Goal: Information Seeking & Learning: Learn about a topic

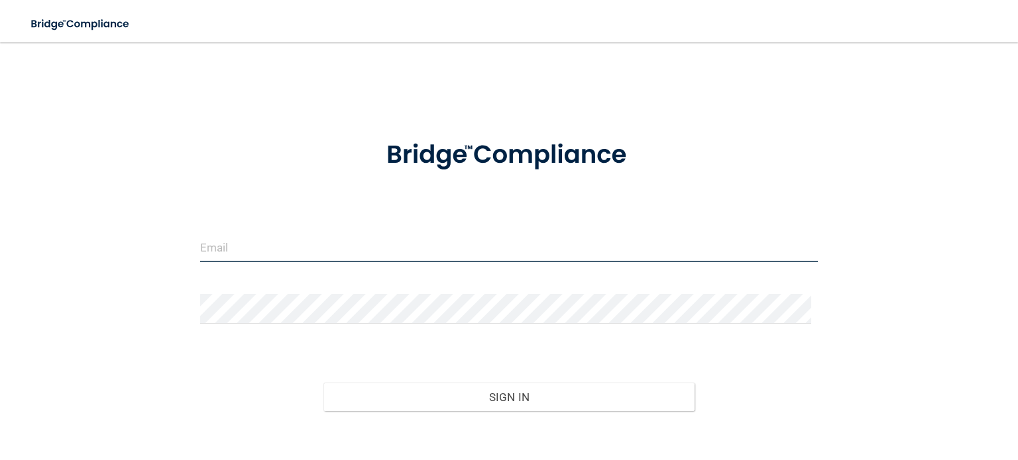
click at [270, 242] on input "email" at bounding box center [509, 248] width 618 height 30
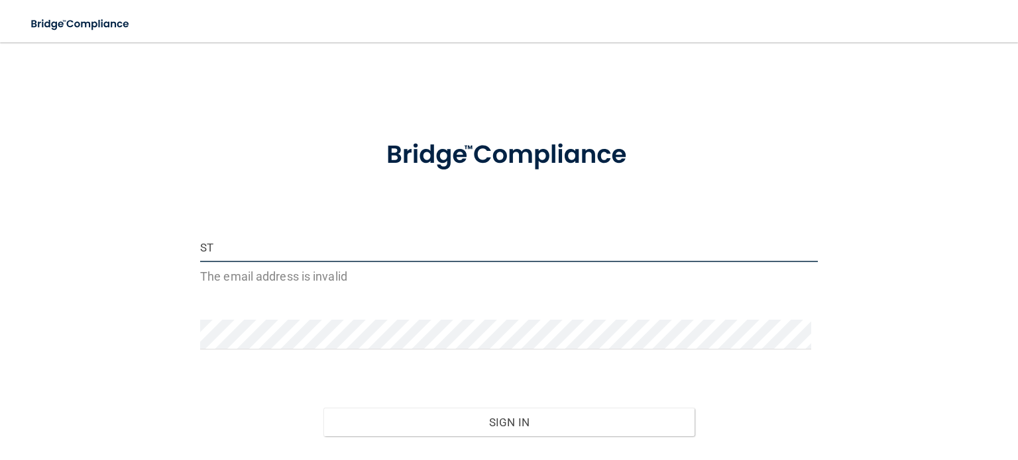
type input "S"
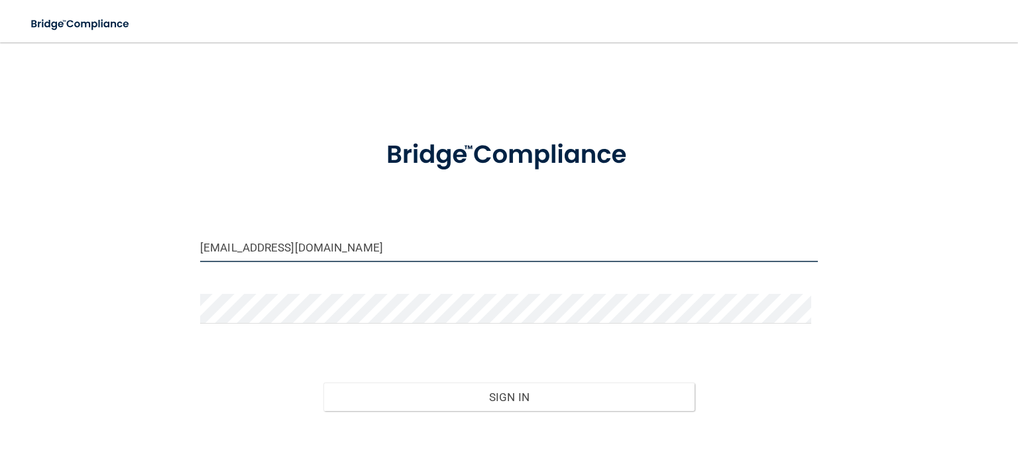
type input "[EMAIL_ADDRESS][DOMAIN_NAME]"
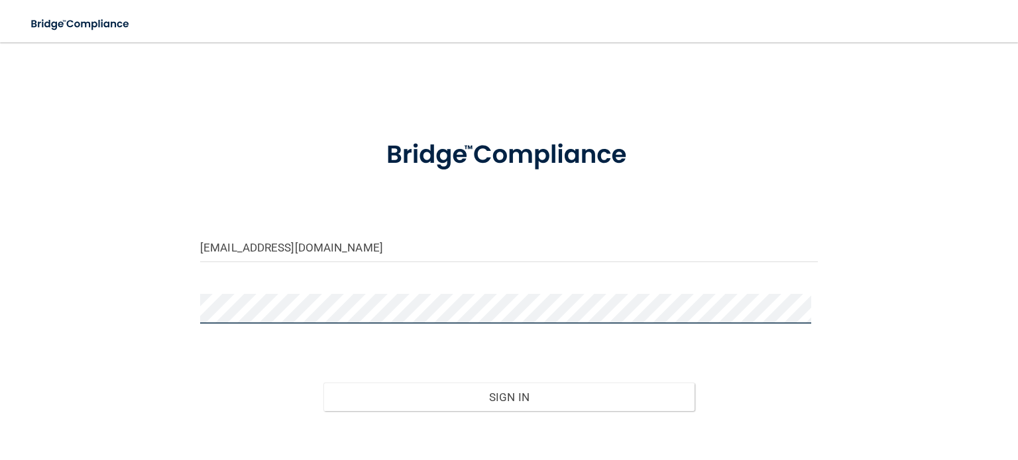
click at [323, 383] on button "Sign In" at bounding box center [508, 397] width 370 height 29
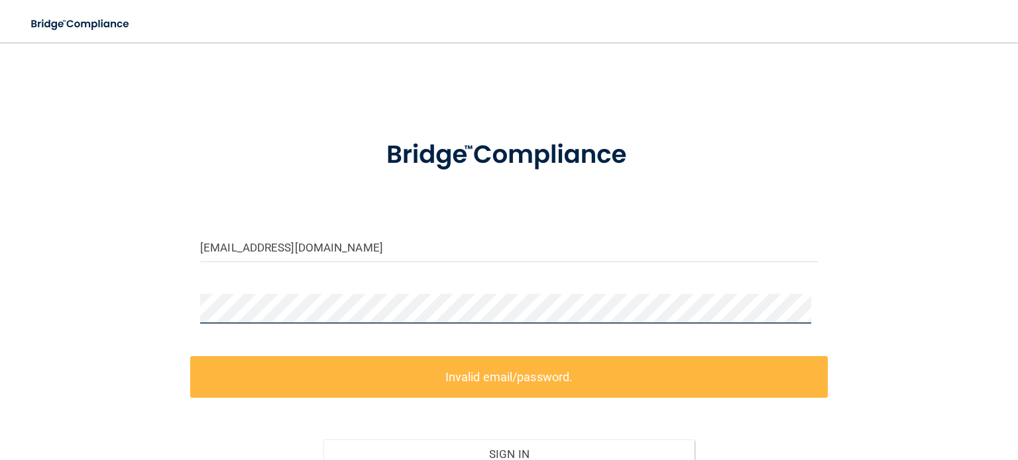
click at [90, 322] on div "[EMAIL_ADDRESS][DOMAIN_NAME] Invalid email/password. You don't have permission …" at bounding box center [509, 295] width 965 height 479
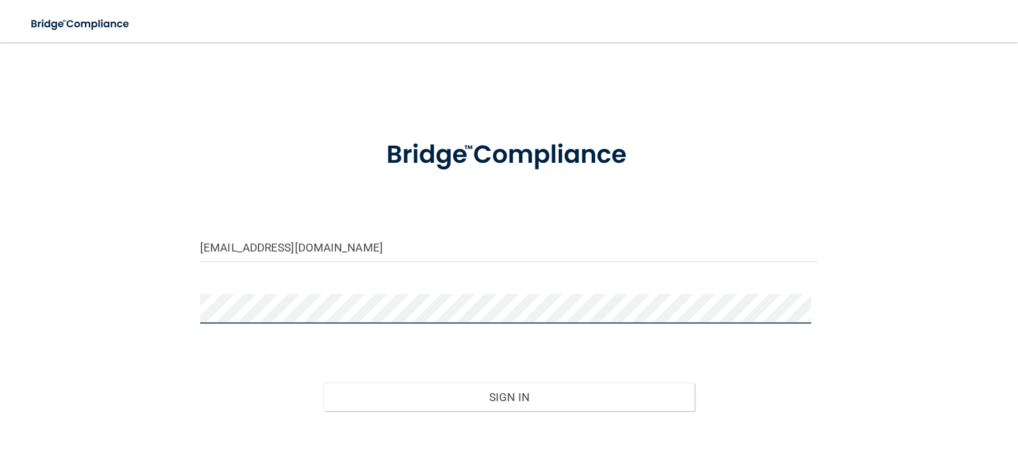
click at [323, 383] on button "Sign In" at bounding box center [508, 397] width 370 height 29
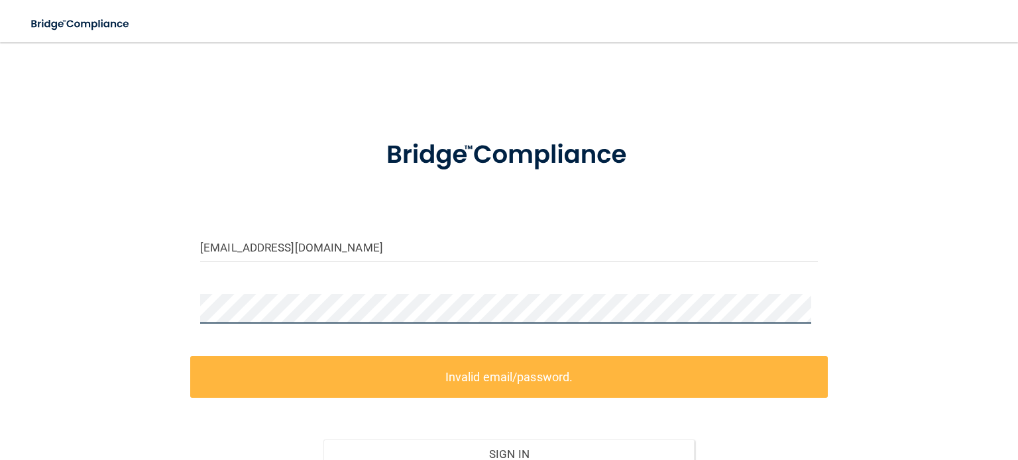
scroll to position [126, 0]
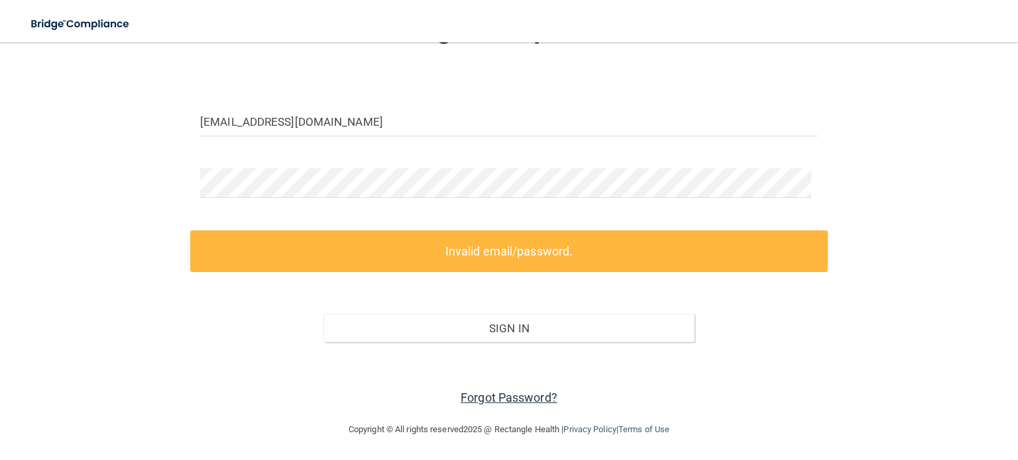
click at [509, 392] on link "Forgot Password?" at bounding box center [508, 398] width 97 height 14
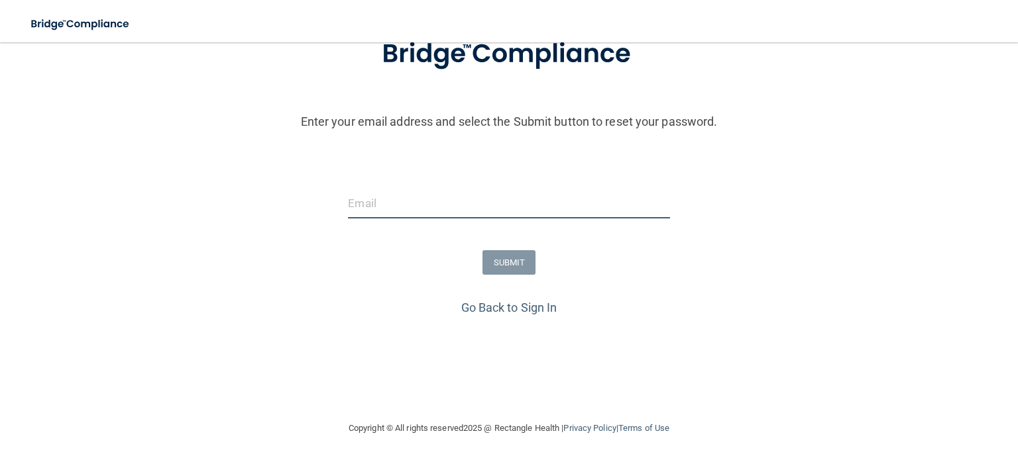
click at [474, 206] on input "email" at bounding box center [508, 204] width 321 height 30
type input "[EMAIL_ADDRESS][DOMAIN_NAME]"
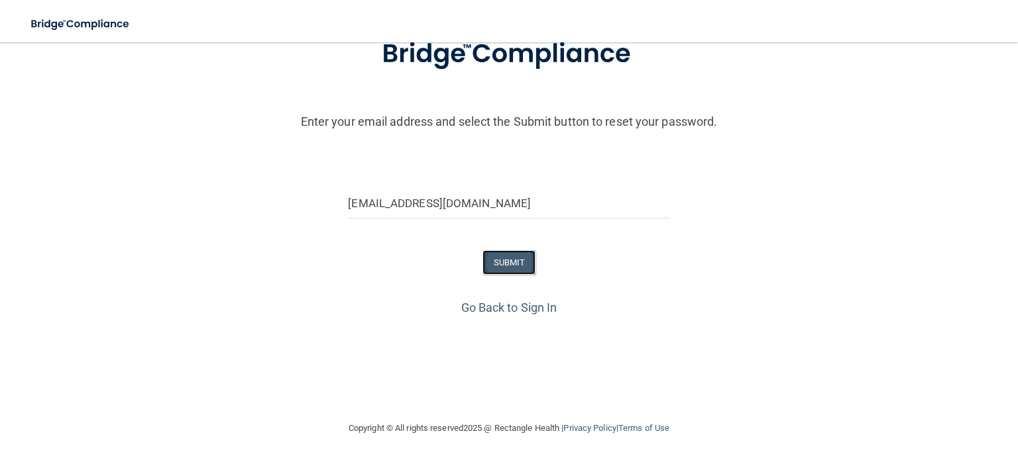
click at [514, 267] on button "SUBMIT" at bounding box center [509, 262] width 54 height 25
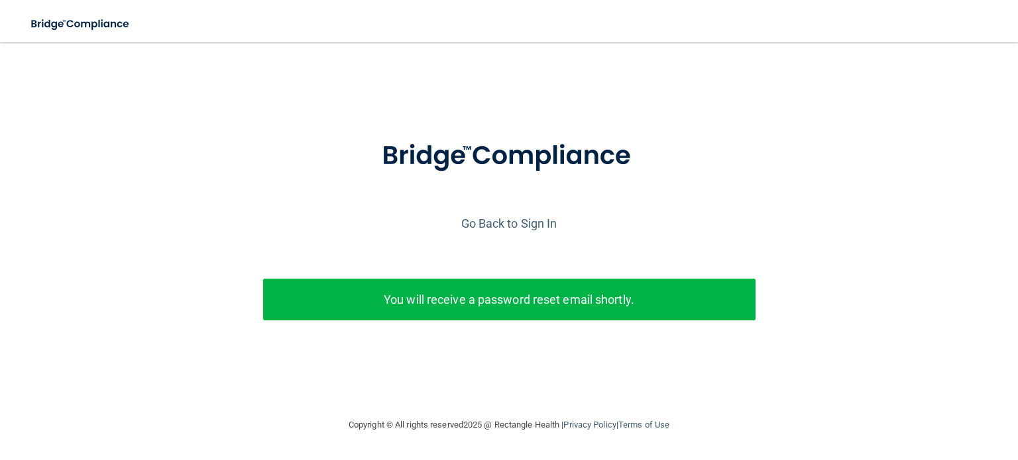
scroll to position [0, 0]
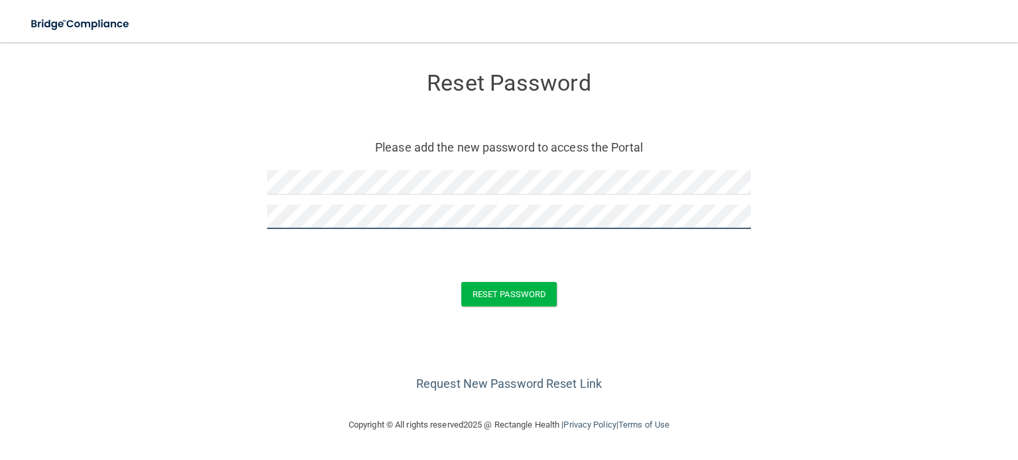
click at [461, 282] on button "Reset Password" at bounding box center [508, 294] width 95 height 25
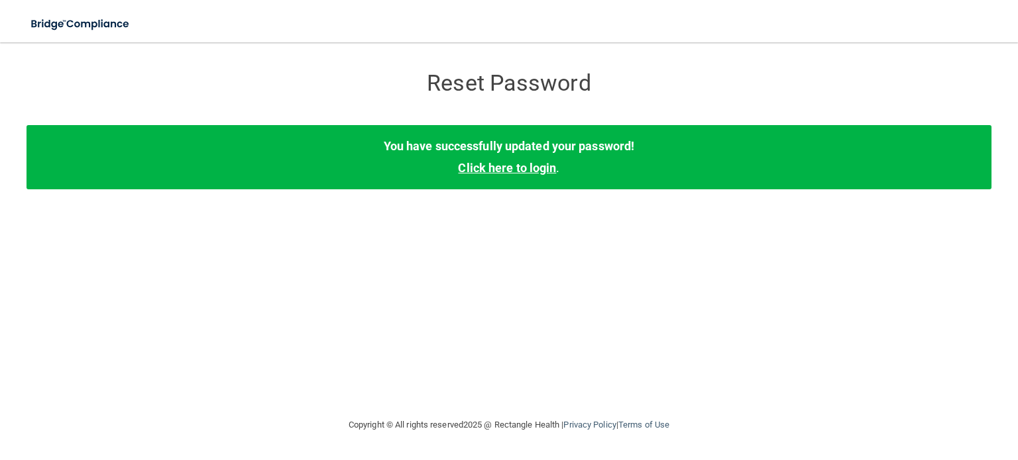
click at [512, 172] on link "Click here to login" at bounding box center [507, 168] width 98 height 14
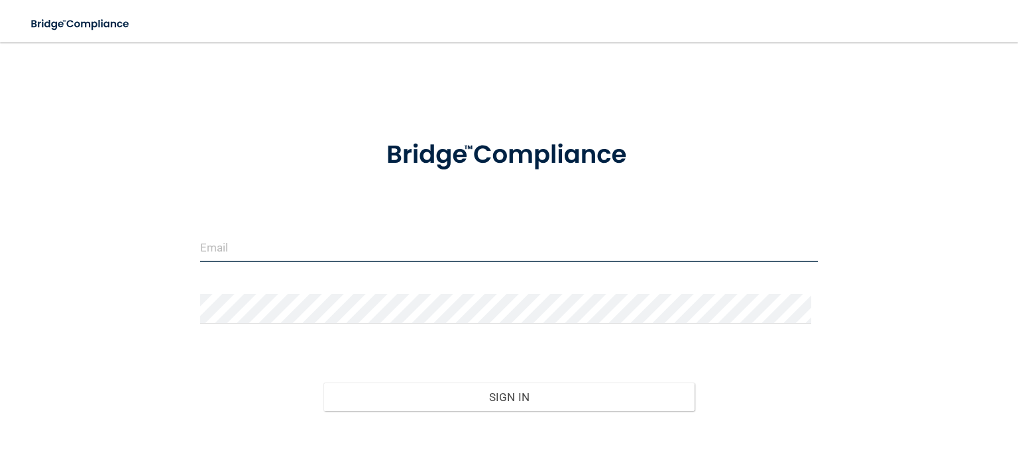
click at [329, 251] on input "email" at bounding box center [509, 248] width 618 height 30
type input "[EMAIL_ADDRESS][DOMAIN_NAME]"
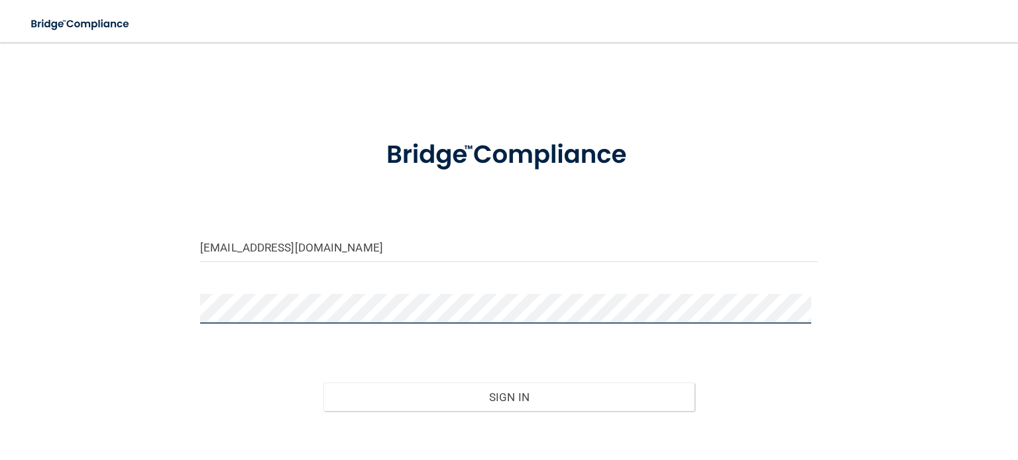
click at [323, 383] on button "Sign In" at bounding box center [508, 397] width 370 height 29
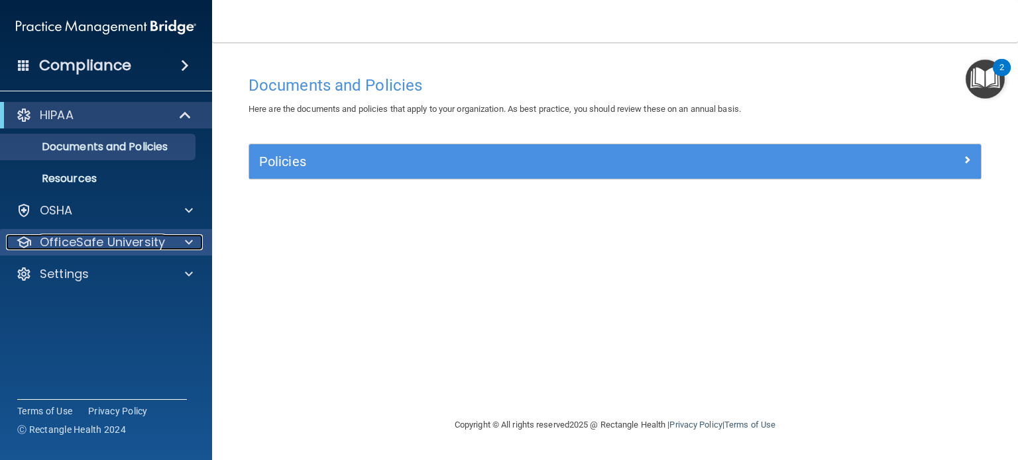
click at [164, 246] on div "OfficeSafe University" at bounding box center [88, 243] width 164 height 16
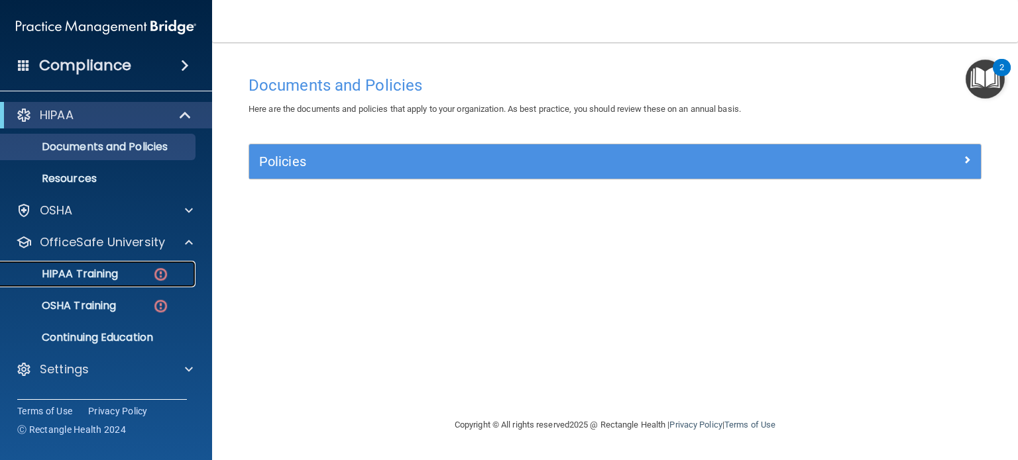
click at [114, 278] on p "HIPAA Training" at bounding box center [63, 274] width 109 height 13
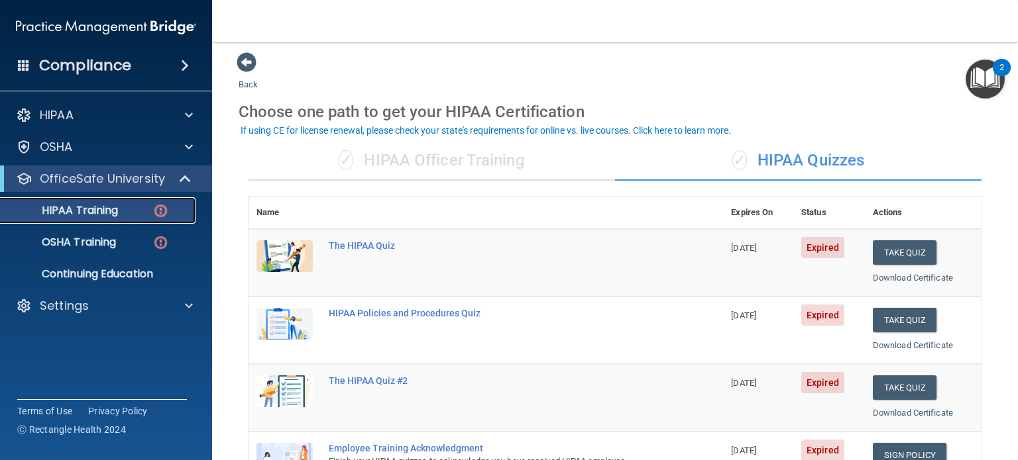
scroll to position [70, 0]
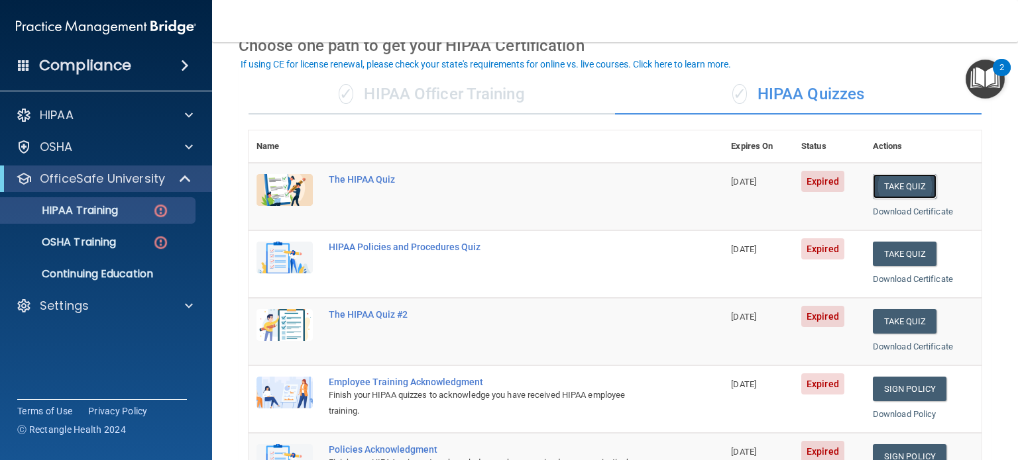
drag, startPoint x: 901, startPoint y: 184, endPoint x: 881, endPoint y: 184, distance: 20.5
click at [901, 184] on button "Take Quiz" at bounding box center [905, 186] width 64 height 25
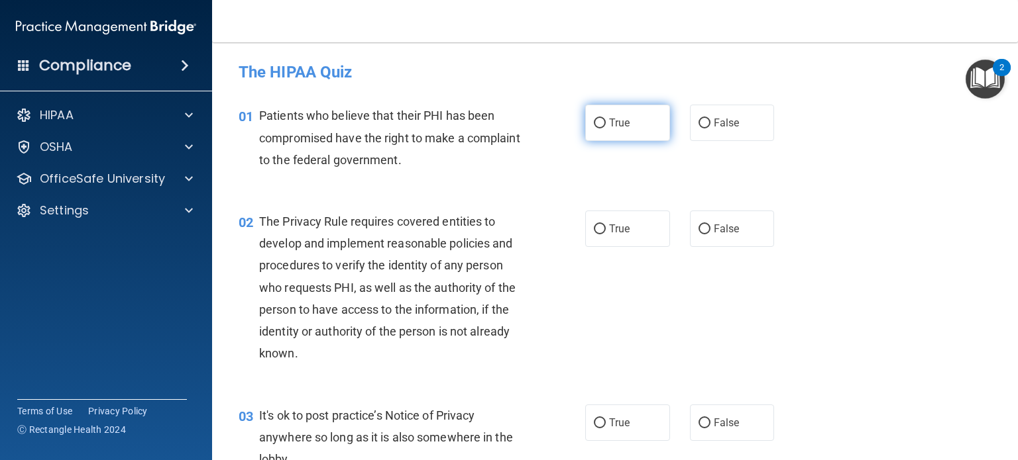
click at [618, 128] on span "True" at bounding box center [619, 123] width 21 height 13
click at [606, 128] on input "True" at bounding box center [600, 124] width 12 height 10
radio input "true"
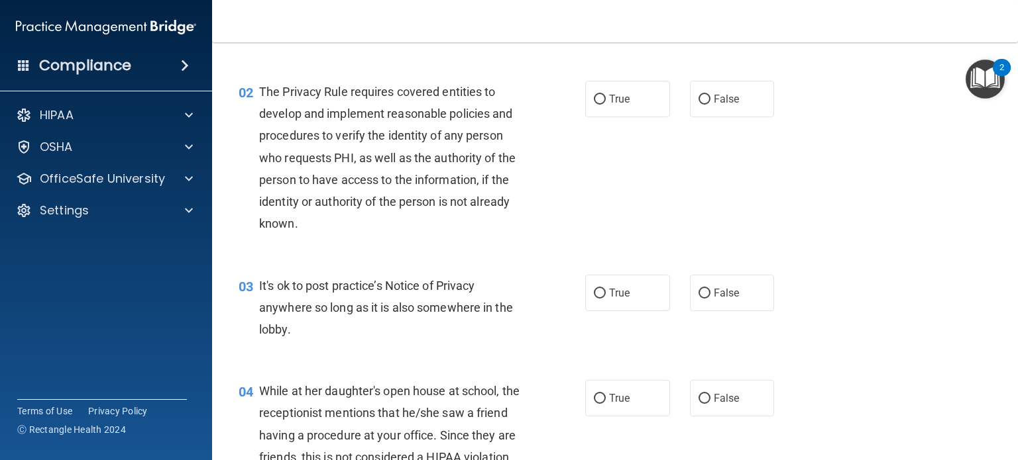
scroll to position [133, 0]
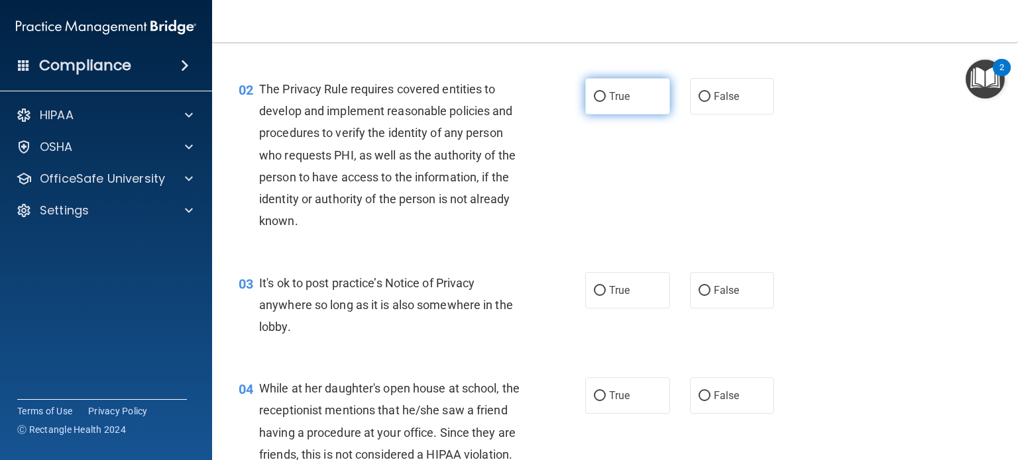
click at [596, 102] on label "True" at bounding box center [627, 96] width 85 height 36
click at [596, 102] on input "True" at bounding box center [600, 97] width 12 height 10
radio input "true"
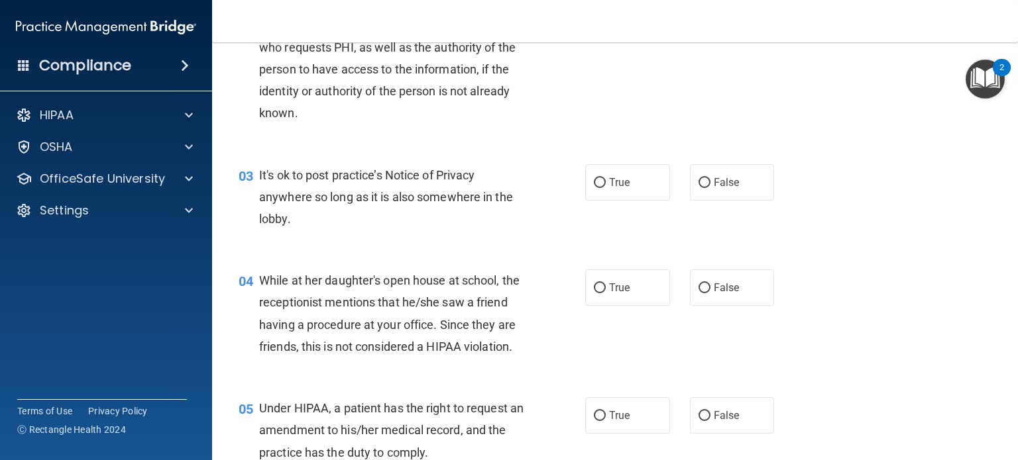
scroll to position [265, 0]
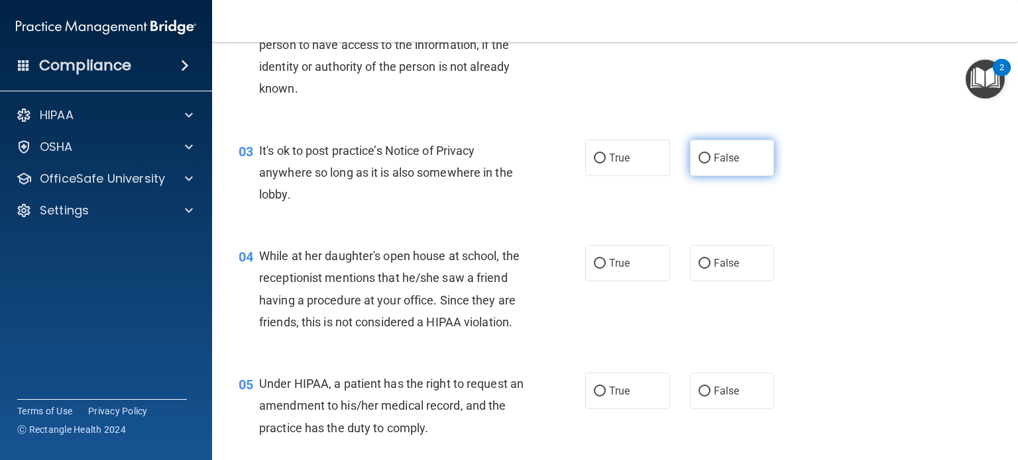
click at [714, 159] on span "False" at bounding box center [727, 158] width 26 height 13
click at [710, 159] on input "False" at bounding box center [704, 159] width 12 height 10
radio input "true"
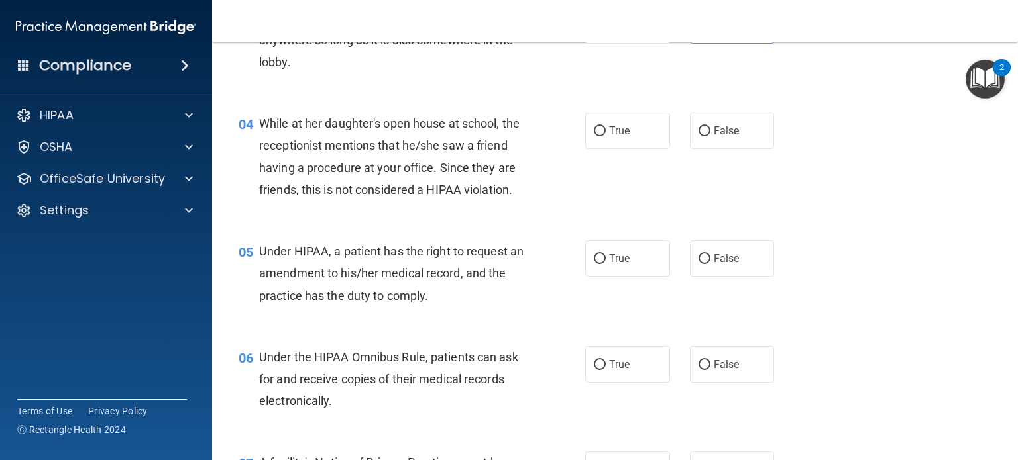
drag, startPoint x: 705, startPoint y: 144, endPoint x: 565, endPoint y: 206, distance: 152.8
click at [704, 144] on label "False" at bounding box center [732, 131] width 85 height 36
click at [704, 136] on input "False" at bounding box center [704, 132] width 12 height 10
radio input "true"
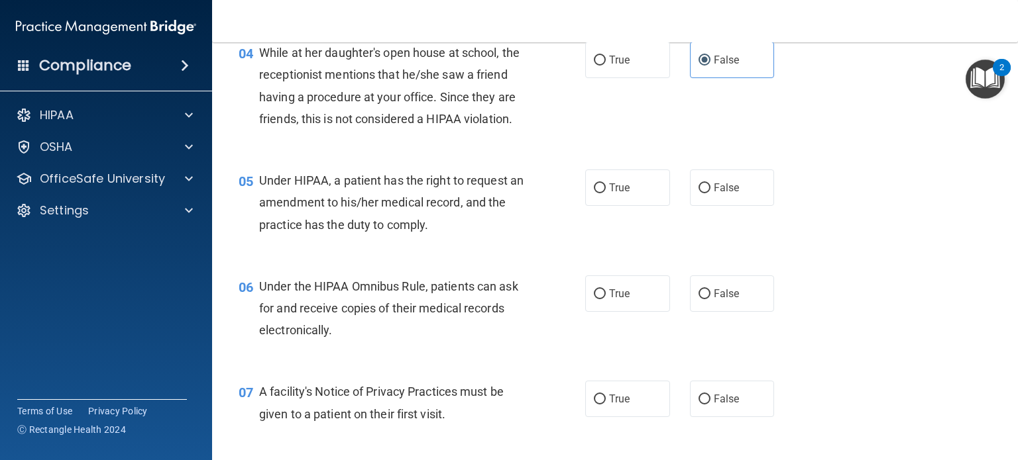
scroll to position [530, 0]
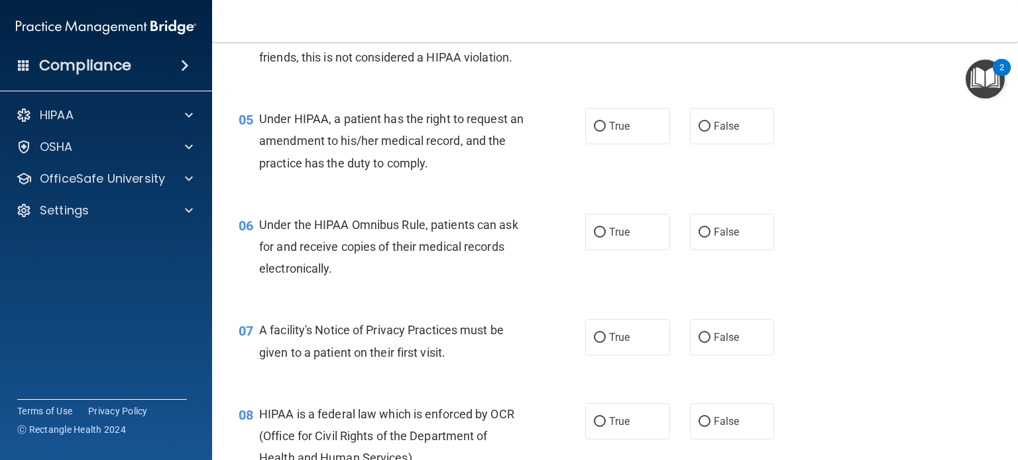
click at [675, 144] on div "True False" at bounding box center [686, 126] width 203 height 36
click at [730, 141] on label "False" at bounding box center [732, 126] width 85 height 36
click at [710, 132] on input "False" at bounding box center [704, 127] width 12 height 10
radio input "true"
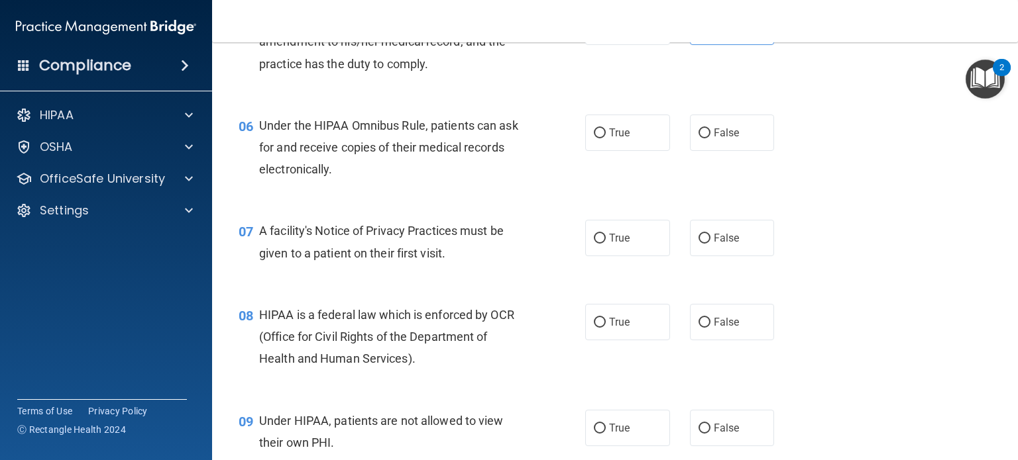
scroll to position [663, 0]
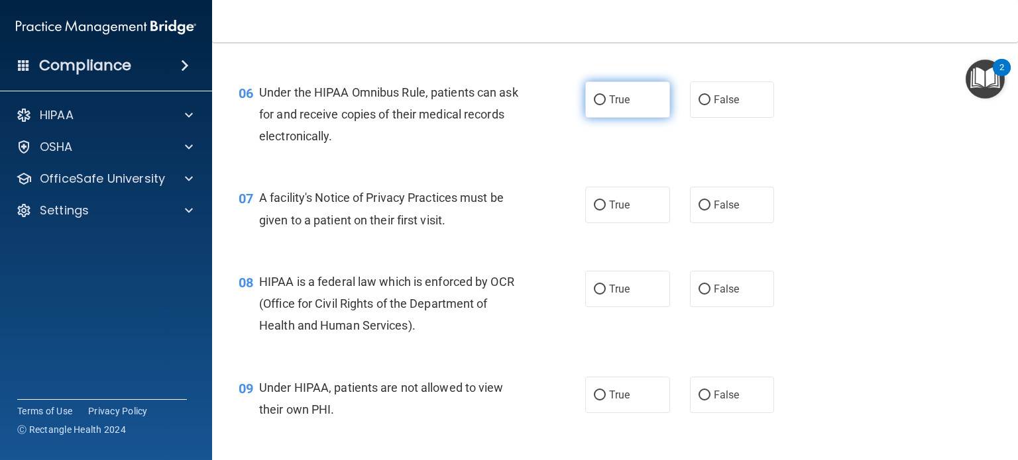
click at [614, 118] on label "True" at bounding box center [627, 99] width 85 height 36
click at [606, 105] on input "True" at bounding box center [600, 100] width 12 height 10
radio input "true"
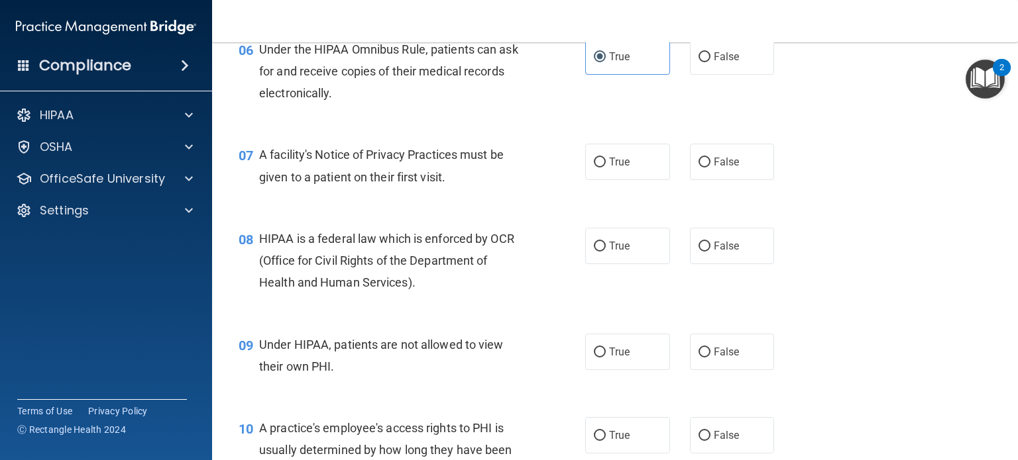
scroll to position [729, 0]
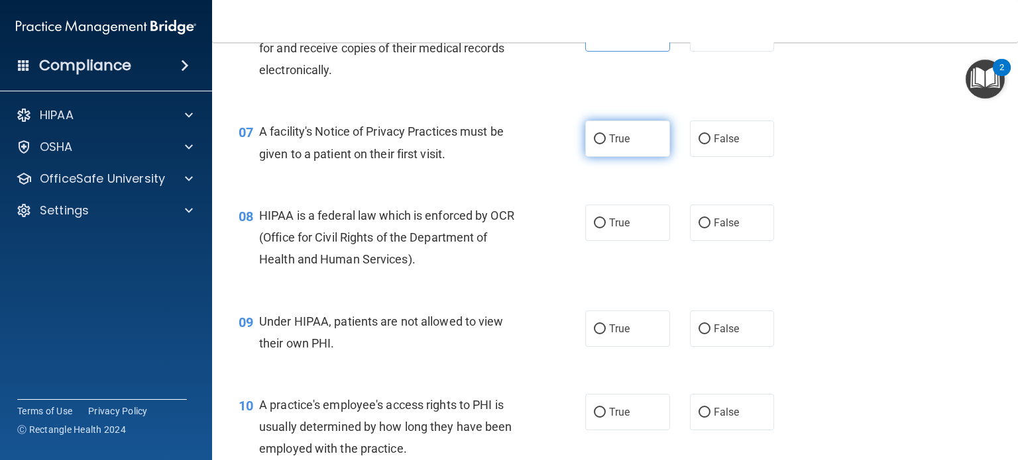
click at [594, 144] on input "True" at bounding box center [600, 140] width 12 height 10
radio input "true"
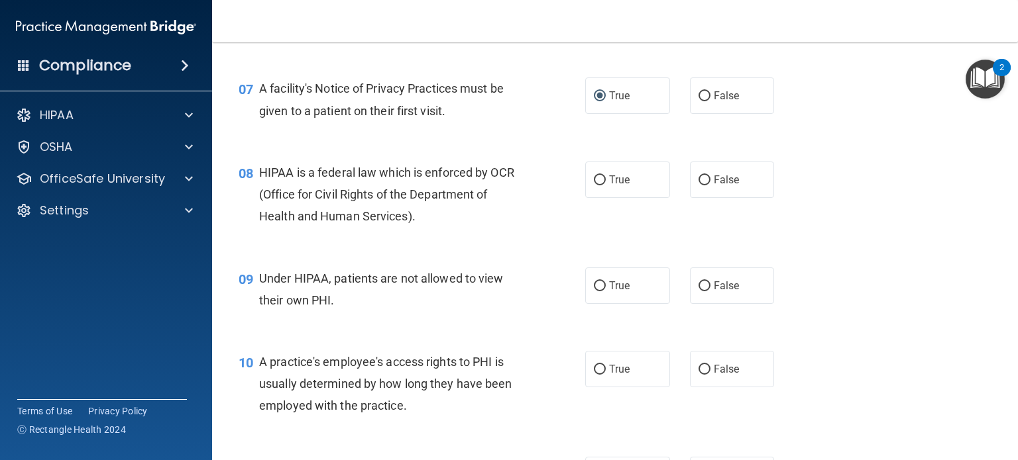
scroll to position [795, 0]
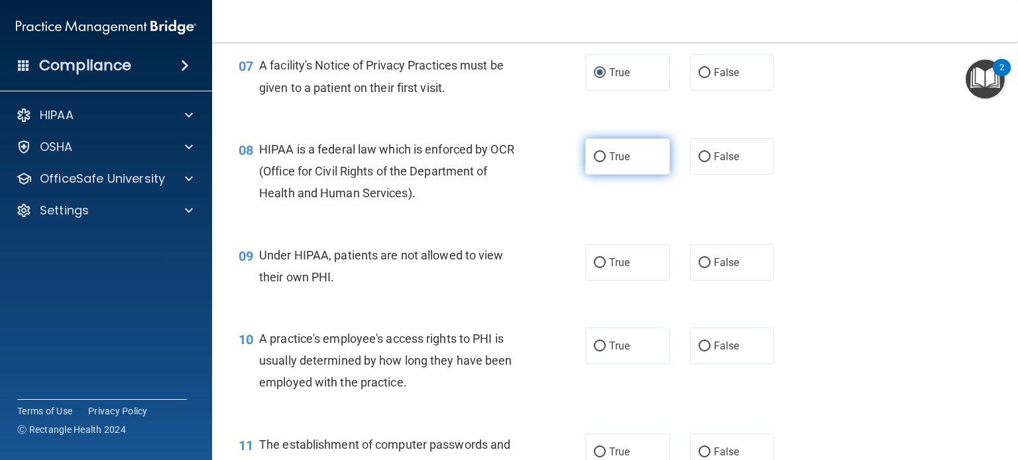
click at [620, 163] on span "True" at bounding box center [619, 156] width 21 height 13
click at [606, 162] on input "True" at bounding box center [600, 157] width 12 height 10
radio input "true"
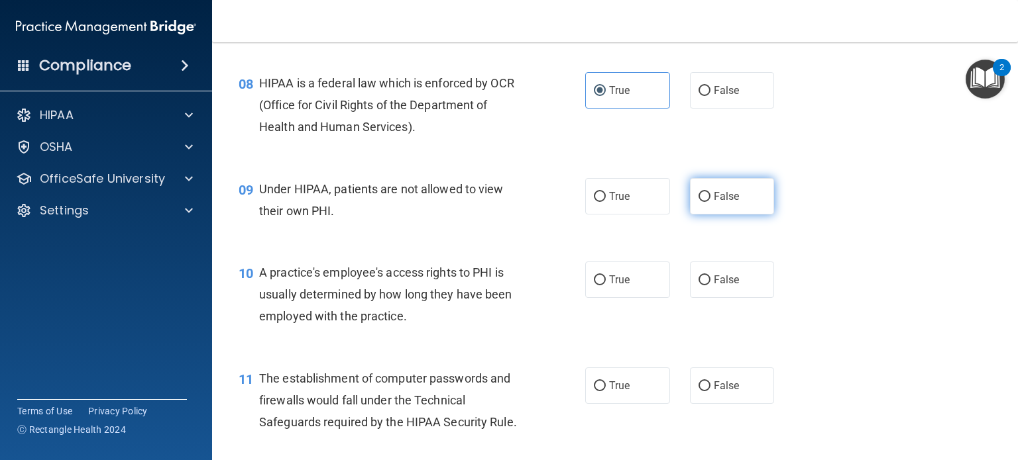
click at [741, 215] on label "False" at bounding box center [732, 196] width 85 height 36
click at [710, 202] on input "False" at bounding box center [704, 197] width 12 height 10
radio input "true"
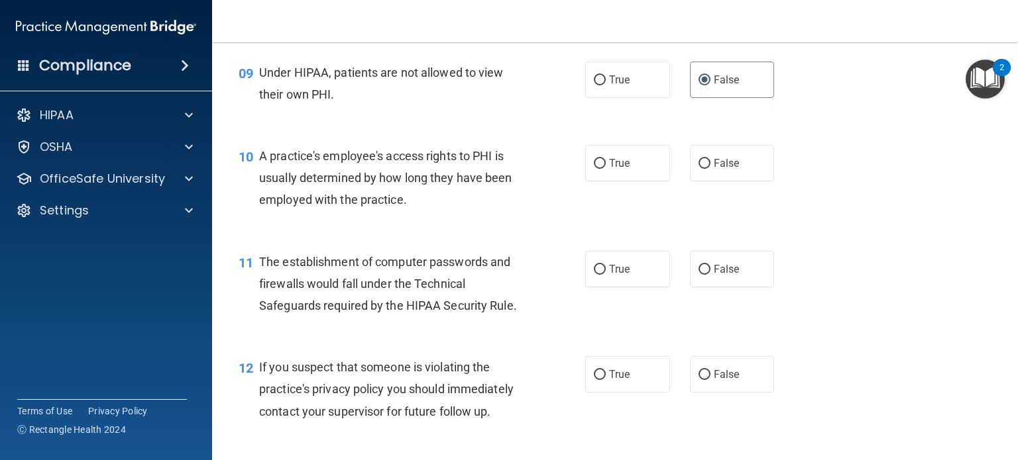
scroll to position [994, 0]
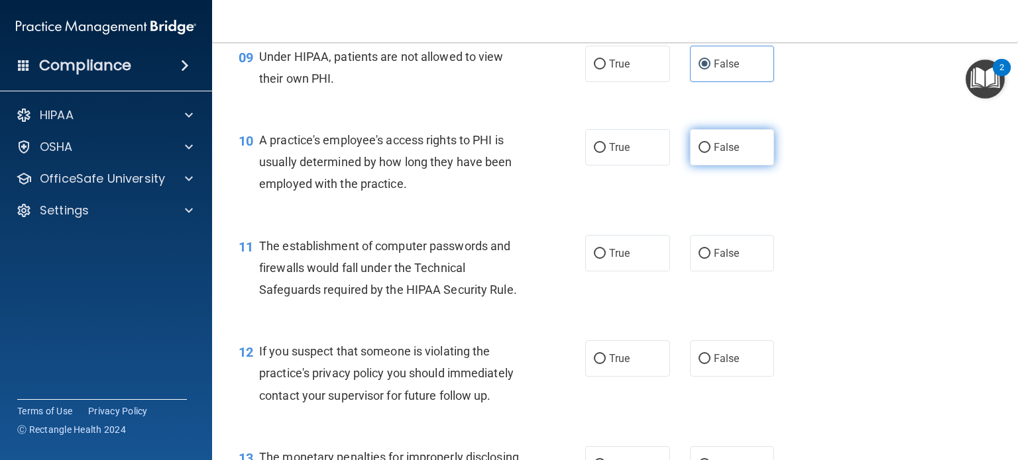
click at [721, 154] on span "False" at bounding box center [727, 147] width 26 height 13
click at [710, 153] on input "False" at bounding box center [704, 148] width 12 height 10
radio input "true"
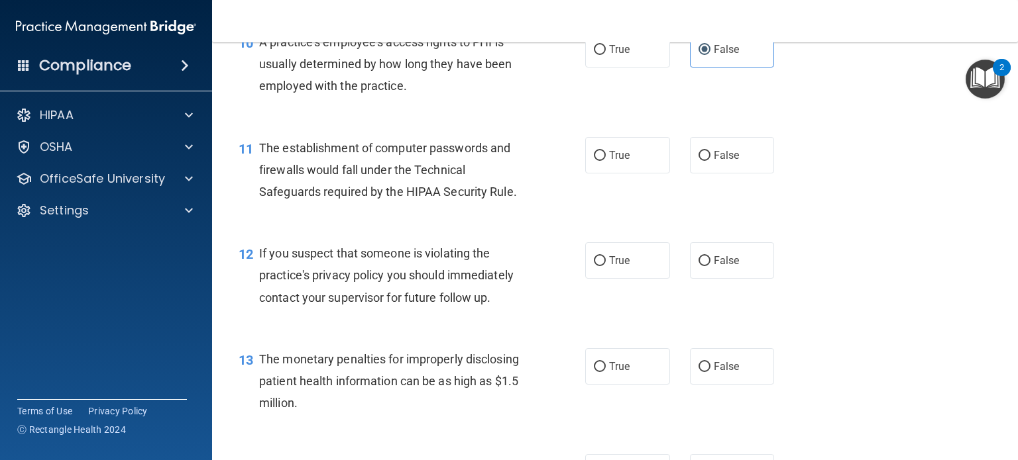
scroll to position [1126, 0]
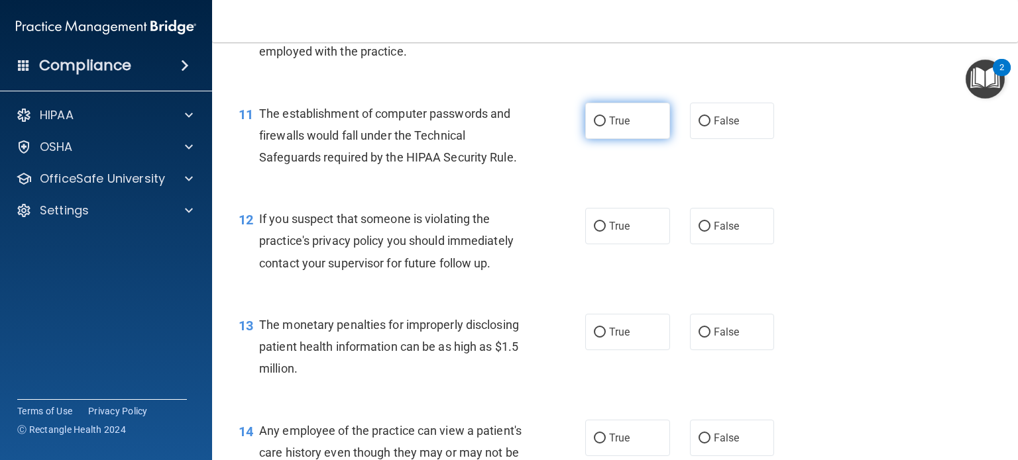
click at [626, 139] on label "True" at bounding box center [627, 121] width 85 height 36
click at [606, 127] on input "True" at bounding box center [600, 122] width 12 height 10
radio input "true"
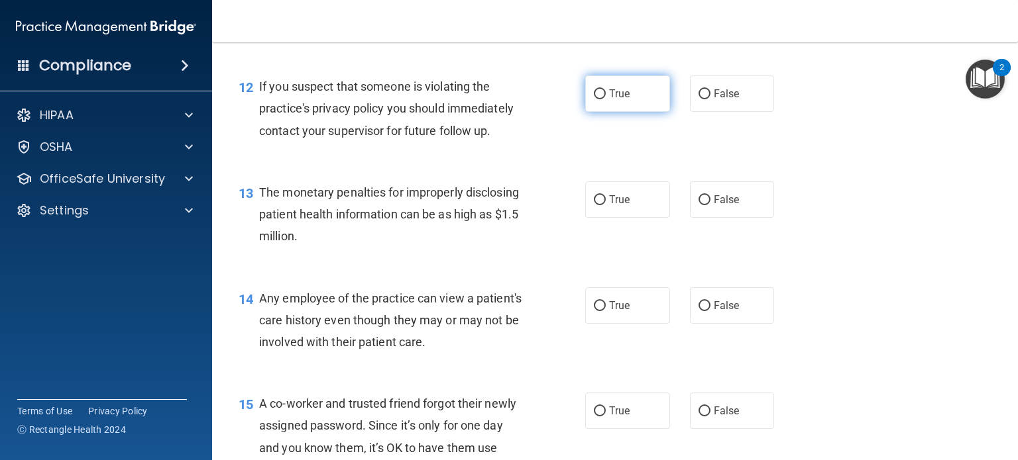
click at [637, 112] on label "True" at bounding box center [627, 94] width 85 height 36
click at [606, 99] on input "True" at bounding box center [600, 94] width 12 height 10
radio input "true"
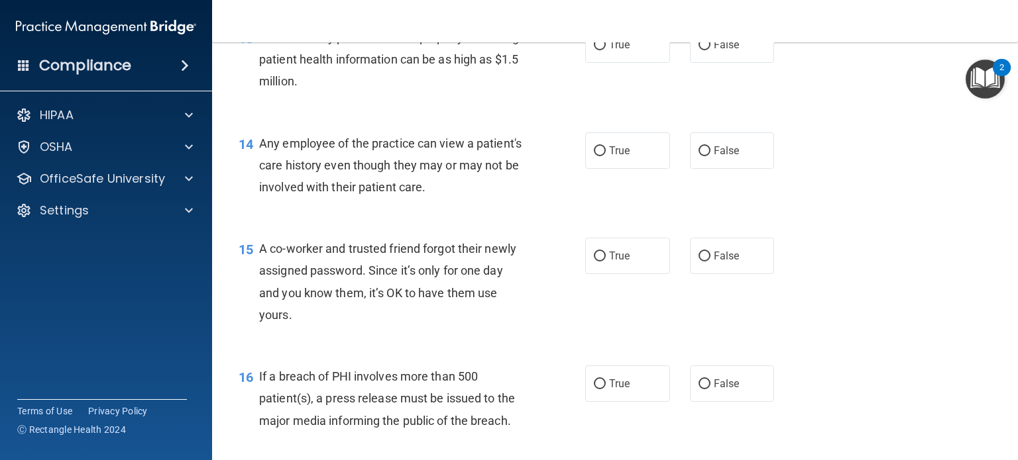
scroll to position [1391, 0]
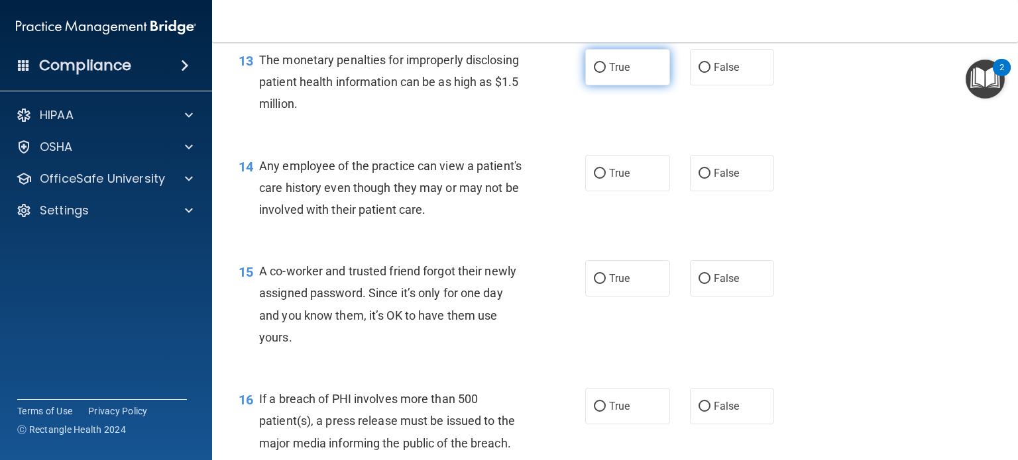
click at [623, 74] on span "True" at bounding box center [619, 67] width 21 height 13
click at [606, 73] on input "True" at bounding box center [600, 68] width 12 height 10
radio input "true"
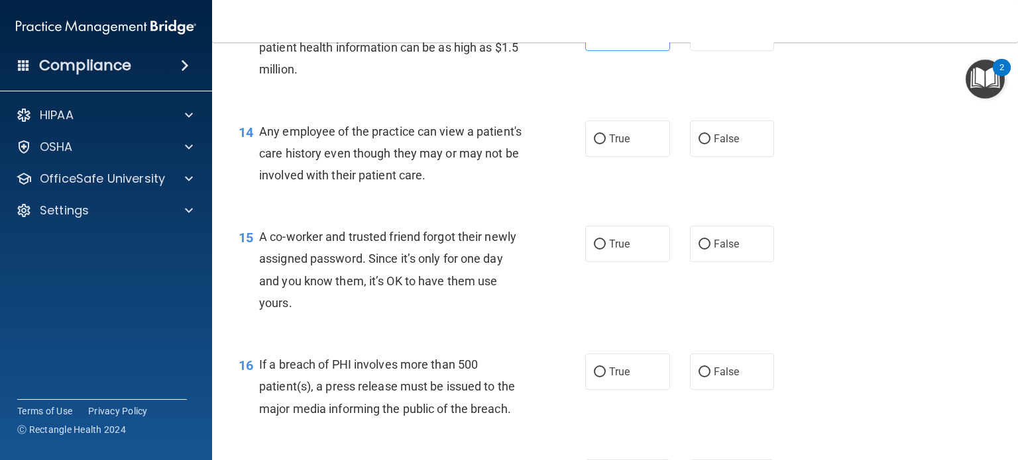
scroll to position [1458, 0]
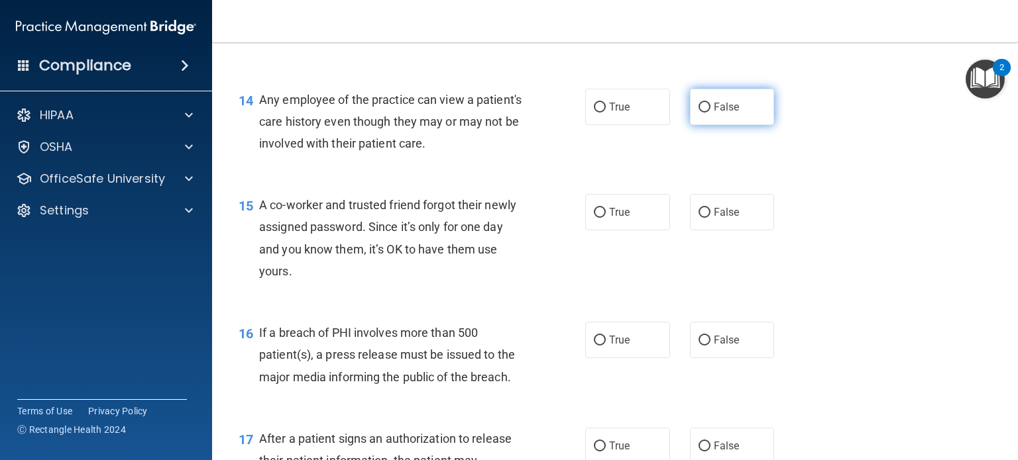
click at [724, 113] on span "False" at bounding box center [727, 107] width 26 height 13
click at [710, 113] on input "False" at bounding box center [704, 108] width 12 height 10
radio input "true"
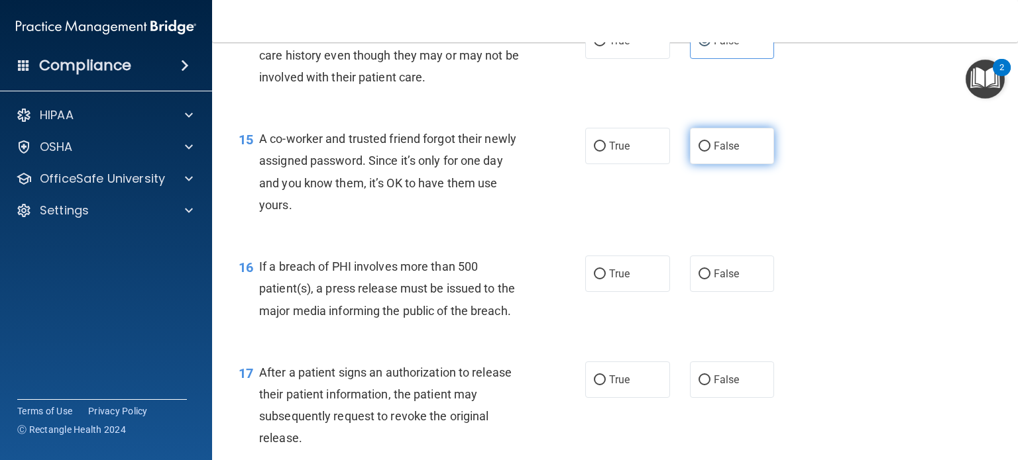
click at [733, 162] on label "False" at bounding box center [732, 146] width 85 height 36
click at [710, 152] on input "False" at bounding box center [704, 147] width 12 height 10
radio input "true"
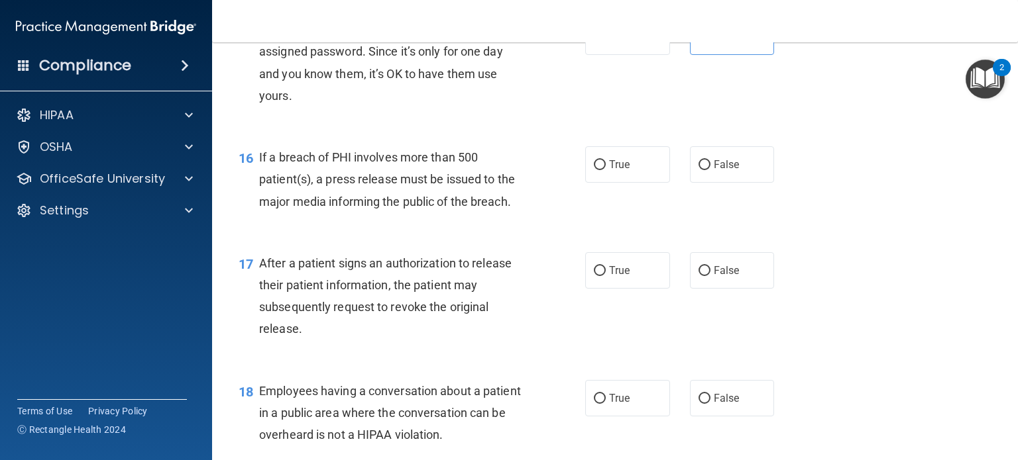
scroll to position [1656, 0]
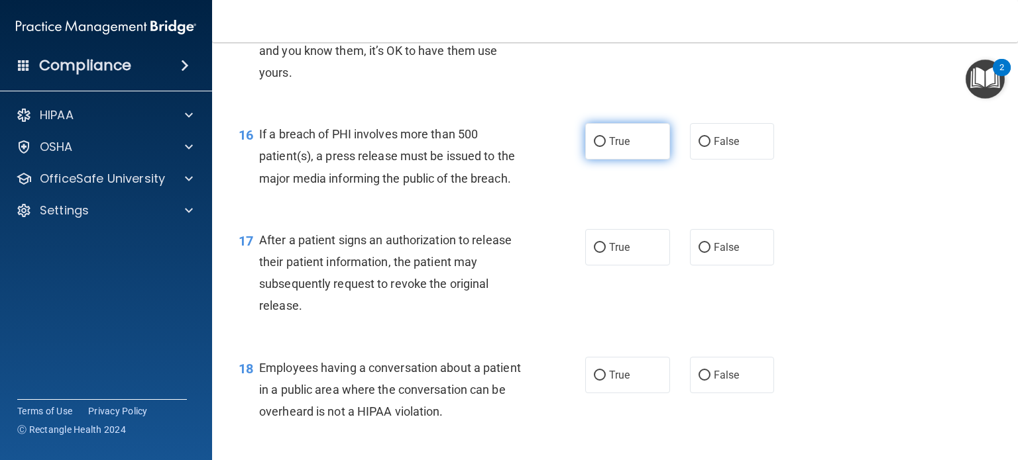
click at [602, 160] on label "True" at bounding box center [627, 141] width 85 height 36
click at [602, 147] on input "True" at bounding box center [600, 142] width 12 height 10
radio input "true"
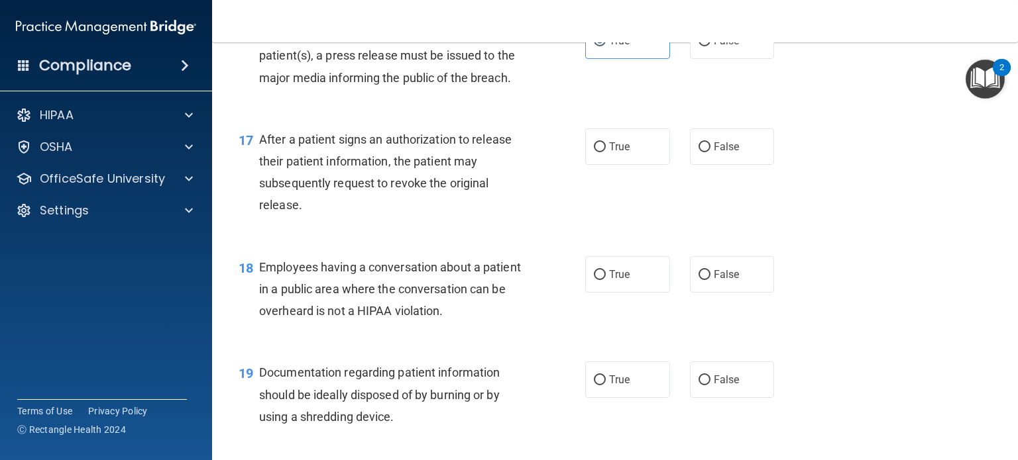
scroll to position [1789, 0]
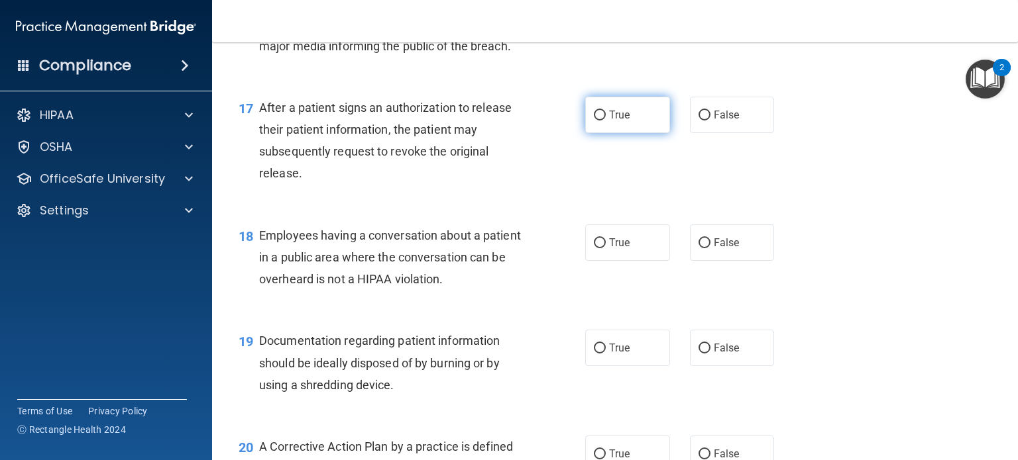
click at [641, 133] on label "True" at bounding box center [627, 115] width 85 height 36
click at [606, 121] on input "True" at bounding box center [600, 116] width 12 height 10
radio input "true"
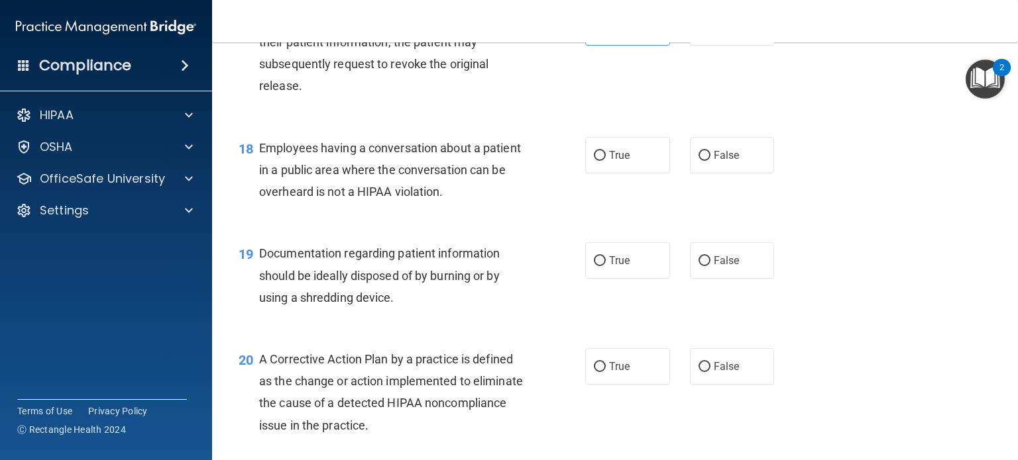
scroll to position [1922, 0]
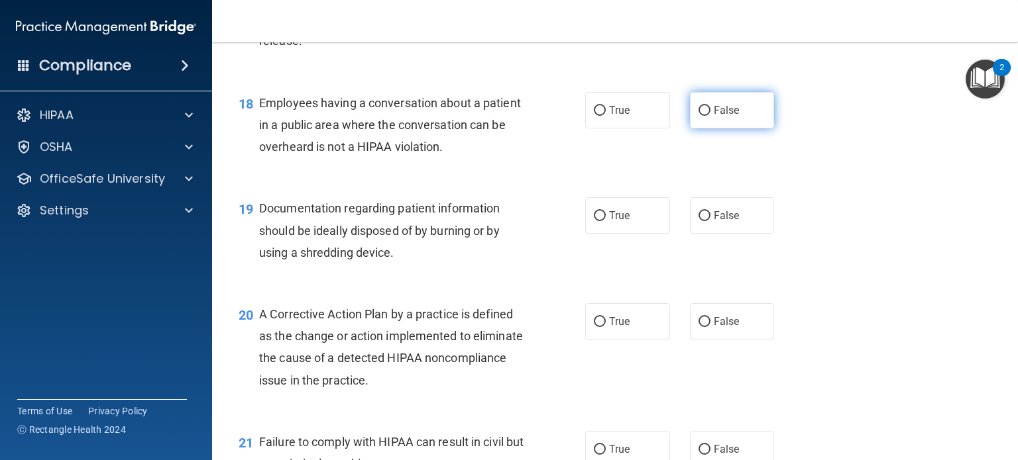
click at [718, 117] on span "False" at bounding box center [727, 110] width 26 height 13
click at [710, 116] on input "False" at bounding box center [704, 111] width 12 height 10
radio input "true"
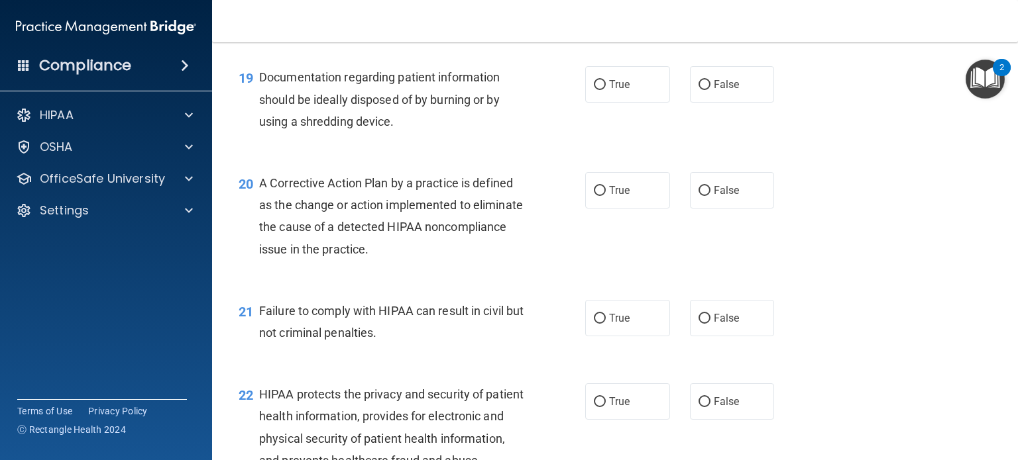
scroll to position [2054, 0]
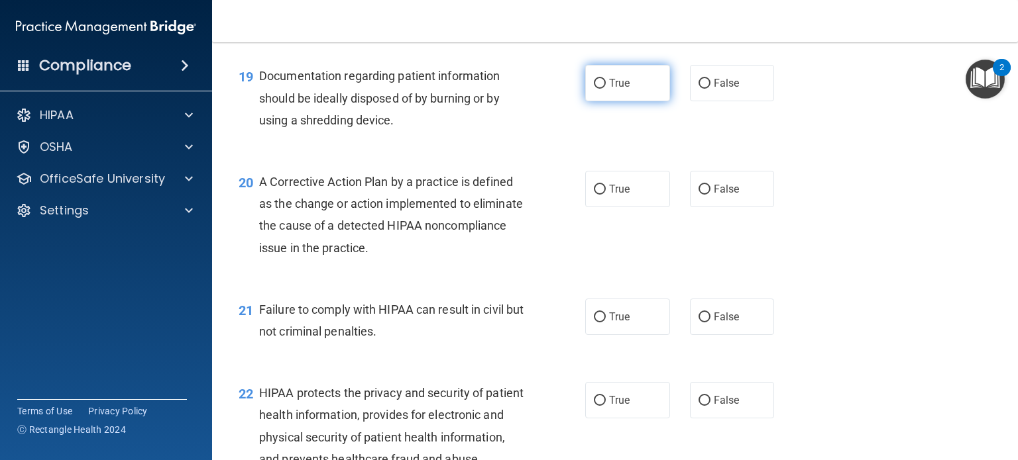
click at [620, 101] on label "True" at bounding box center [627, 83] width 85 height 36
click at [606, 89] on input "True" at bounding box center [600, 84] width 12 height 10
radio input "true"
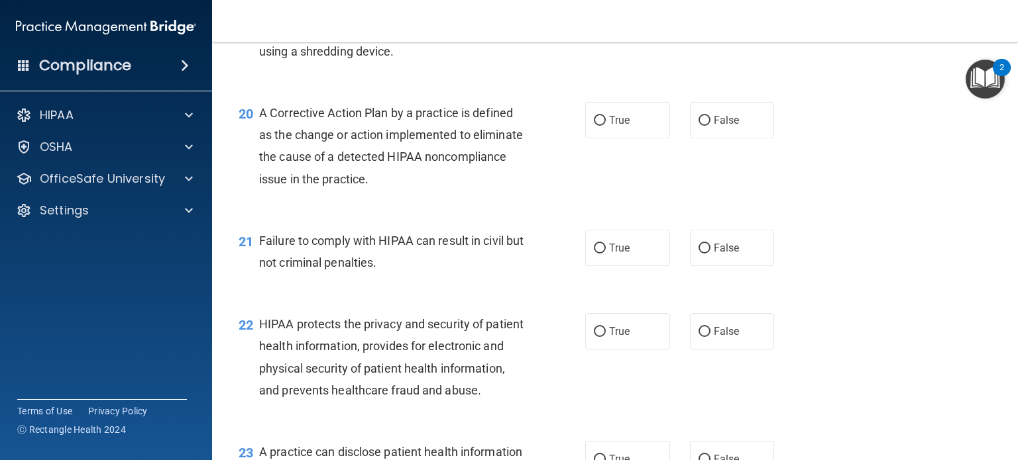
scroll to position [2120, 0]
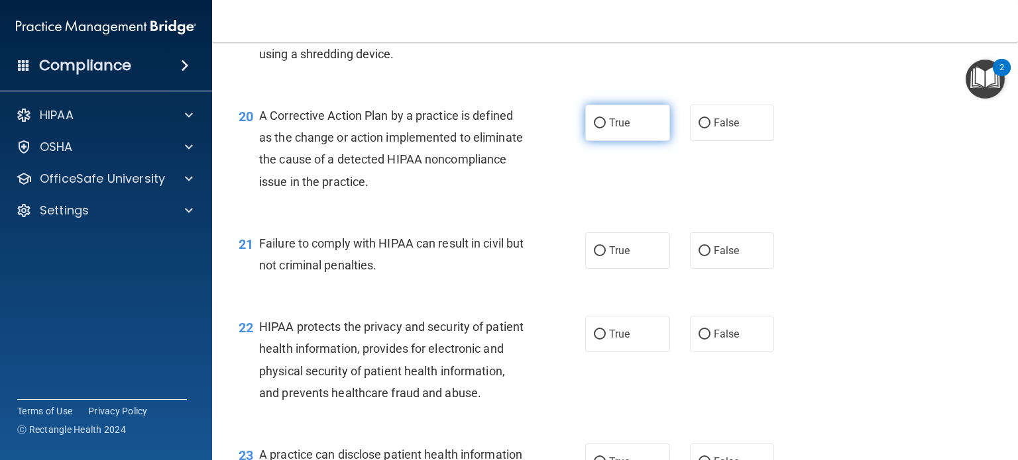
click at [620, 129] on span "True" at bounding box center [619, 123] width 21 height 13
click at [606, 129] on input "True" at bounding box center [600, 124] width 12 height 10
radio input "true"
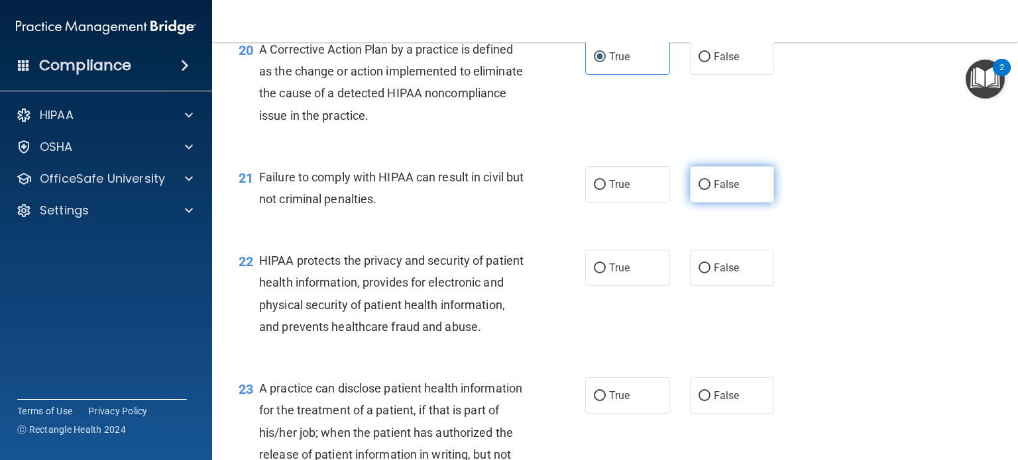
click at [714, 191] on span "False" at bounding box center [727, 184] width 26 height 13
click at [709, 190] on input "False" at bounding box center [704, 185] width 12 height 10
radio input "true"
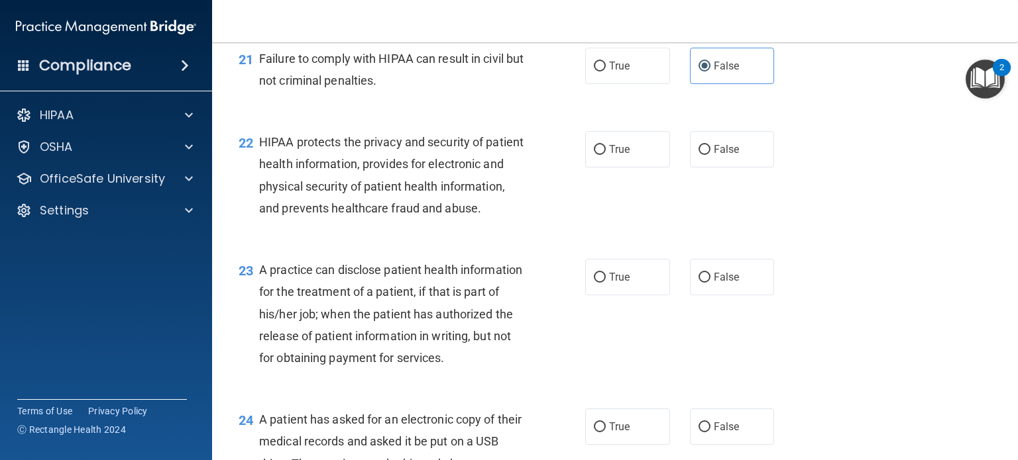
scroll to position [2319, 0]
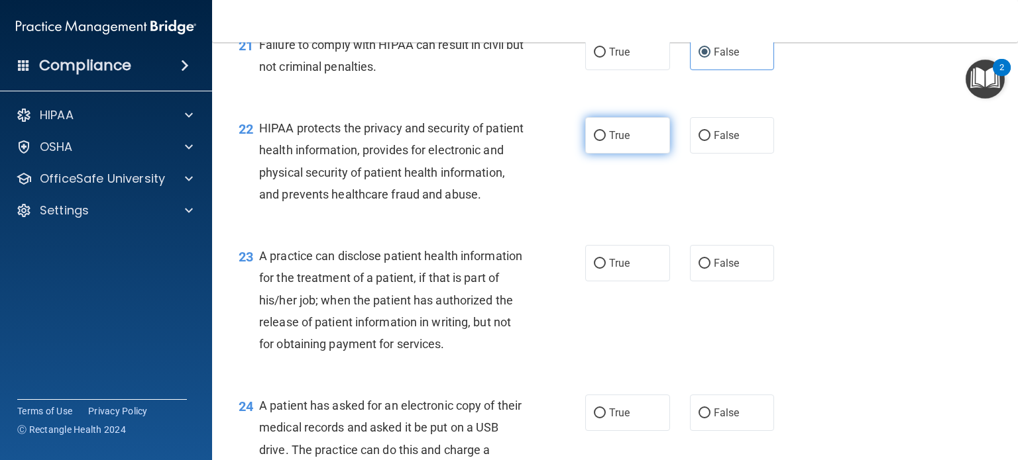
click at [622, 154] on label "True" at bounding box center [627, 135] width 85 height 36
click at [606, 141] on input "True" at bounding box center [600, 136] width 12 height 10
radio input "true"
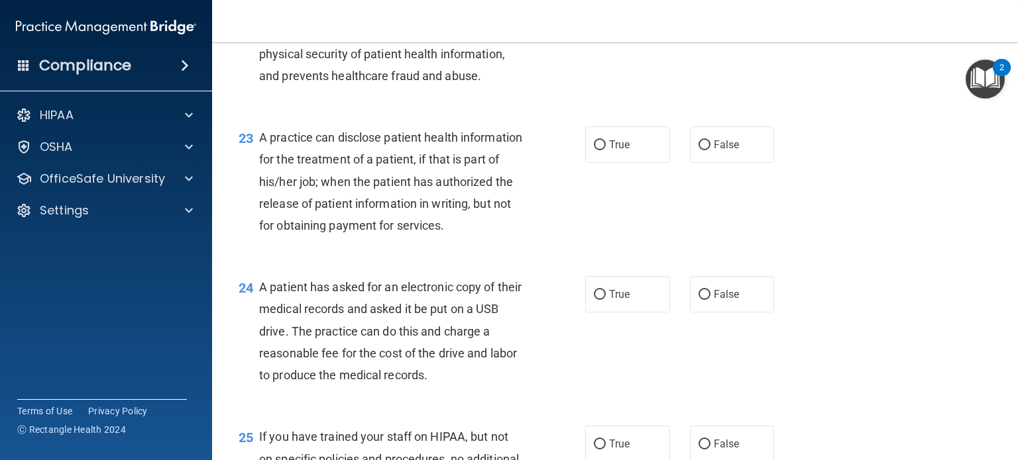
scroll to position [2452, 0]
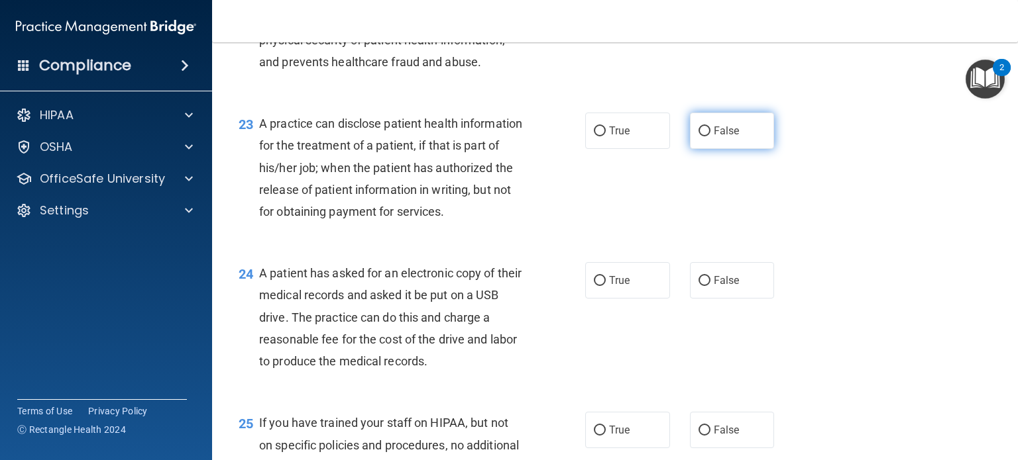
click at [746, 149] on label "False" at bounding box center [732, 131] width 85 height 36
click at [710, 136] on input "False" at bounding box center [704, 132] width 12 height 10
radio input "true"
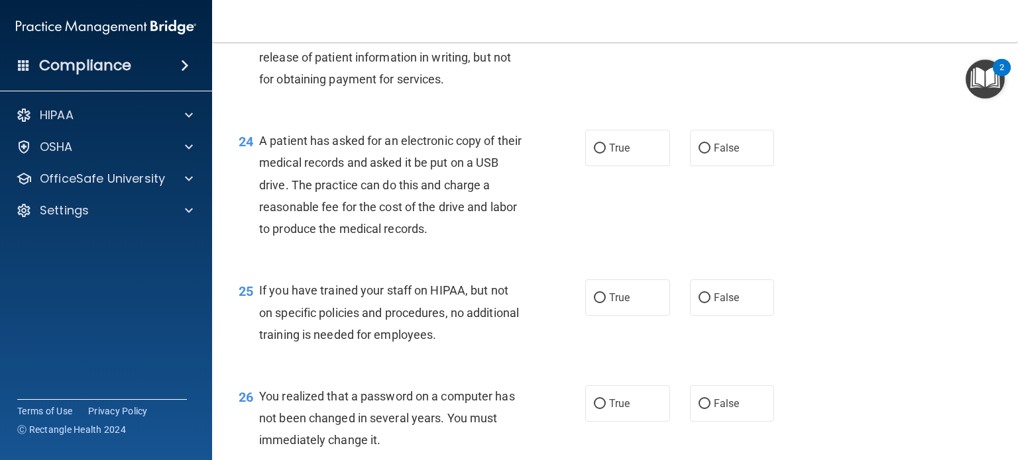
scroll to position [2650, 0]
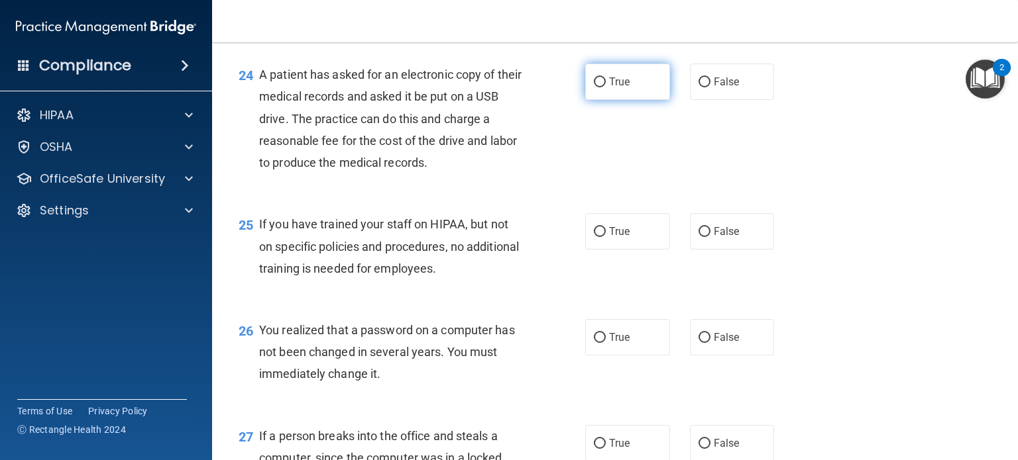
click at [610, 100] on label "True" at bounding box center [627, 82] width 85 height 36
click at [606, 87] on input "True" at bounding box center [600, 83] width 12 height 10
radio input "true"
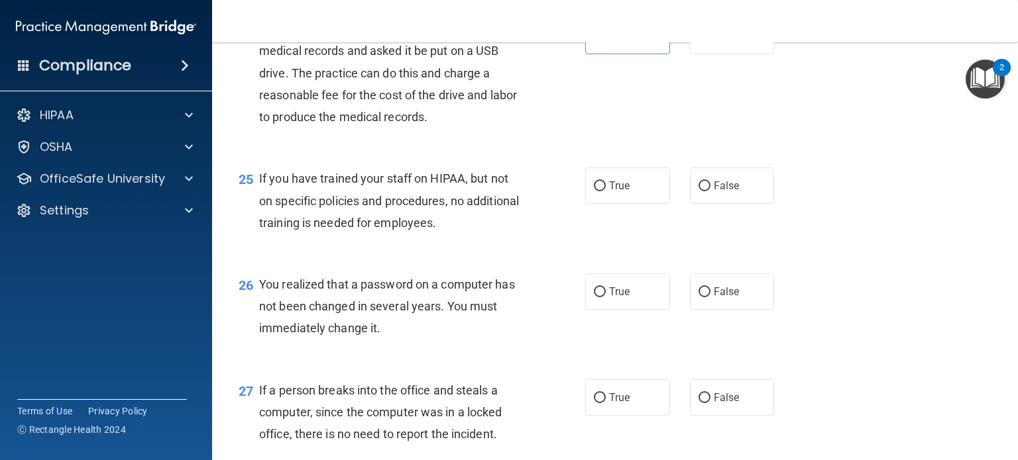
scroll to position [2783, 0]
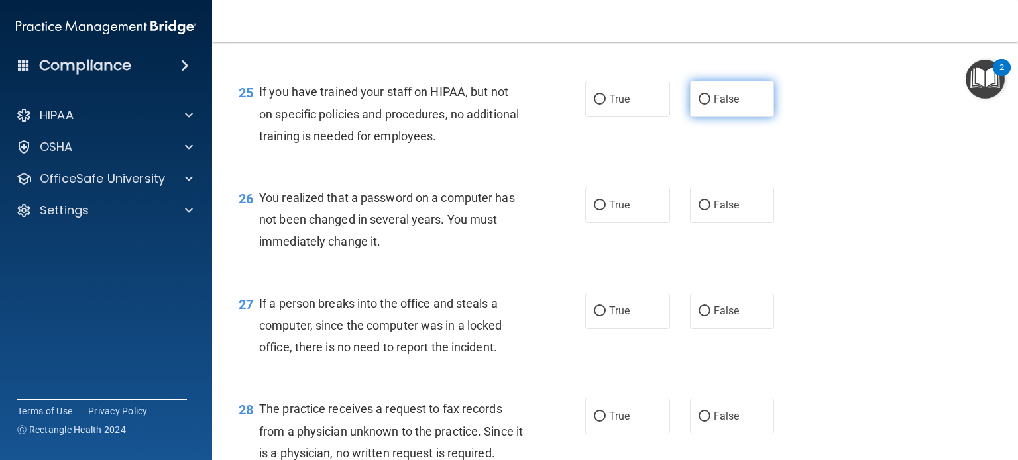
click at [737, 117] on label "False" at bounding box center [732, 99] width 85 height 36
click at [710, 105] on input "False" at bounding box center [704, 100] width 12 height 10
radio input "true"
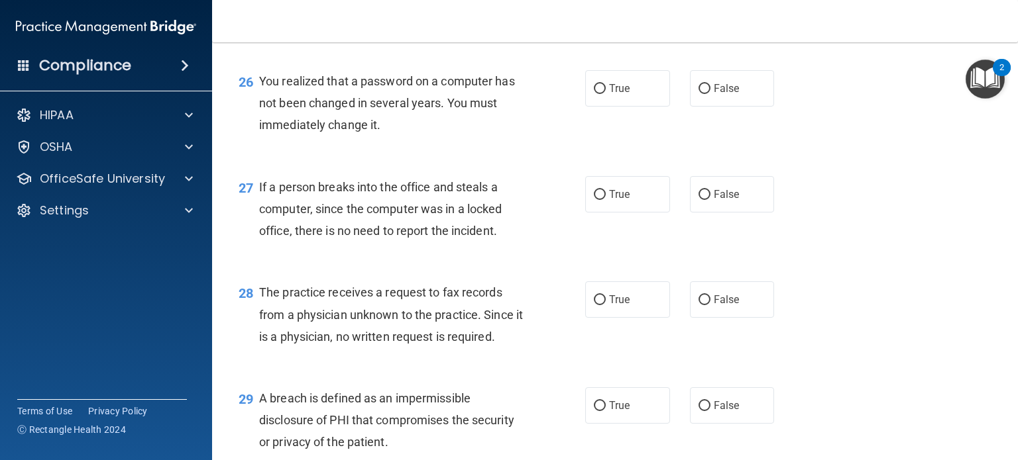
scroll to position [2915, 0]
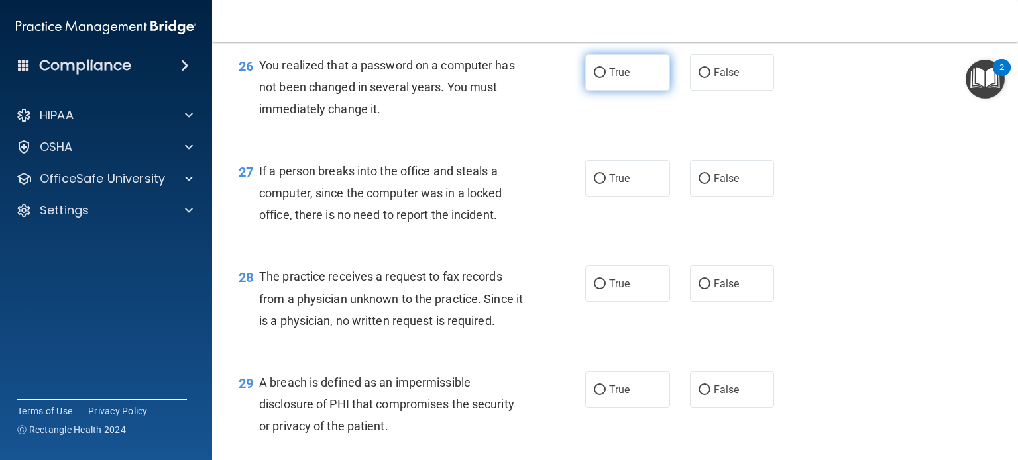
click at [609, 79] on span "True" at bounding box center [619, 72] width 21 height 13
click at [605, 78] on input "True" at bounding box center [600, 73] width 12 height 10
radio input "true"
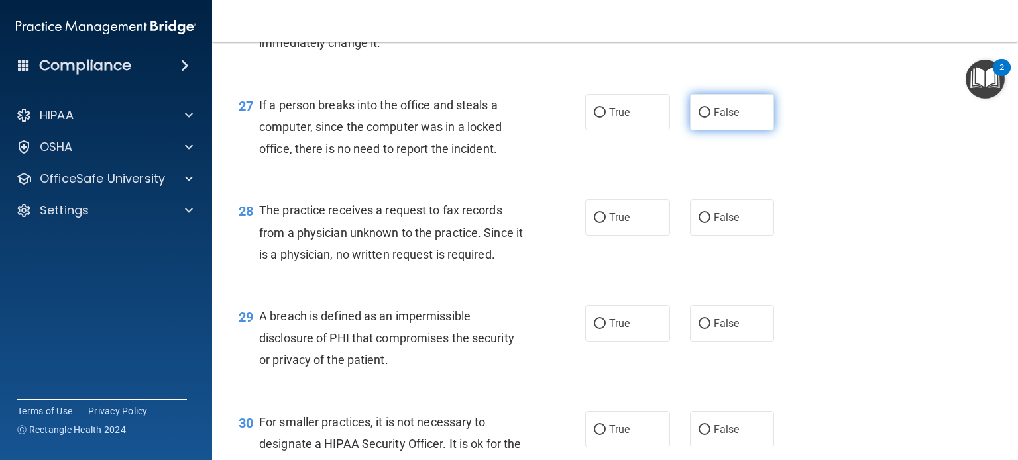
click at [726, 131] on label "False" at bounding box center [732, 112] width 85 height 36
click at [710, 118] on input "False" at bounding box center [704, 113] width 12 height 10
radio input "true"
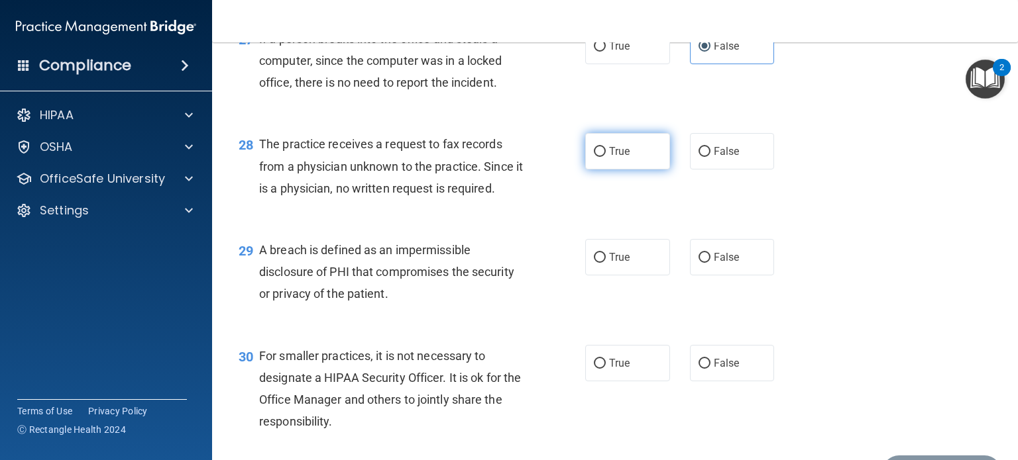
click at [601, 170] on label "True" at bounding box center [627, 151] width 85 height 36
click at [601, 157] on input "True" at bounding box center [600, 152] width 12 height 10
radio input "true"
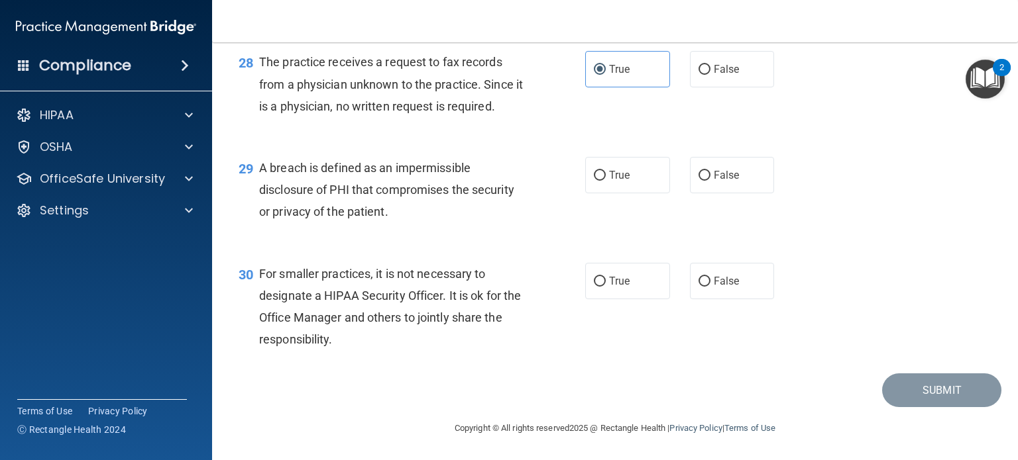
scroll to position [3180, 0]
click at [614, 193] on label "True" at bounding box center [627, 175] width 85 height 36
click at [606, 181] on input "True" at bounding box center [600, 176] width 12 height 10
radio input "true"
click at [742, 284] on label "False" at bounding box center [732, 281] width 85 height 36
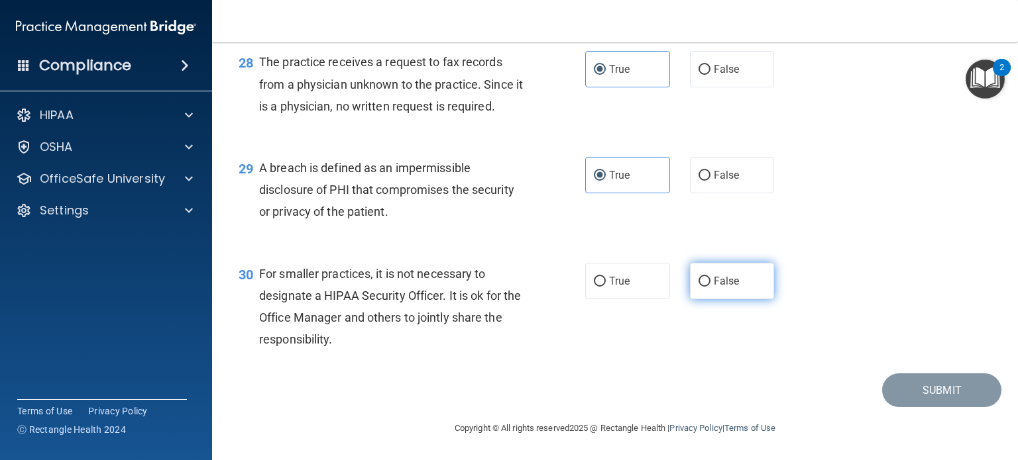
click at [710, 284] on input "False" at bounding box center [704, 282] width 12 height 10
radio input "true"
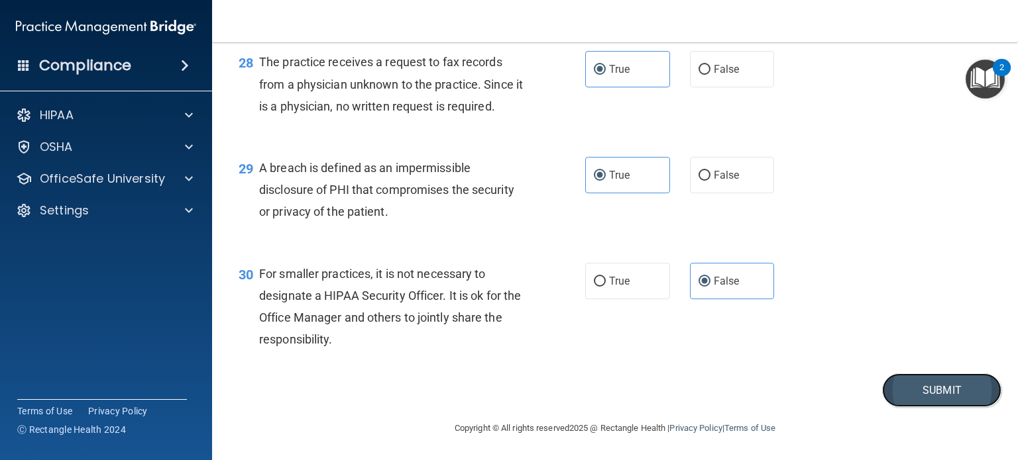
click at [967, 405] on button "Submit" at bounding box center [941, 391] width 119 height 34
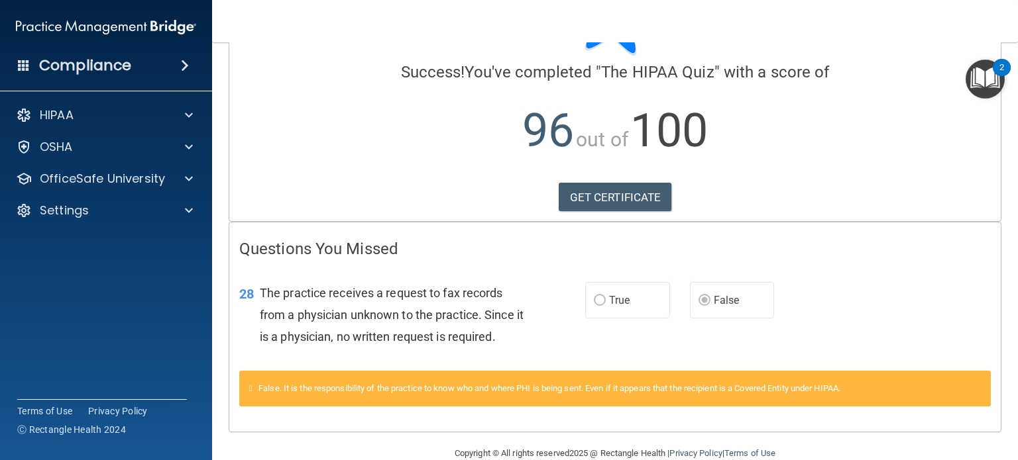
scroll to position [114, 0]
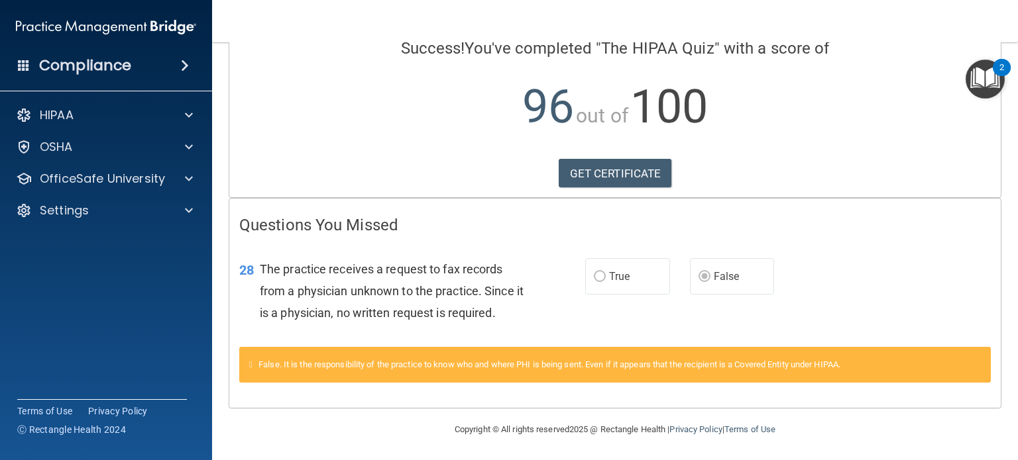
click at [630, 153] on div "Calculating your score.... Success! You've completed " The HIPAA Quiz " with a …" at bounding box center [614, 69] width 771 height 255
click at [114, 186] on p "OfficeSafe University" at bounding box center [102, 179] width 125 height 16
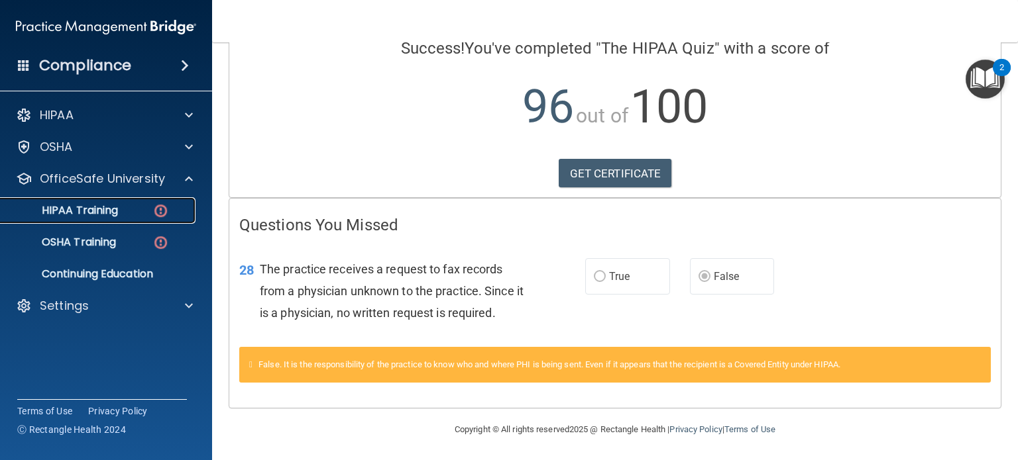
click at [136, 211] on div "HIPAA Training" at bounding box center [99, 210] width 181 height 13
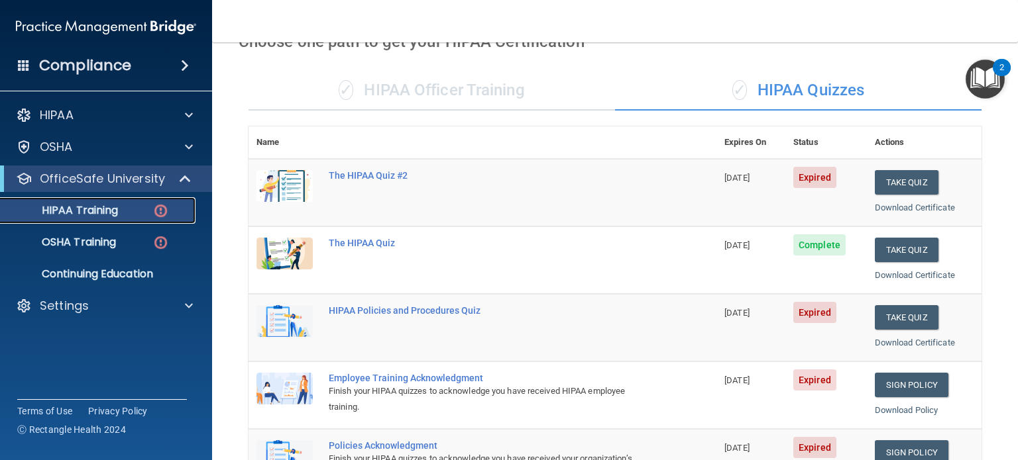
scroll to position [70, 0]
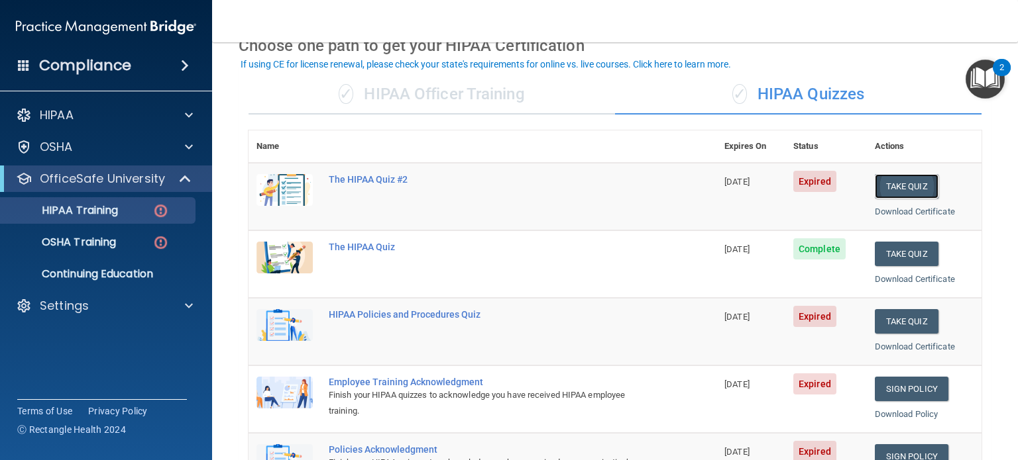
click at [915, 188] on button "Take Quiz" at bounding box center [907, 186] width 64 height 25
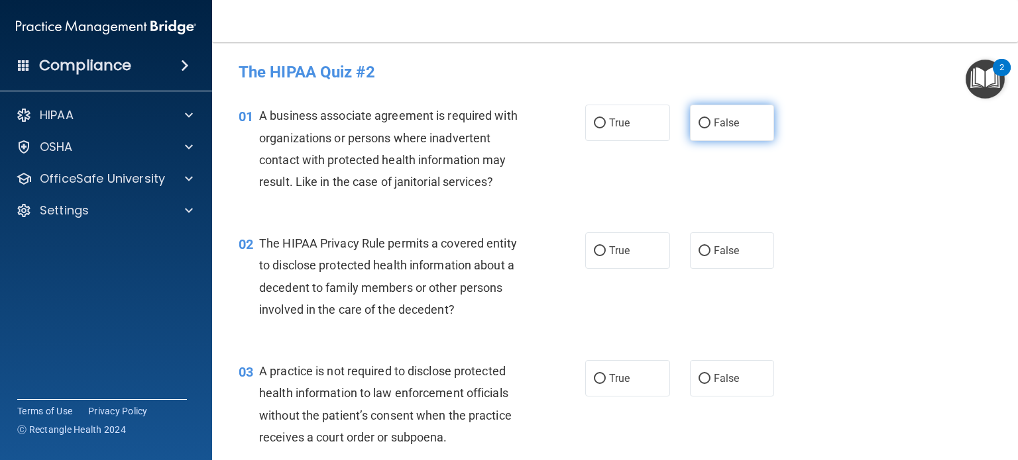
click at [739, 127] on label "False" at bounding box center [732, 123] width 85 height 36
click at [710, 127] on input "False" at bounding box center [704, 124] width 12 height 10
radio input "true"
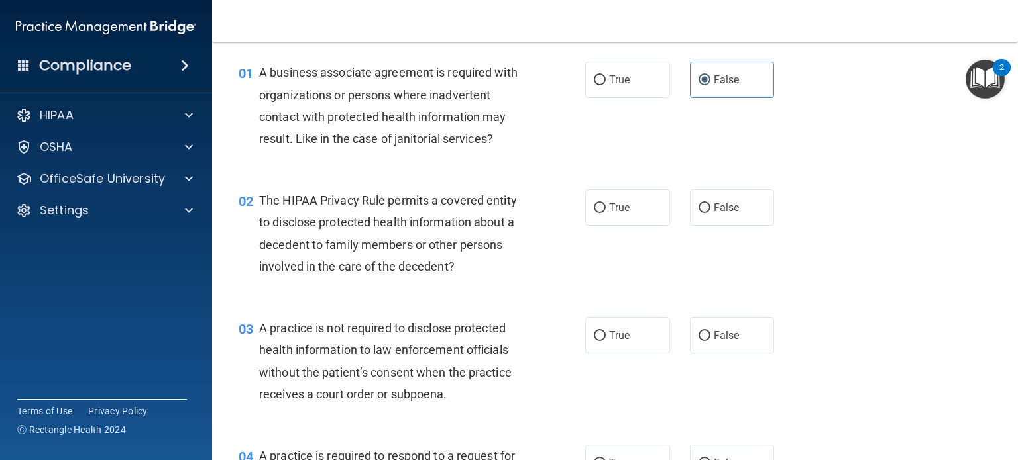
scroll to position [66, 0]
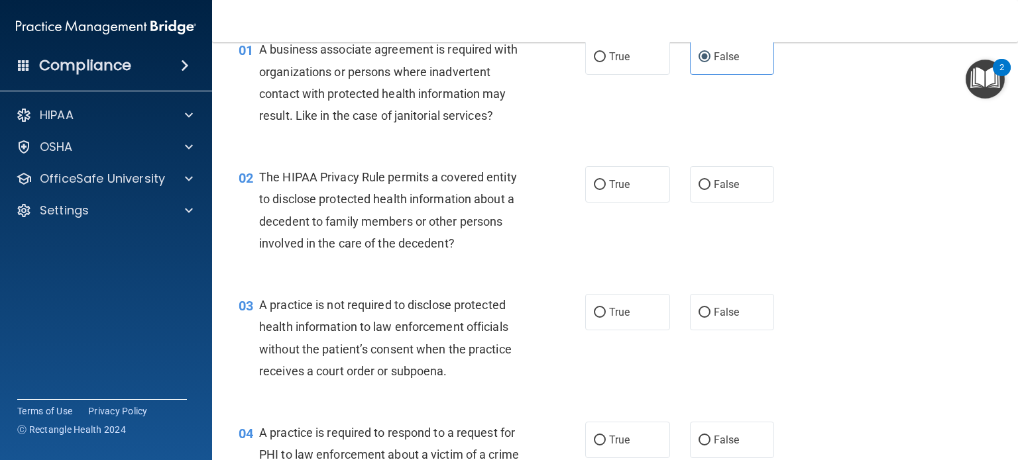
drag, startPoint x: 700, startPoint y: 182, endPoint x: 600, endPoint y: 219, distance: 107.3
click at [700, 182] on input "False" at bounding box center [704, 185] width 12 height 10
radio input "true"
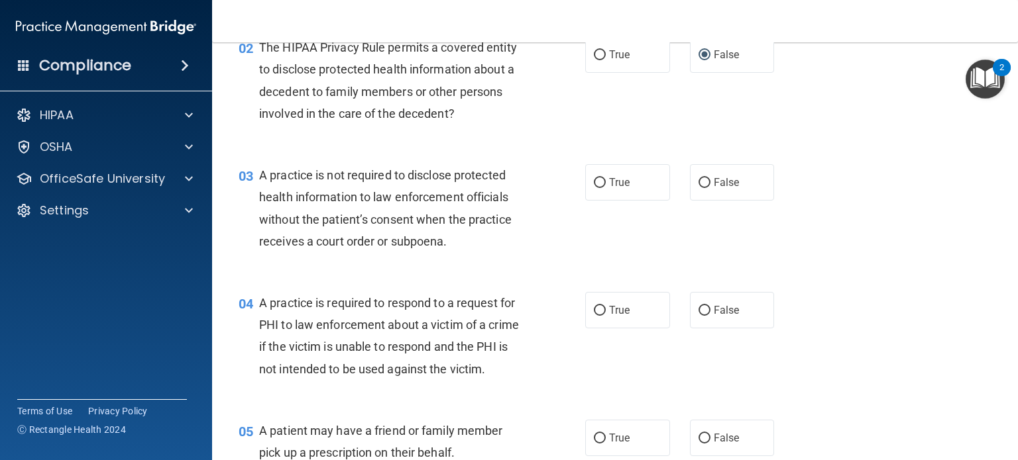
scroll to position [199, 0]
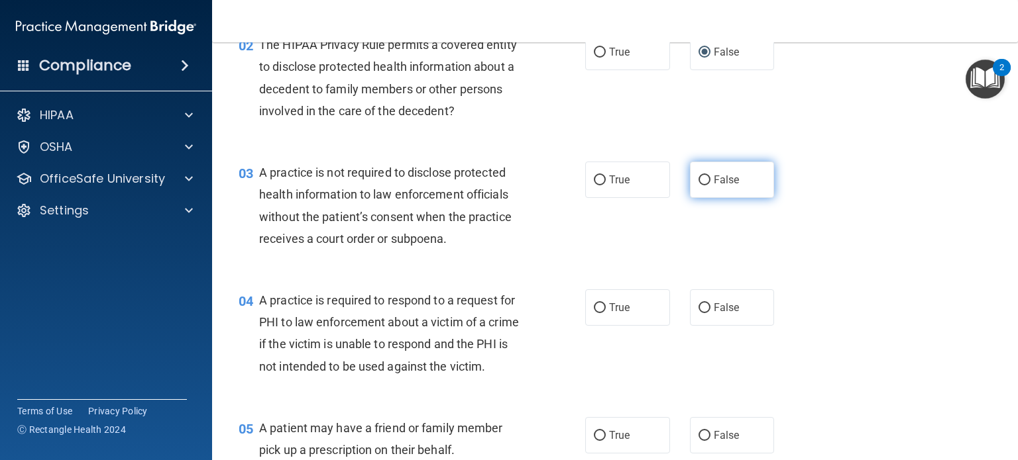
click at [735, 184] on label "False" at bounding box center [732, 180] width 85 height 36
click at [710, 184] on input "False" at bounding box center [704, 181] width 12 height 10
radio input "true"
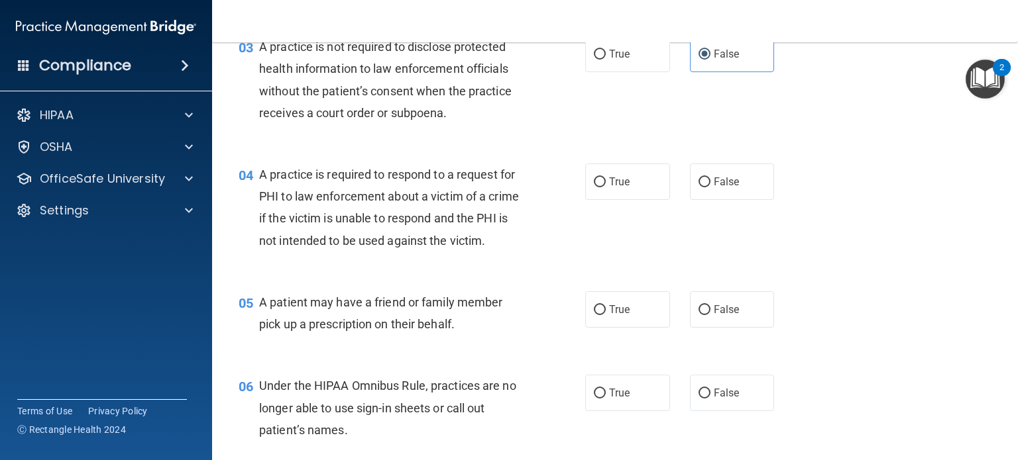
scroll to position [331, 0]
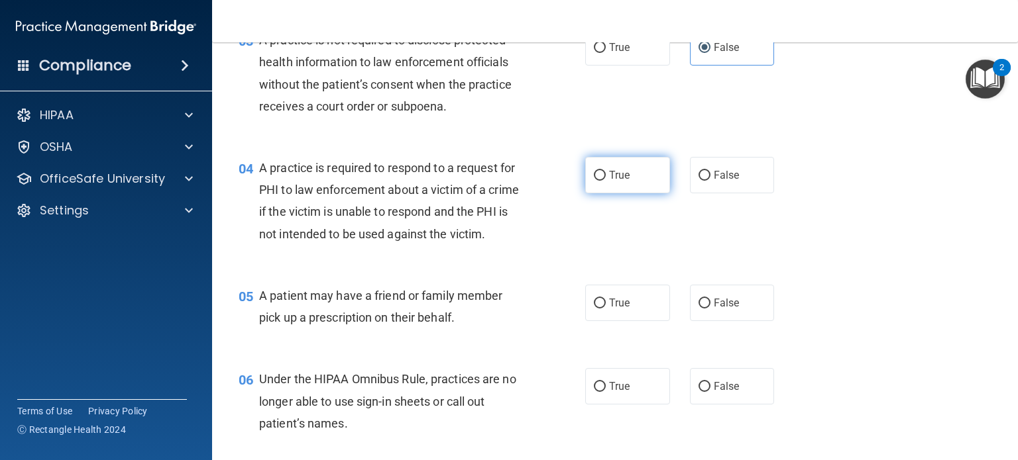
click at [608, 186] on label "True" at bounding box center [627, 175] width 85 height 36
click at [606, 181] on input "True" at bounding box center [600, 176] width 12 height 10
radio input "true"
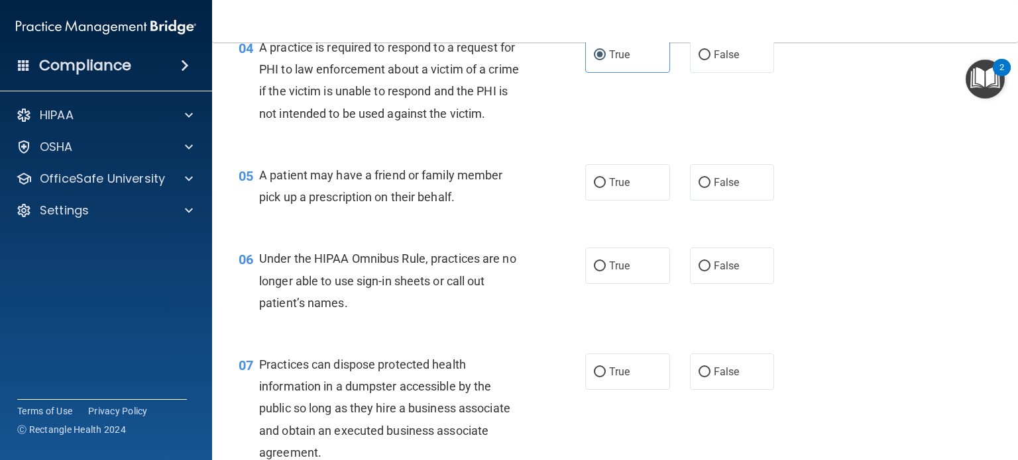
scroll to position [464, 0]
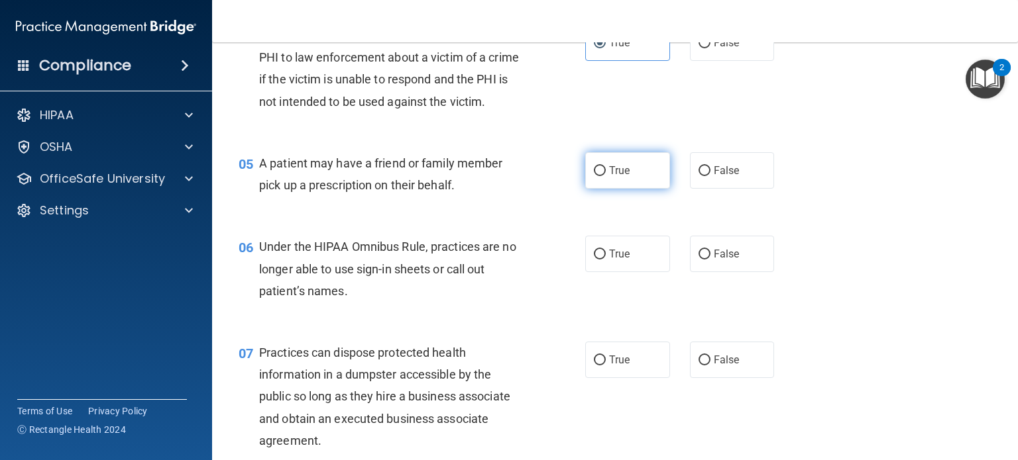
drag, startPoint x: 625, startPoint y: 197, endPoint x: 602, endPoint y: 205, distance: 25.4
click at [625, 189] on label "True" at bounding box center [627, 170] width 85 height 36
click at [606, 176] on input "True" at bounding box center [600, 171] width 12 height 10
radio input "true"
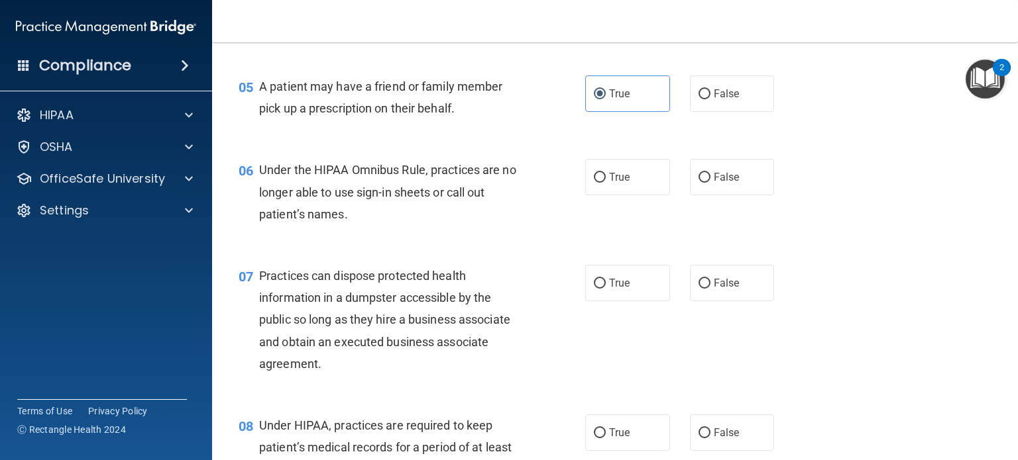
scroll to position [596, 0]
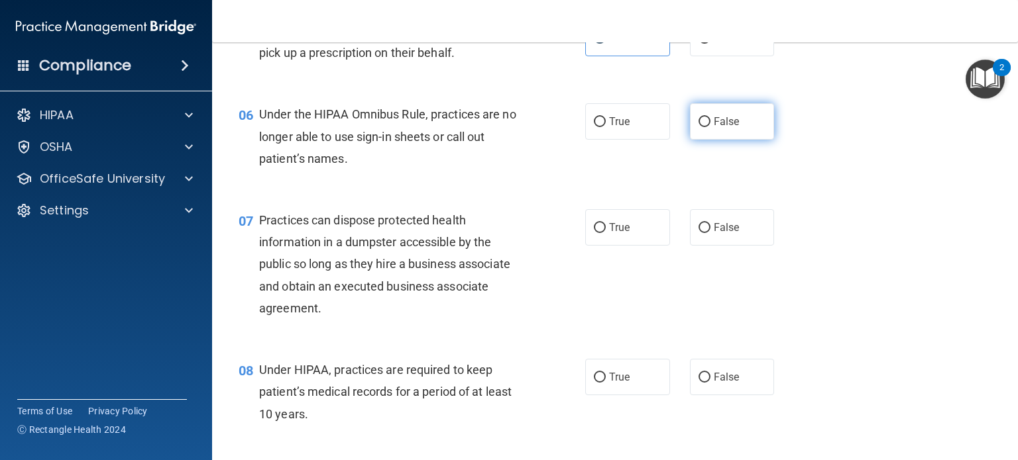
click at [720, 140] on label "False" at bounding box center [732, 121] width 85 height 36
click at [710, 127] on input "False" at bounding box center [704, 122] width 12 height 10
radio input "true"
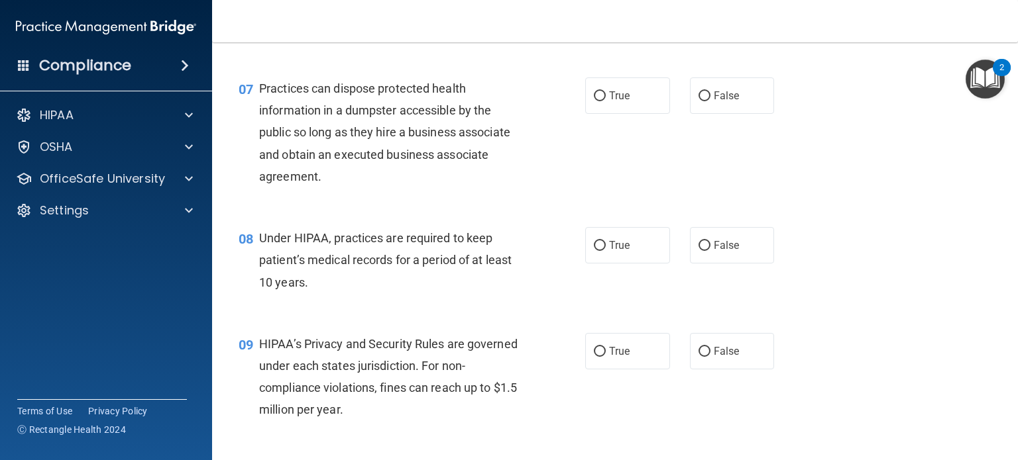
scroll to position [729, 0]
click at [733, 113] on label "False" at bounding box center [732, 95] width 85 height 36
click at [710, 101] on input "False" at bounding box center [704, 96] width 12 height 10
radio input "true"
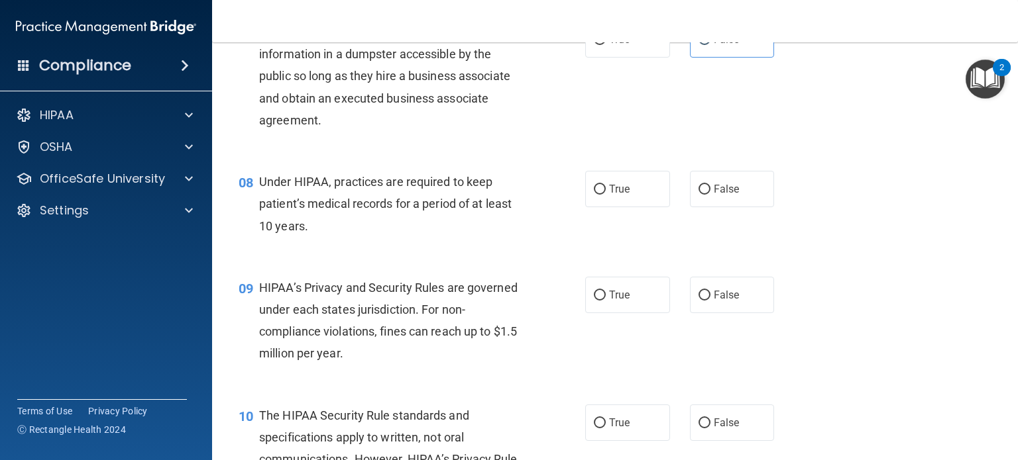
scroll to position [861, 0]
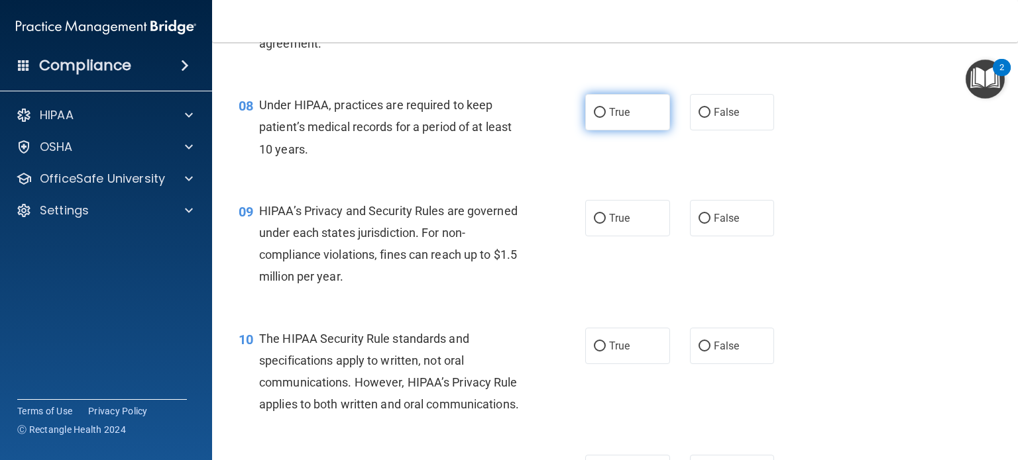
click at [609, 119] on span "True" at bounding box center [619, 112] width 21 height 13
click at [606, 118] on input "True" at bounding box center [600, 113] width 12 height 10
radio input "true"
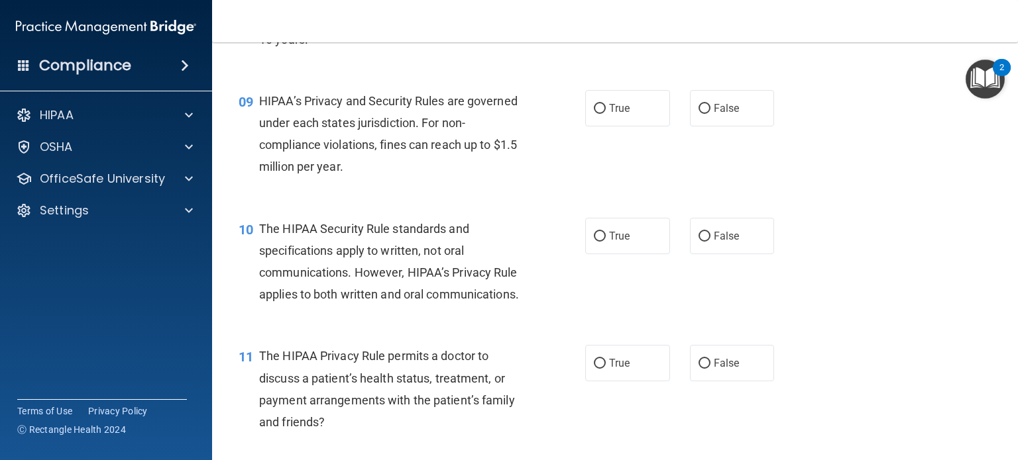
scroll to position [994, 0]
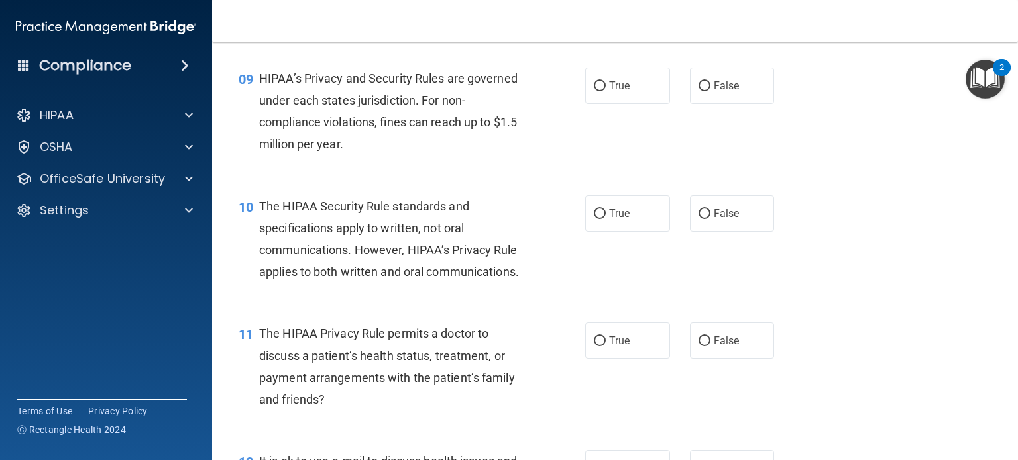
click at [604, 129] on div "09 HIPAA’s Privacy and Security Rules are governed under each states jurisdicti…" at bounding box center [615, 115] width 773 height 128
click at [636, 79] on div "09 HIPAA’s Privacy and Security Rules are governed under each states jurisdicti…" at bounding box center [615, 115] width 773 height 128
click at [618, 92] on span "True" at bounding box center [619, 86] width 21 height 13
click at [606, 91] on input "True" at bounding box center [600, 86] width 12 height 10
radio input "true"
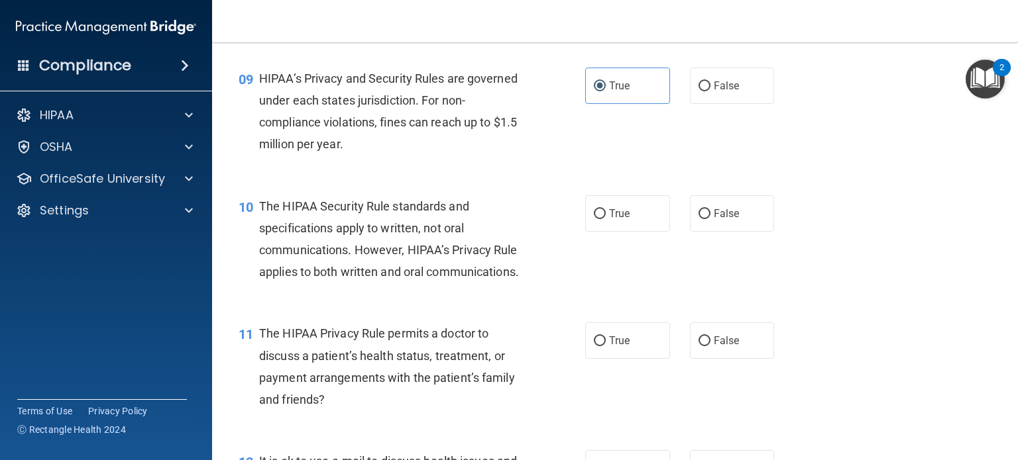
scroll to position [1060, 0]
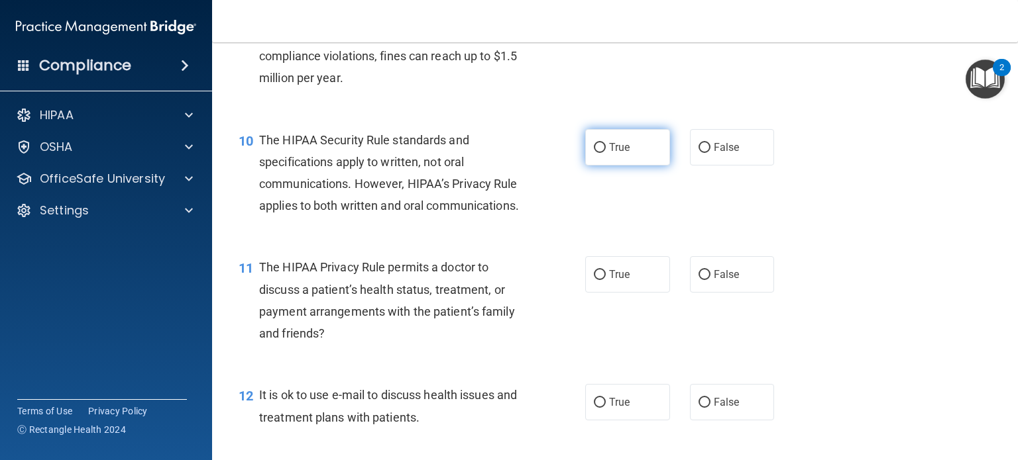
click at [617, 154] on span "True" at bounding box center [619, 147] width 21 height 13
click at [606, 153] on input "True" at bounding box center [600, 148] width 12 height 10
radio input "true"
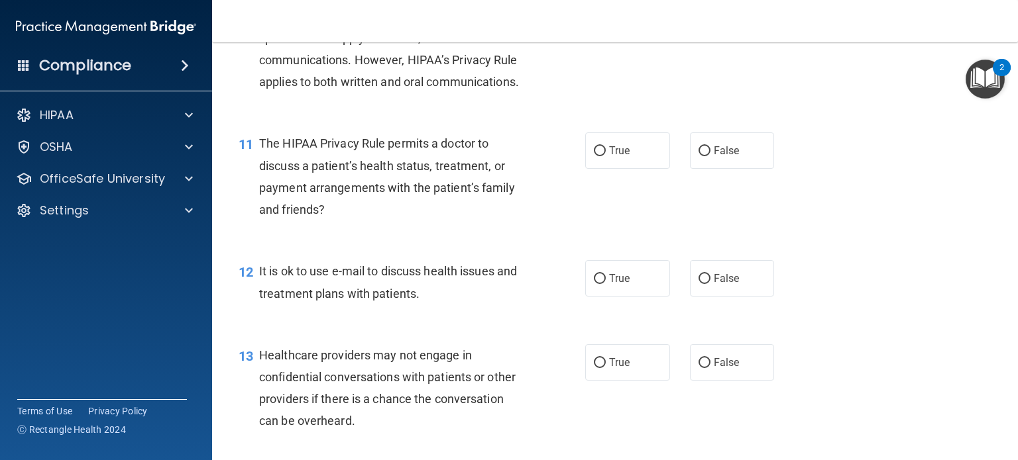
scroll to position [1193, 0]
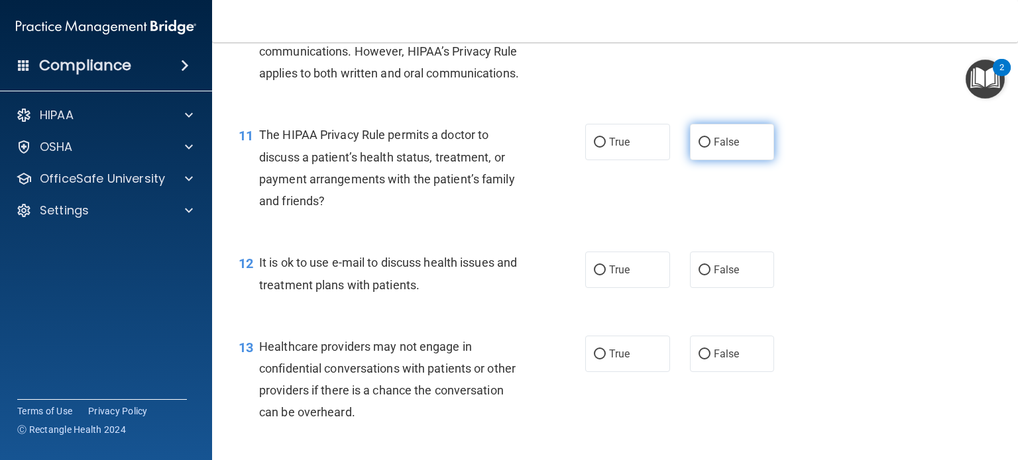
click at [714, 148] on span "False" at bounding box center [727, 142] width 26 height 13
click at [710, 148] on input "False" at bounding box center [704, 143] width 12 height 10
radio input "true"
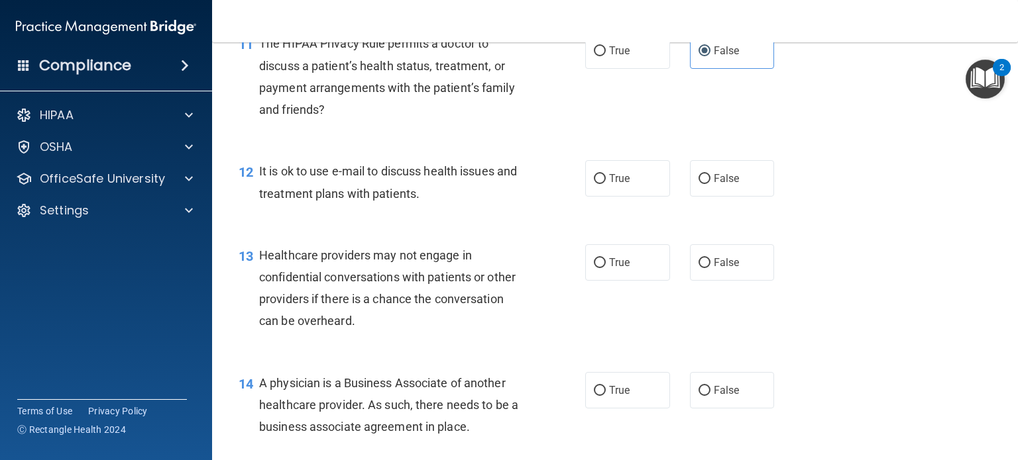
scroll to position [1391, 0]
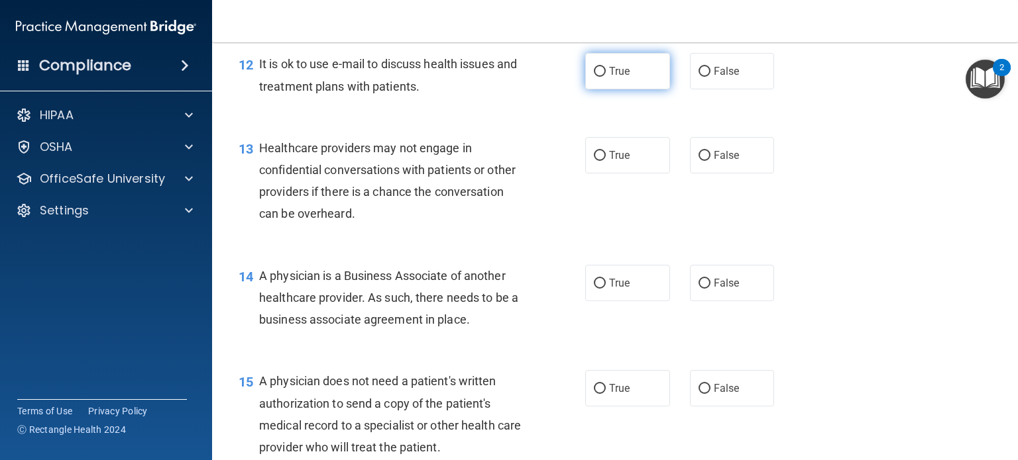
click at [609, 78] on span "True" at bounding box center [619, 71] width 21 height 13
click at [606, 77] on input "True" at bounding box center [600, 72] width 12 height 10
radio input "true"
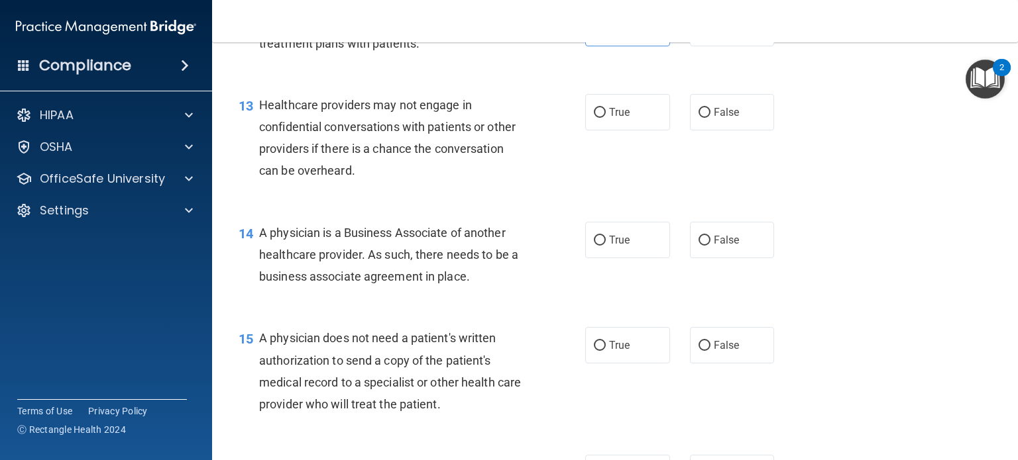
scroll to position [1458, 0]
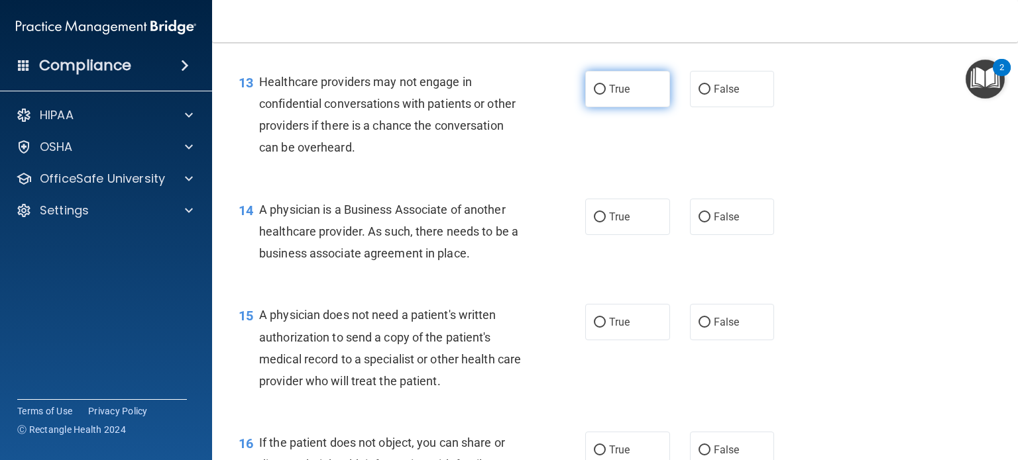
click at [602, 107] on label "True" at bounding box center [627, 89] width 85 height 36
click at [602, 95] on input "True" at bounding box center [600, 90] width 12 height 10
radio input "true"
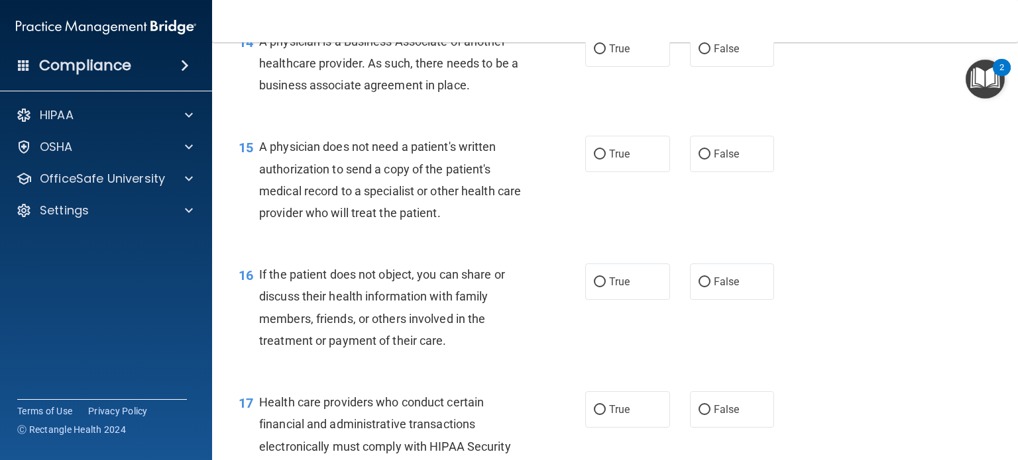
scroll to position [1656, 0]
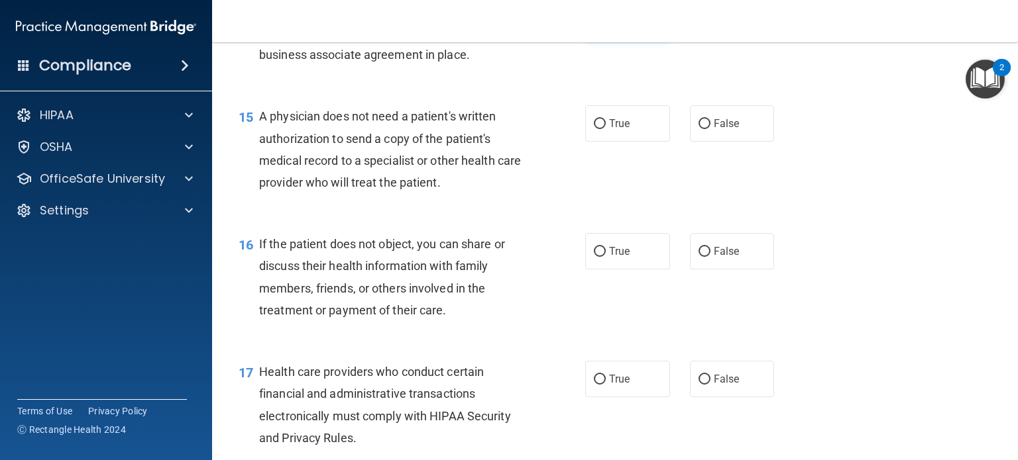
click at [596, 36] on label "True" at bounding box center [627, 18] width 85 height 36
click at [596, 24] on input "True" at bounding box center [600, 19] width 12 height 10
radio input "true"
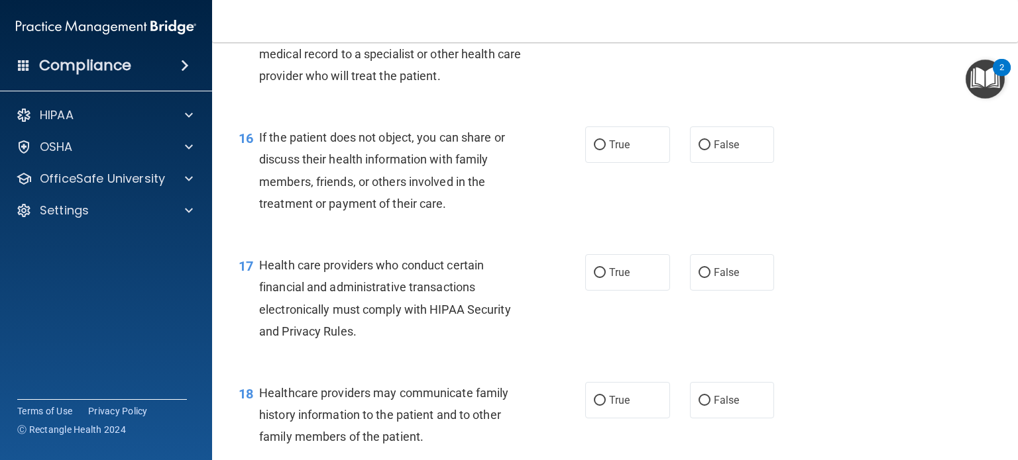
scroll to position [1723, 0]
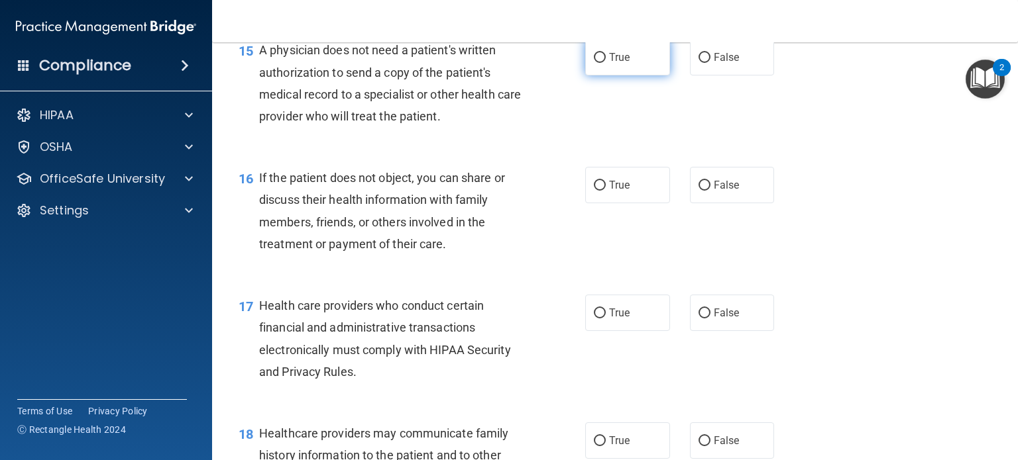
click at [630, 76] on label "True" at bounding box center [627, 57] width 85 height 36
click at [606, 63] on input "True" at bounding box center [600, 58] width 12 height 10
radio input "true"
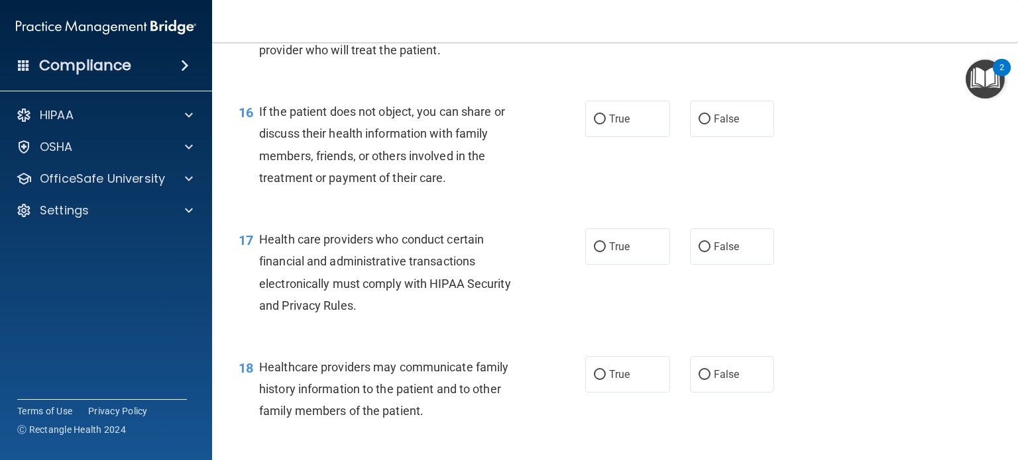
scroll to position [1855, 0]
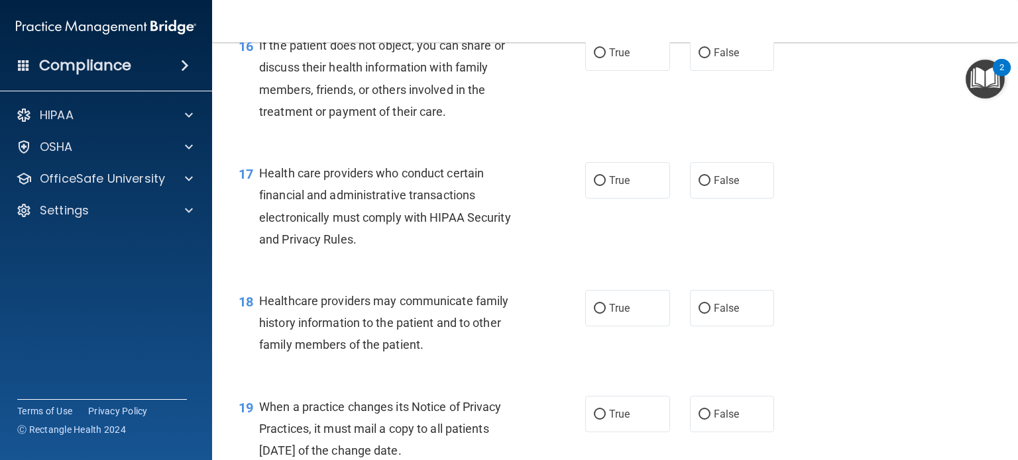
click at [592, 117] on div "16 If the patient does not object, you can share or discuss their health inform…" at bounding box center [412, 81] width 386 height 95
click at [596, 71] on label "True" at bounding box center [627, 52] width 85 height 36
click at [596, 58] on input "True" at bounding box center [600, 53] width 12 height 10
radio input "true"
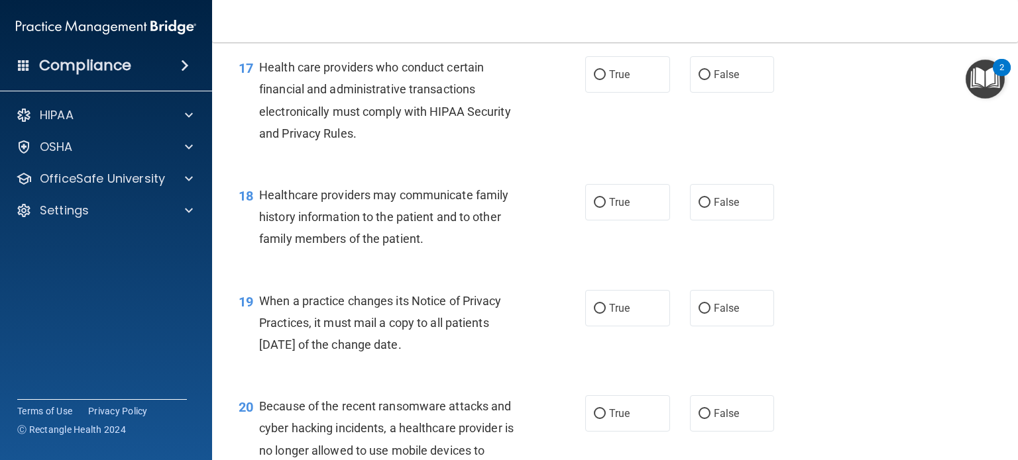
scroll to position [1988, 0]
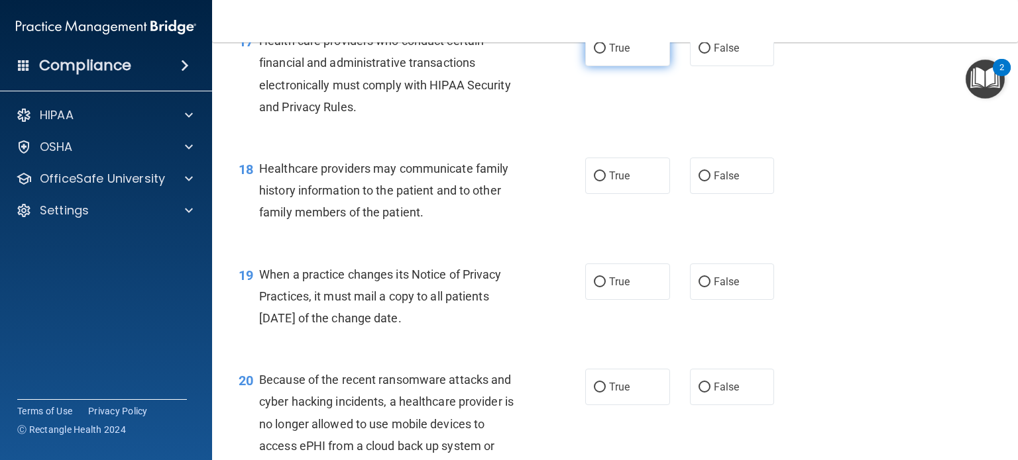
click at [601, 66] on label "True" at bounding box center [627, 48] width 85 height 36
click at [601, 54] on input "True" at bounding box center [600, 49] width 12 height 10
radio input "true"
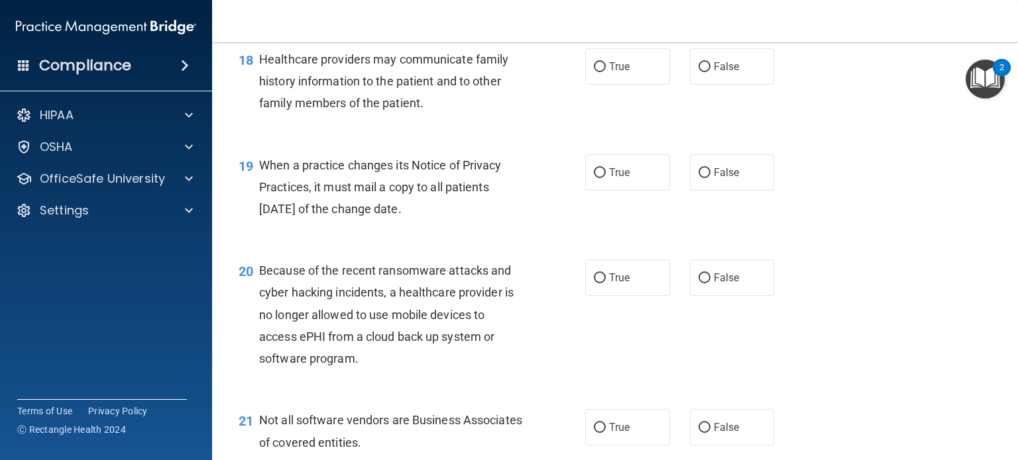
scroll to position [2120, 0]
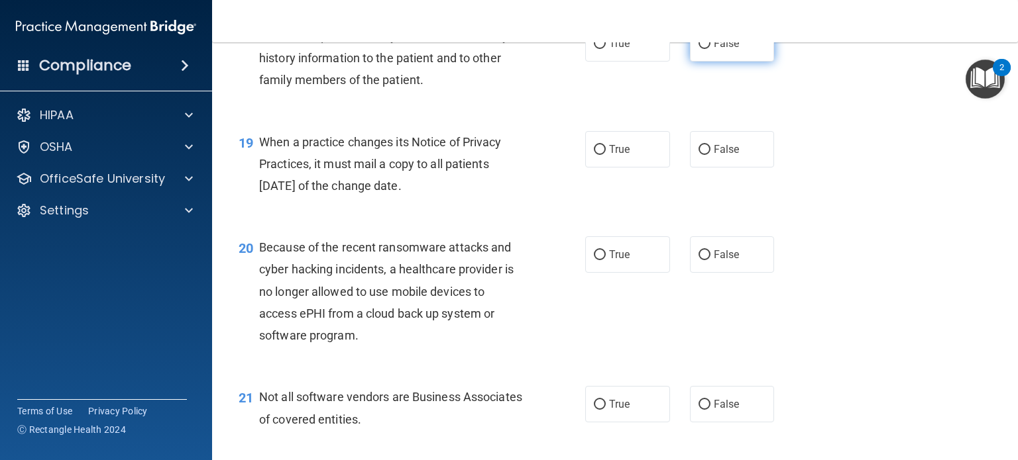
click at [720, 50] on span "False" at bounding box center [727, 43] width 26 height 13
click at [710, 49] on input "False" at bounding box center [704, 44] width 12 height 10
radio input "true"
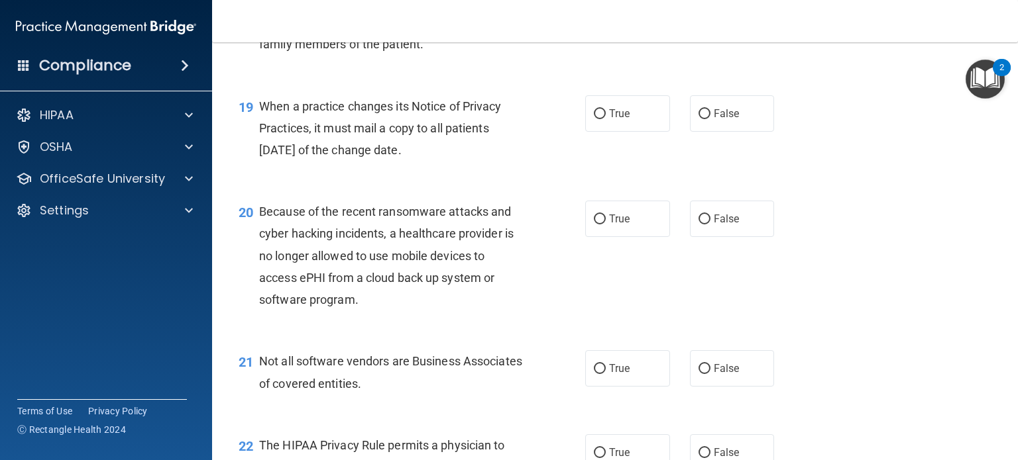
scroll to position [2187, 0]
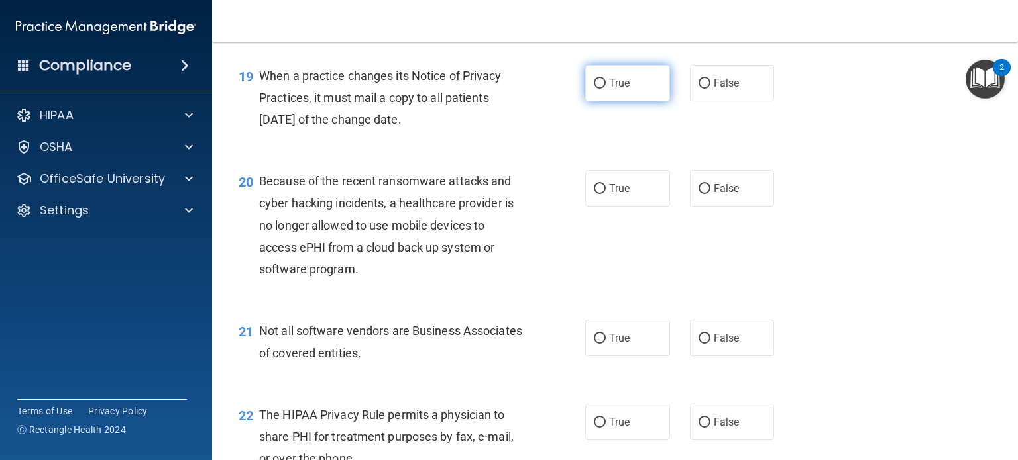
click at [598, 89] on input "True" at bounding box center [600, 84] width 12 height 10
radio input "true"
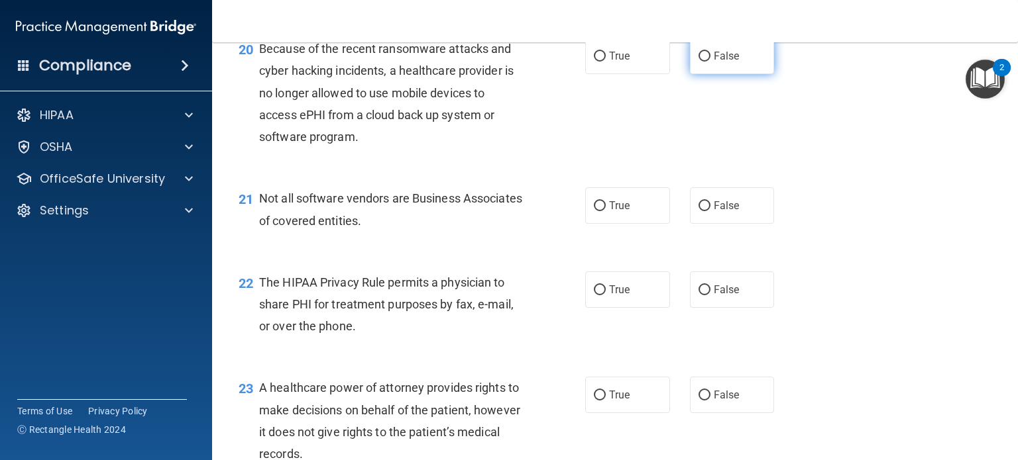
click at [710, 74] on label "False" at bounding box center [732, 56] width 85 height 36
click at [710, 62] on input "False" at bounding box center [704, 57] width 12 height 10
radio input "true"
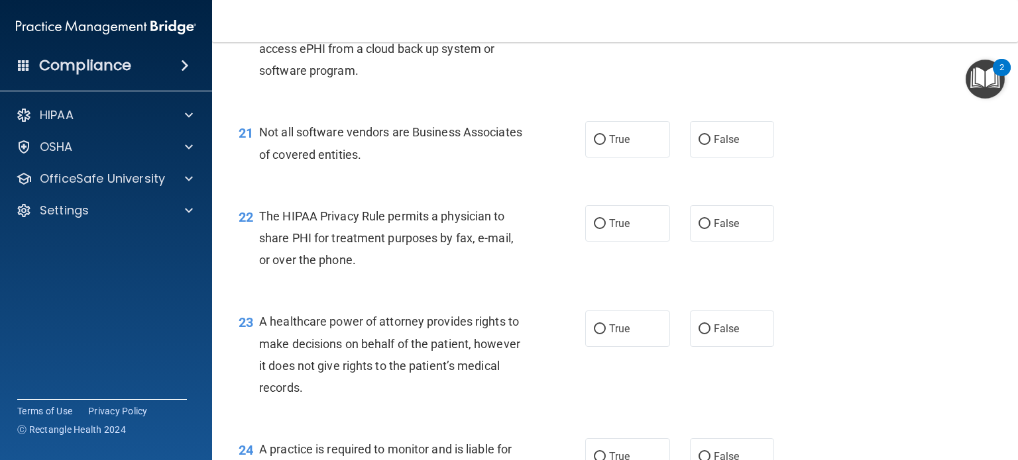
scroll to position [2452, 0]
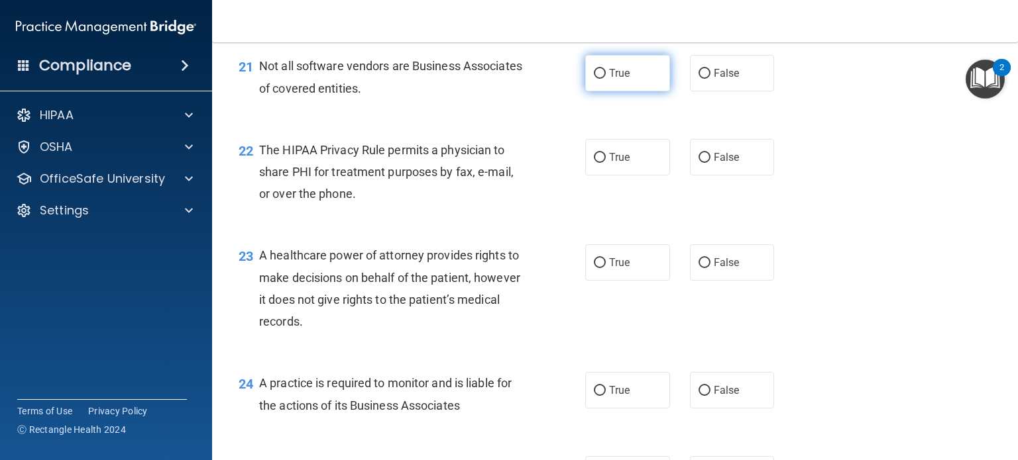
click at [618, 91] on label "True" at bounding box center [627, 73] width 85 height 36
click at [606, 79] on input "True" at bounding box center [600, 74] width 12 height 10
radio input "true"
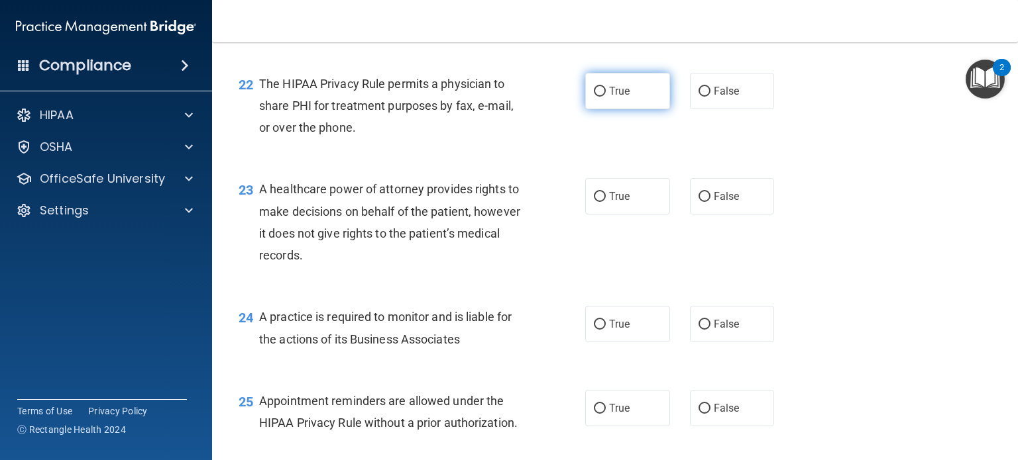
click at [590, 109] on label "True" at bounding box center [627, 91] width 85 height 36
click at [594, 97] on input "True" at bounding box center [600, 92] width 12 height 10
radio input "true"
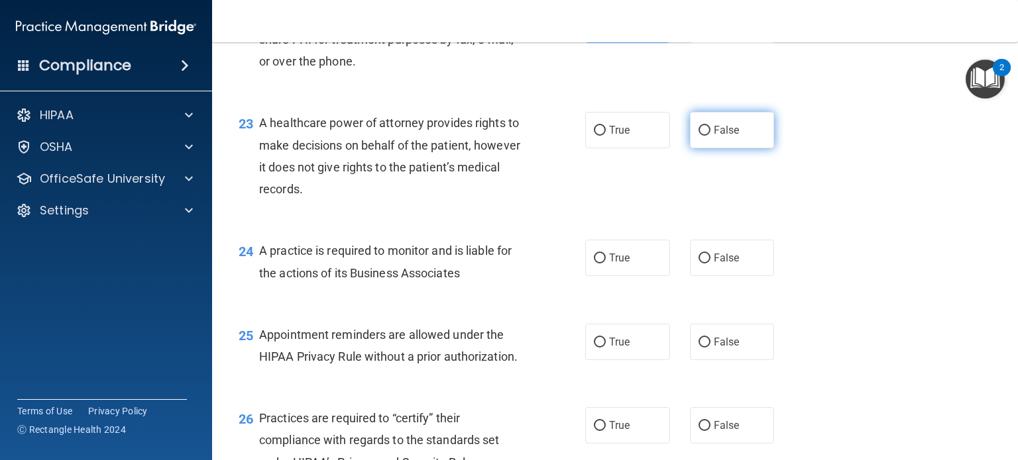
click at [737, 148] on label "False" at bounding box center [732, 130] width 85 height 36
click at [710, 136] on input "False" at bounding box center [704, 131] width 12 height 10
radio input "true"
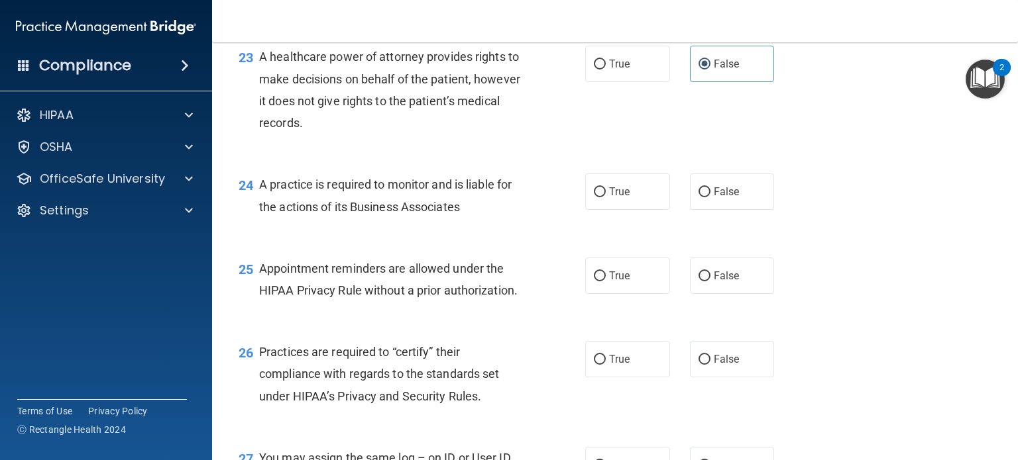
scroll to position [2717, 0]
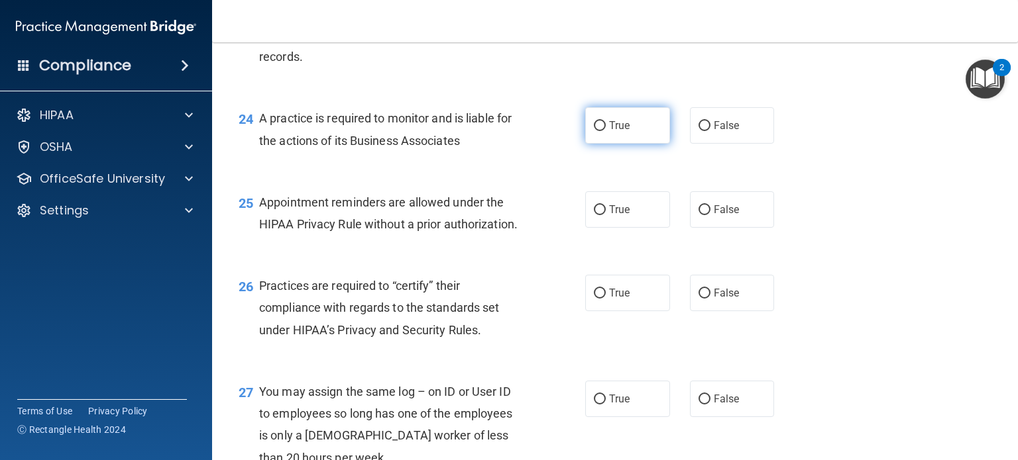
click at [606, 144] on label "True" at bounding box center [627, 125] width 85 height 36
click at [606, 131] on input "True" at bounding box center [600, 126] width 12 height 10
radio input "true"
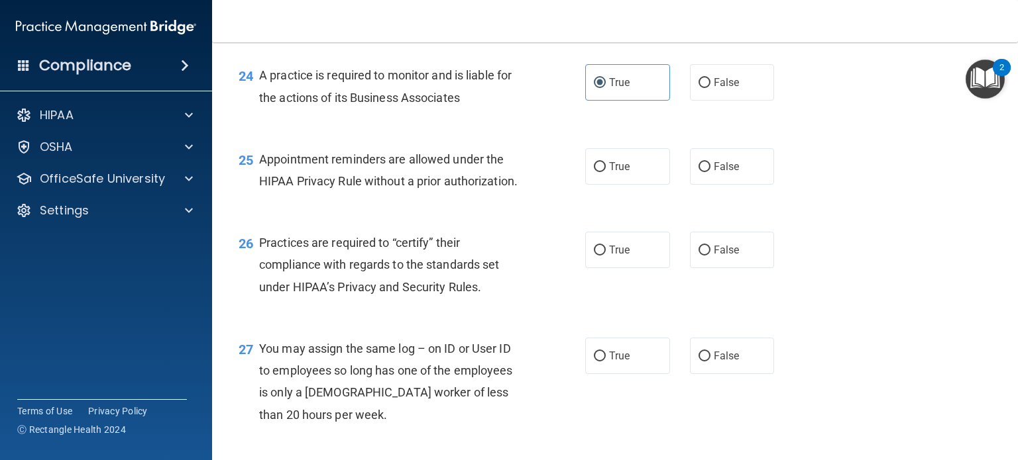
scroll to position [2783, 0]
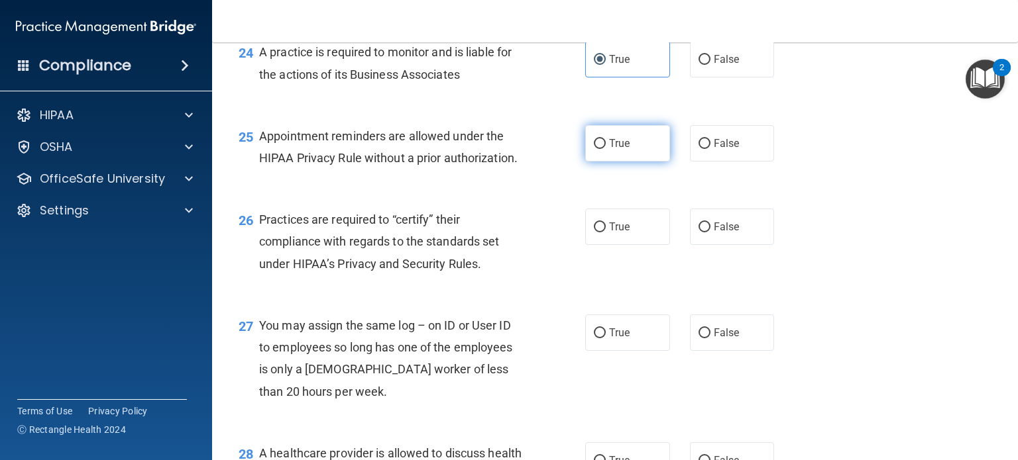
click at [625, 162] on label "True" at bounding box center [627, 143] width 85 height 36
click at [606, 149] on input "True" at bounding box center [600, 144] width 12 height 10
radio input "true"
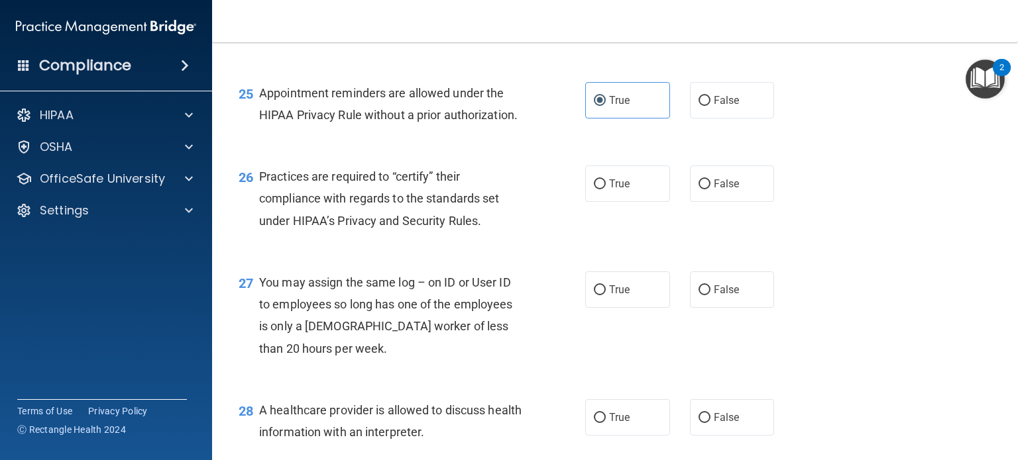
scroll to position [2849, 0]
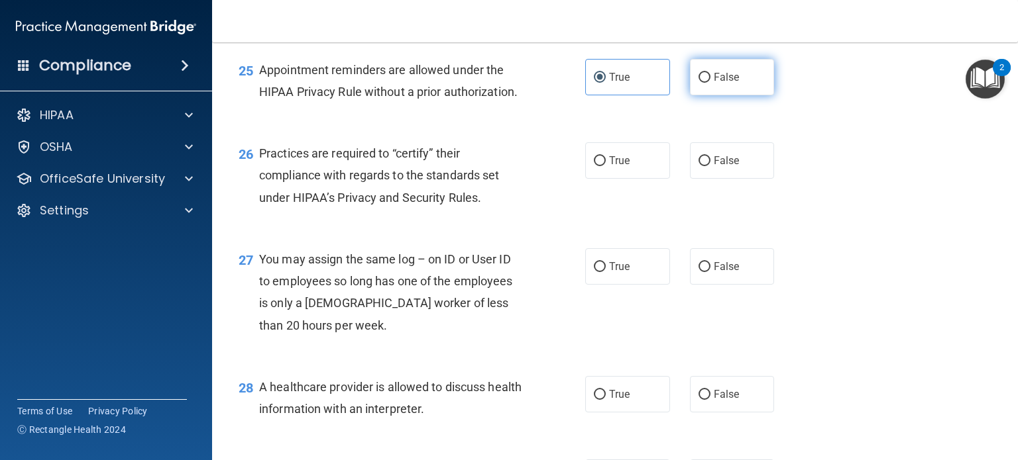
click at [745, 95] on label "False" at bounding box center [732, 77] width 85 height 36
click at [710, 83] on input "False" at bounding box center [704, 78] width 12 height 10
radio input "true"
radio input "false"
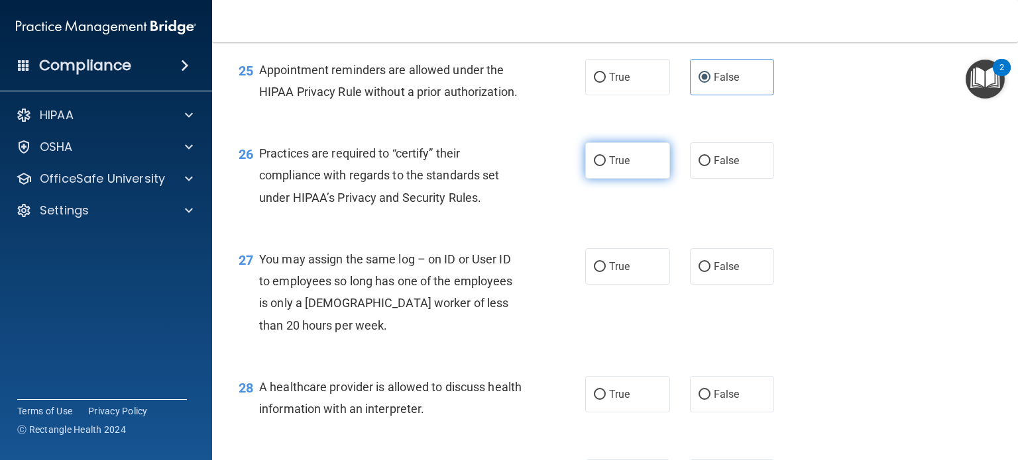
click at [661, 179] on label "True" at bounding box center [627, 160] width 85 height 36
click at [606, 166] on input "True" at bounding box center [600, 161] width 12 height 10
radio input "true"
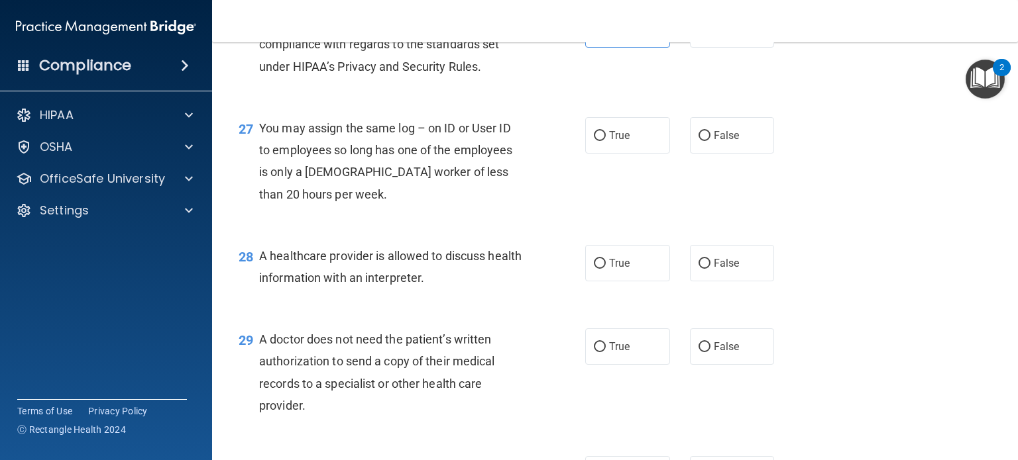
scroll to position [2982, 0]
click at [717, 158] on div "27 You may assign the same log – on ID or User ID to employees so long has one …" at bounding box center [615, 163] width 773 height 128
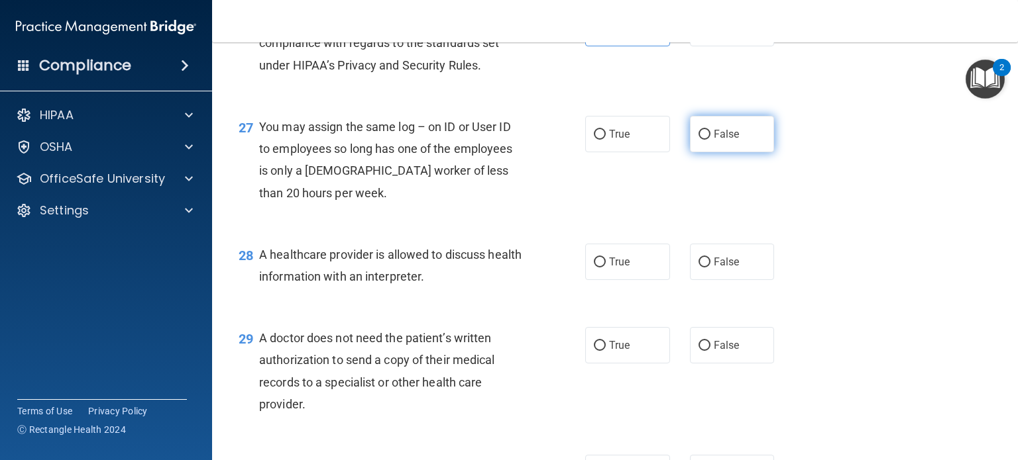
click at [745, 152] on label "False" at bounding box center [732, 134] width 85 height 36
click at [710, 140] on input "False" at bounding box center [704, 135] width 12 height 10
radio input "true"
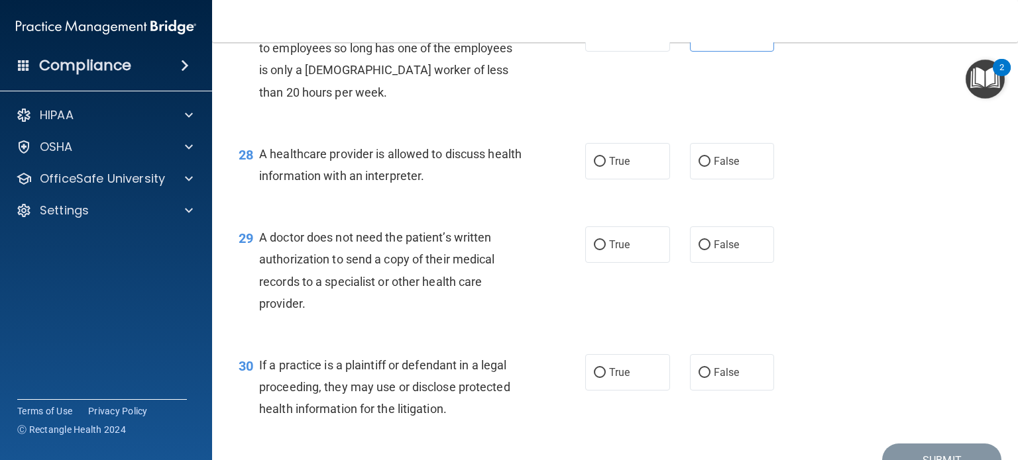
scroll to position [3114, 0]
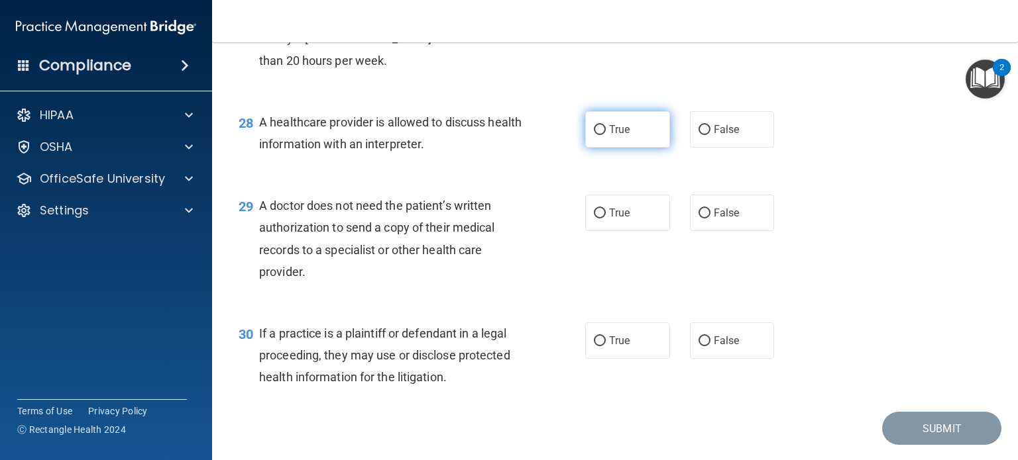
click at [610, 136] on span "True" at bounding box center [619, 129] width 21 height 13
click at [606, 135] on input "True" at bounding box center [600, 130] width 12 height 10
radio input "true"
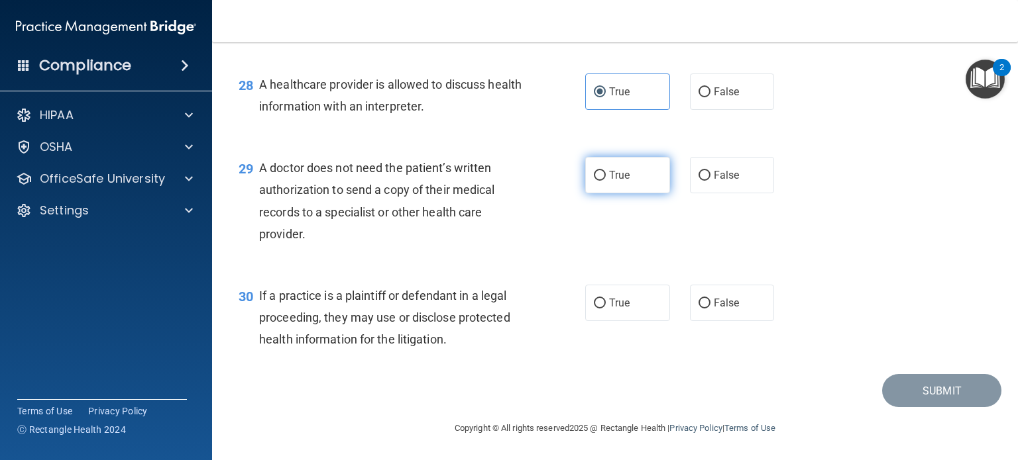
click at [586, 193] on label "True" at bounding box center [627, 175] width 85 height 36
click at [594, 181] on input "True" at bounding box center [600, 176] width 12 height 10
radio input "true"
click at [706, 317] on label "False" at bounding box center [732, 303] width 85 height 36
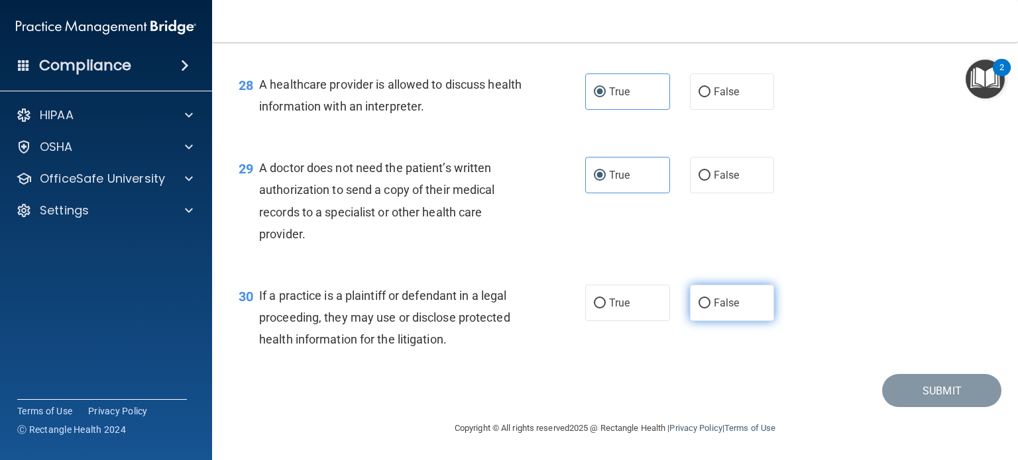
click at [706, 309] on input "False" at bounding box center [704, 304] width 12 height 10
radio input "true"
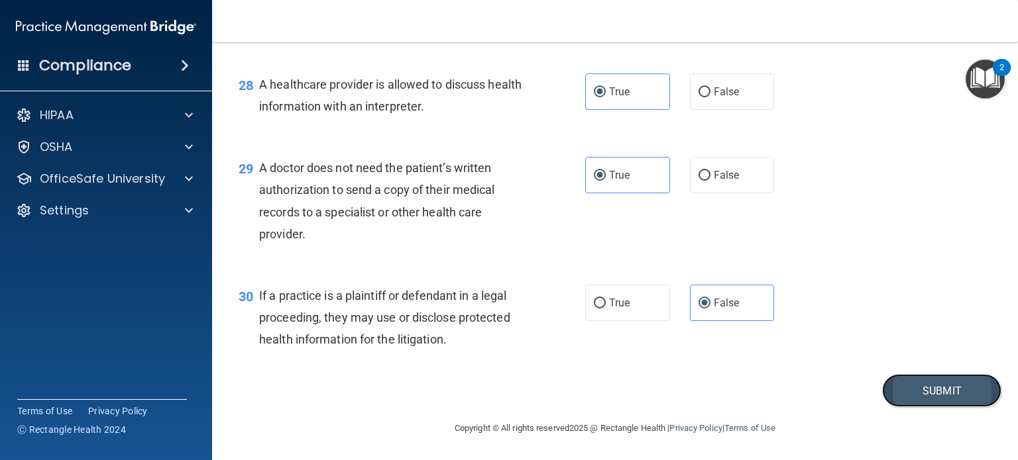
click at [920, 391] on button "Submit" at bounding box center [941, 391] width 119 height 34
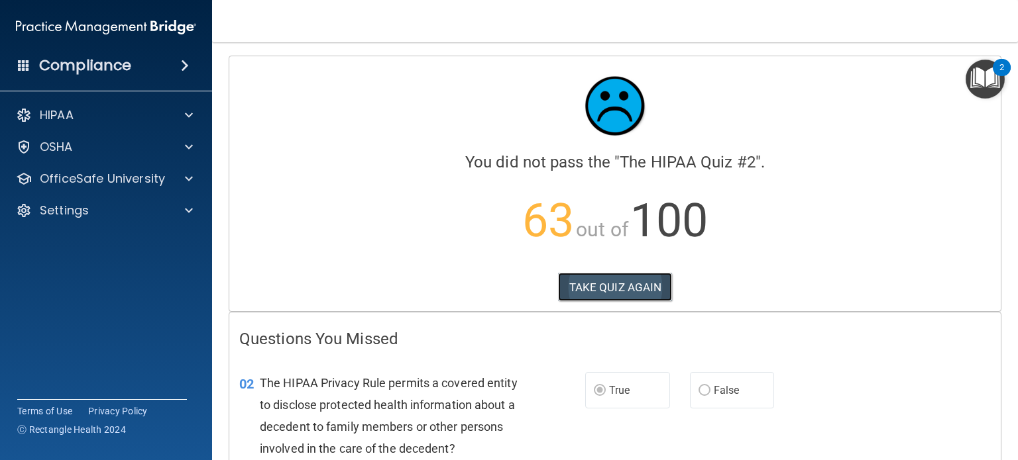
click at [614, 284] on button "TAKE QUIZ AGAIN" at bounding box center [615, 287] width 115 height 29
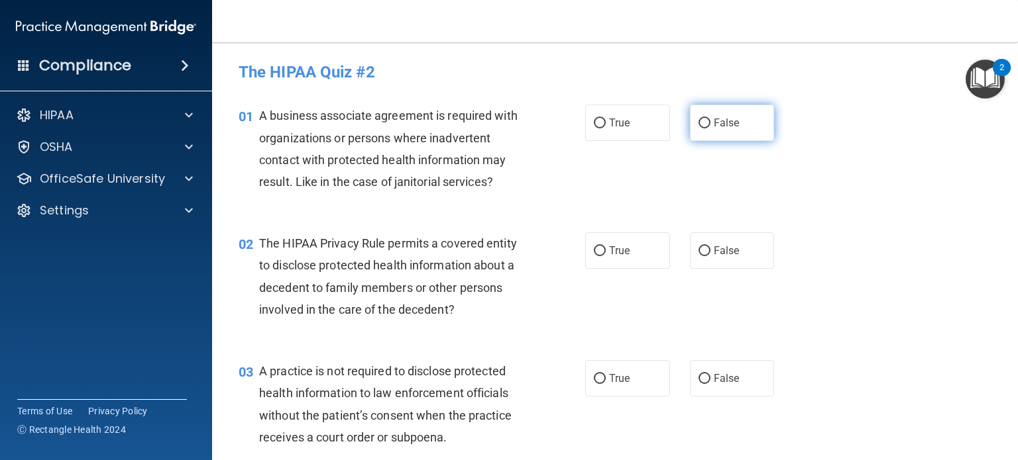
click at [714, 127] on span "False" at bounding box center [727, 123] width 26 height 13
click at [710, 127] on input "False" at bounding box center [704, 124] width 12 height 10
radio input "true"
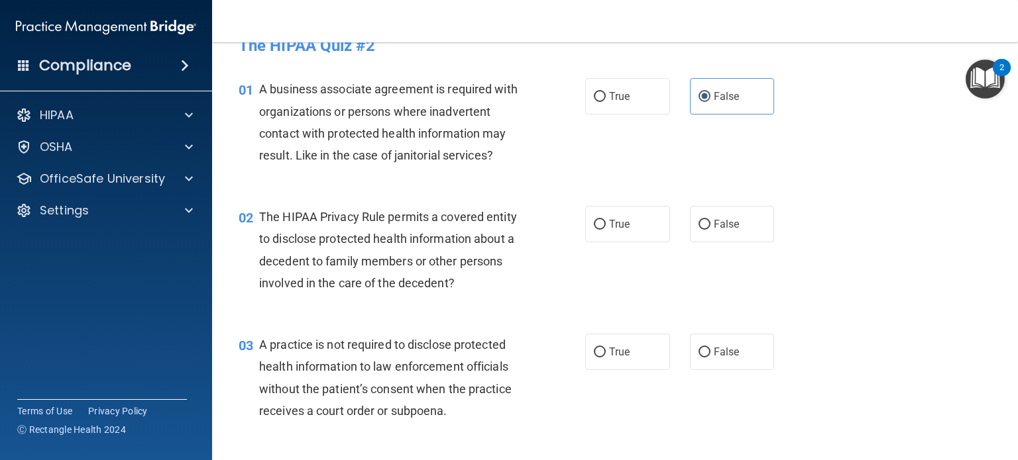
scroll to position [66, 0]
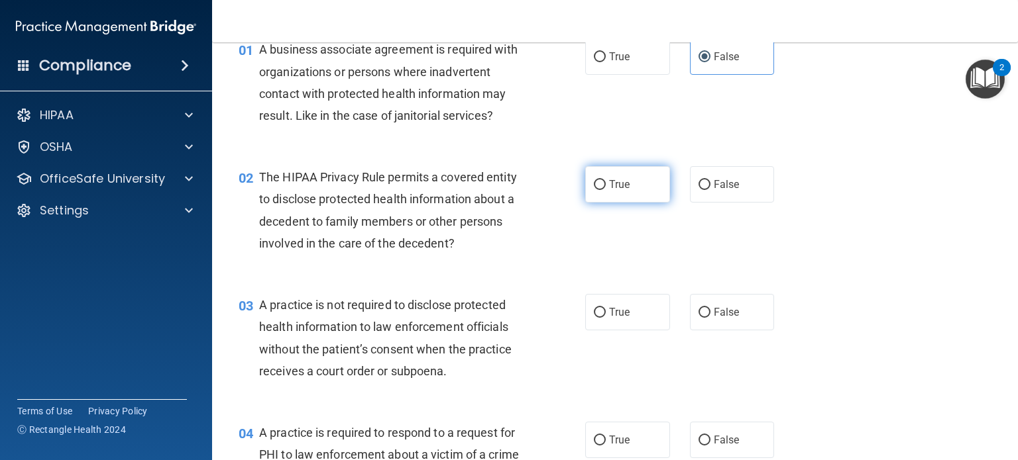
click at [594, 174] on label "True" at bounding box center [627, 184] width 85 height 36
click at [594, 180] on input "True" at bounding box center [600, 185] width 12 height 10
radio input "true"
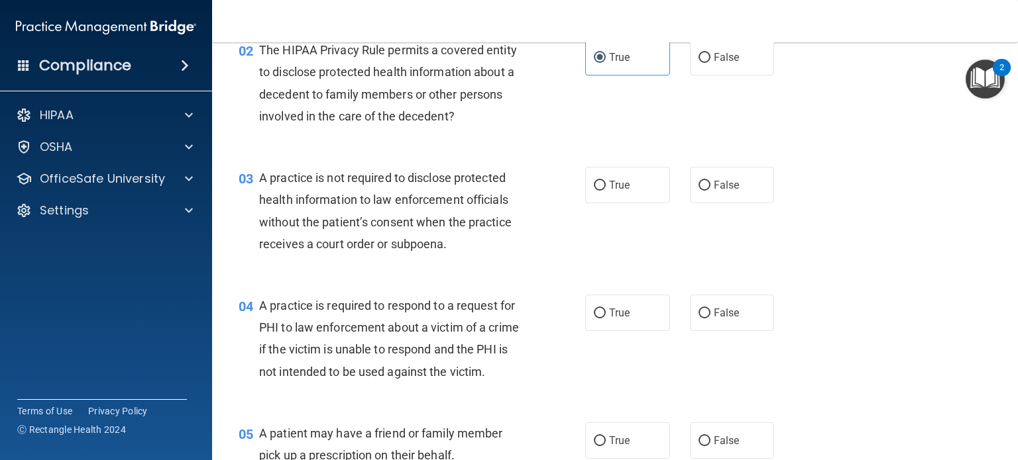
scroll to position [199, 0]
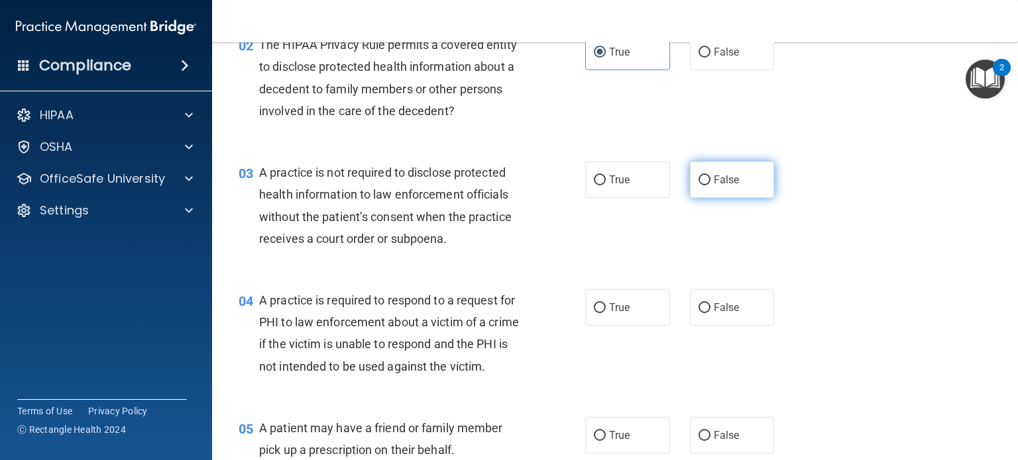
click at [728, 188] on label "False" at bounding box center [732, 180] width 85 height 36
click at [710, 186] on input "False" at bounding box center [704, 181] width 12 height 10
radio input "true"
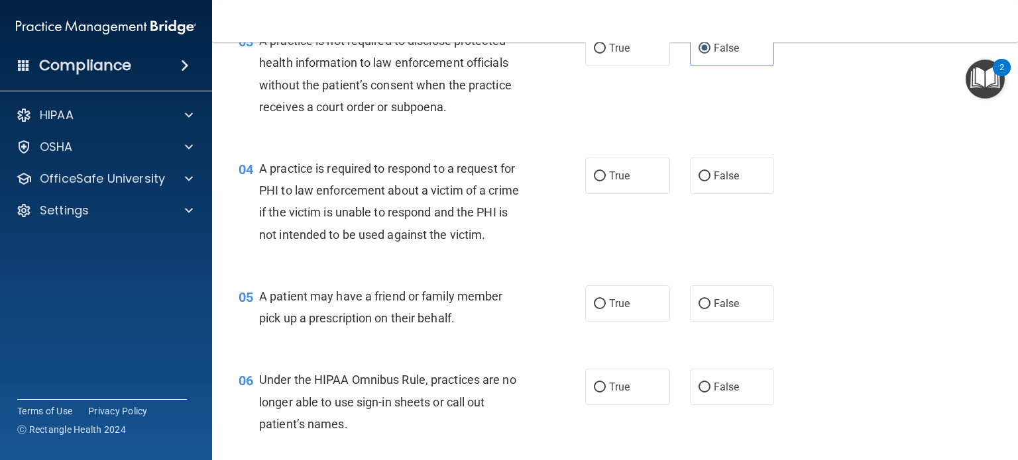
scroll to position [331, 0]
click at [629, 188] on label "True" at bounding box center [627, 175] width 85 height 36
click at [606, 181] on input "True" at bounding box center [600, 176] width 12 height 10
radio input "true"
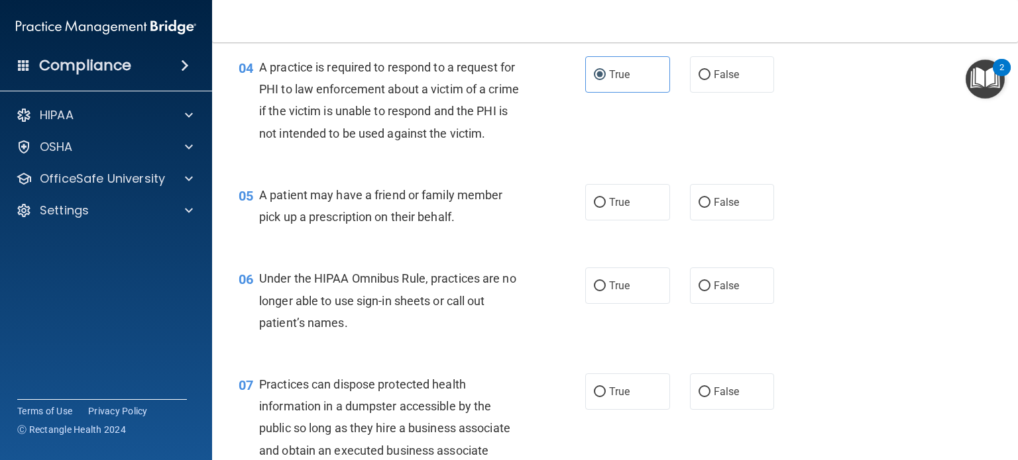
scroll to position [464, 0]
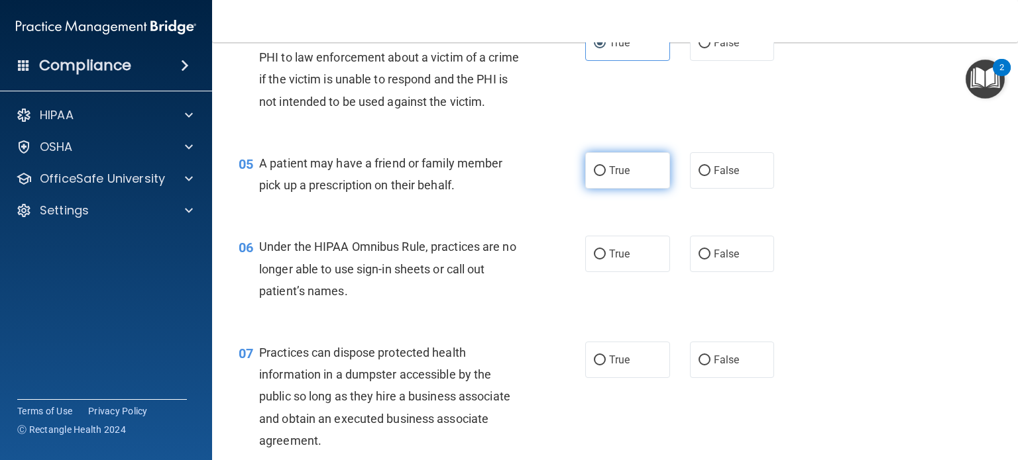
click at [631, 189] on label "True" at bounding box center [627, 170] width 85 height 36
click at [606, 176] on input "True" at bounding box center [600, 171] width 12 height 10
radio input "true"
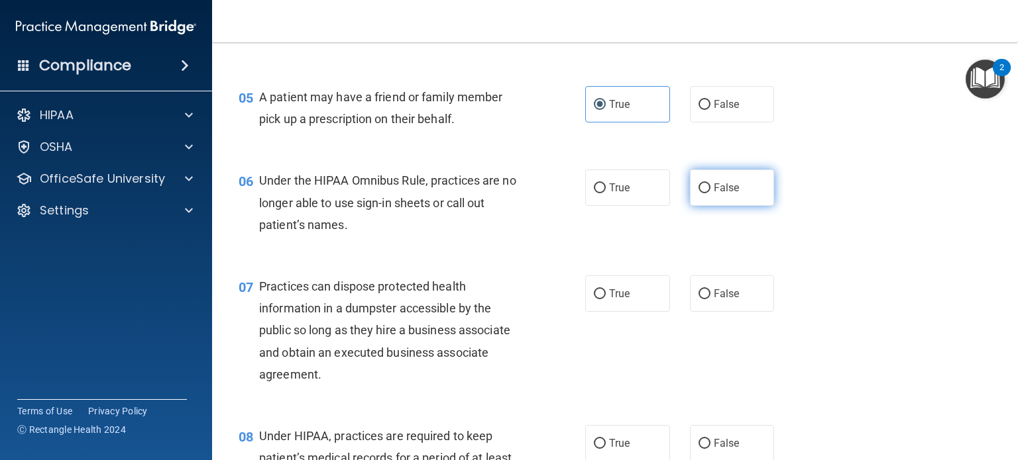
click at [715, 194] on span "False" at bounding box center [727, 188] width 26 height 13
click at [710, 193] on input "False" at bounding box center [704, 189] width 12 height 10
radio input "true"
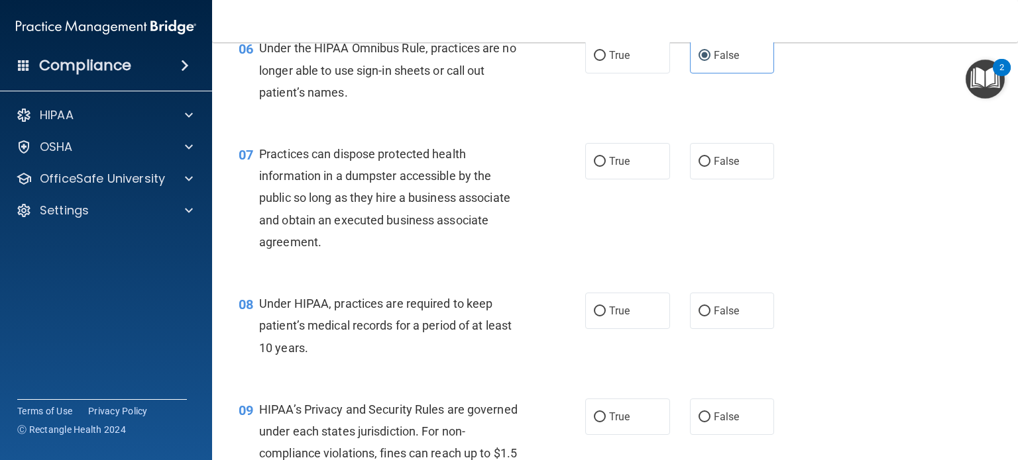
scroll to position [729, 0]
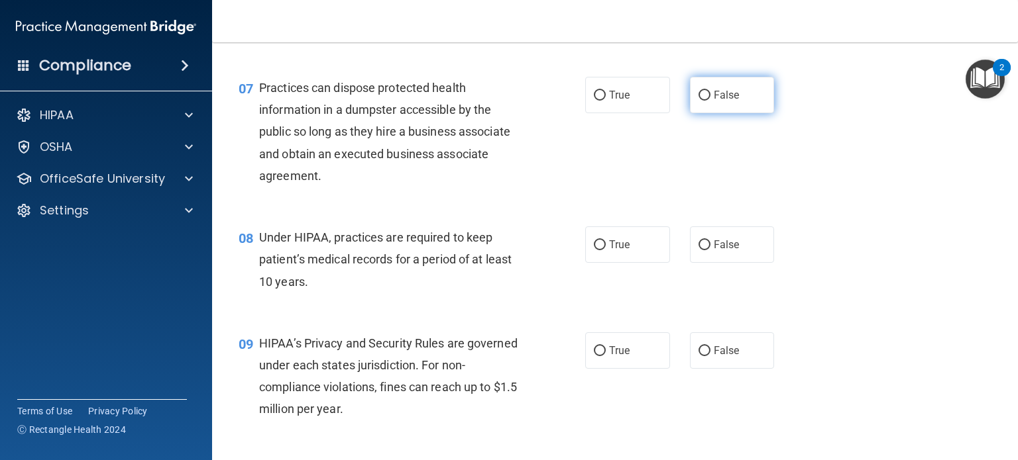
click at [737, 113] on label "False" at bounding box center [732, 95] width 85 height 36
click at [710, 101] on input "False" at bounding box center [704, 96] width 12 height 10
radio input "true"
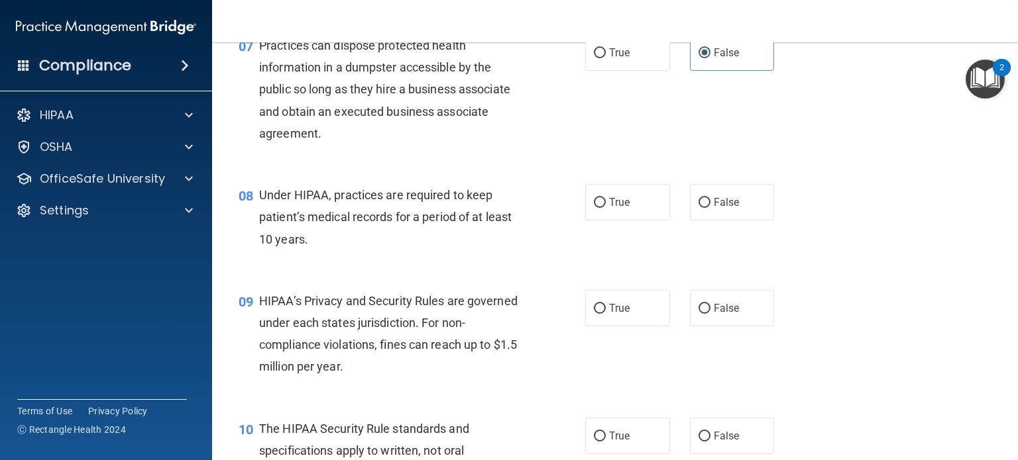
scroll to position [795, 0]
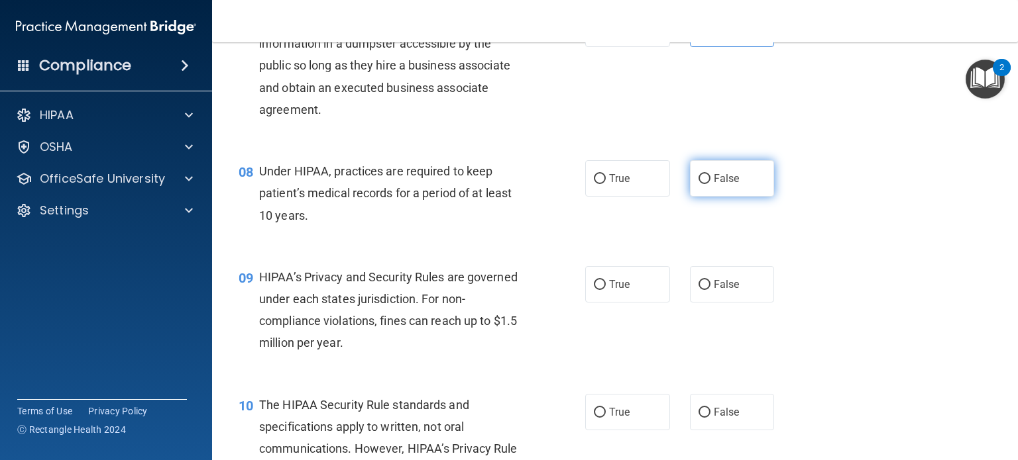
click at [753, 197] on label "False" at bounding box center [732, 178] width 85 height 36
click at [710, 184] on input "False" at bounding box center [704, 179] width 12 height 10
radio input "true"
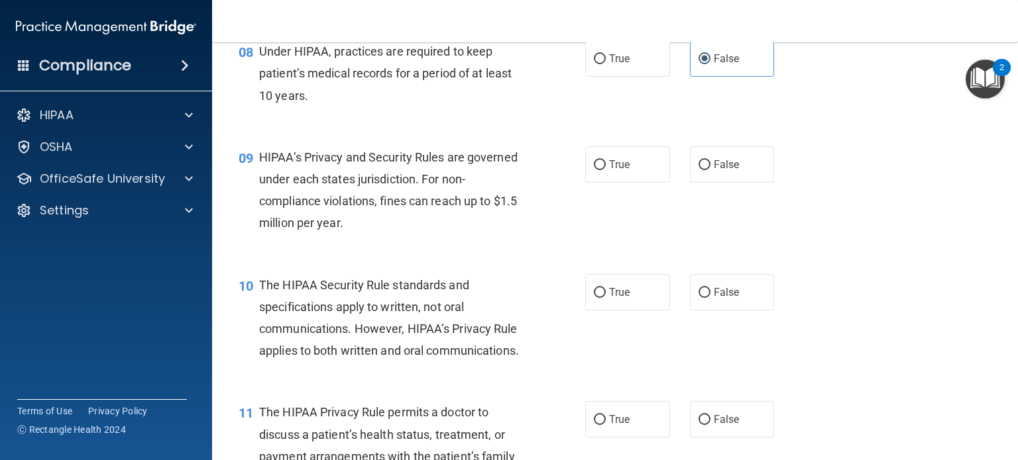
scroll to position [928, 0]
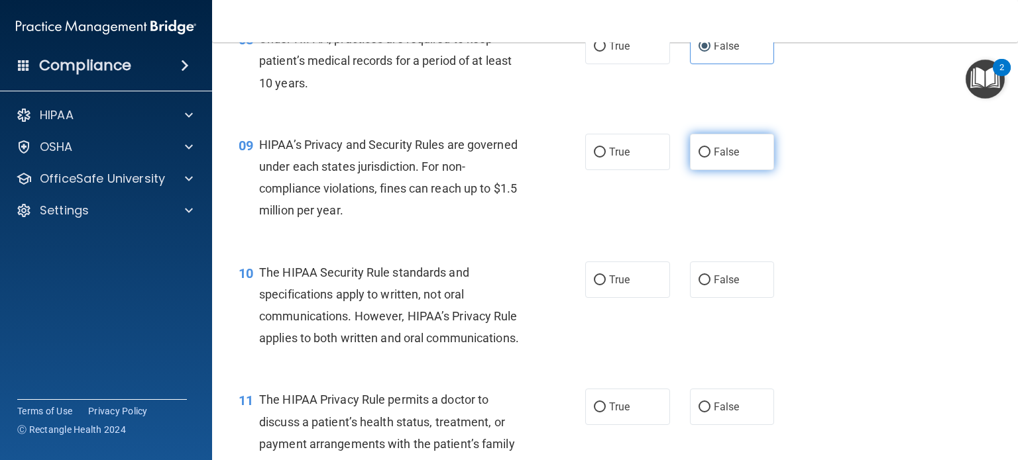
click at [739, 168] on label "False" at bounding box center [732, 152] width 85 height 36
click at [710, 158] on input "False" at bounding box center [704, 153] width 12 height 10
radio input "true"
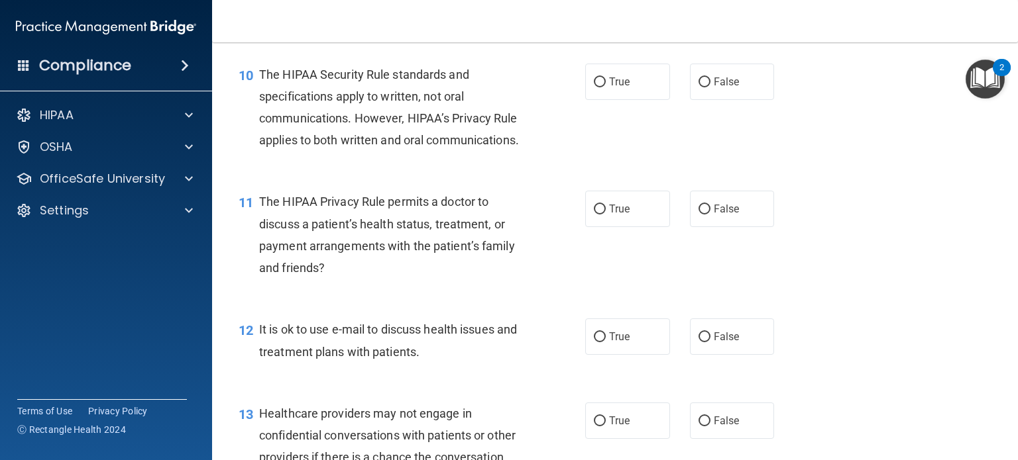
scroll to position [1126, 0]
click at [615, 87] on span "True" at bounding box center [619, 81] width 21 height 13
click at [606, 87] on input "True" at bounding box center [600, 82] width 12 height 10
radio input "true"
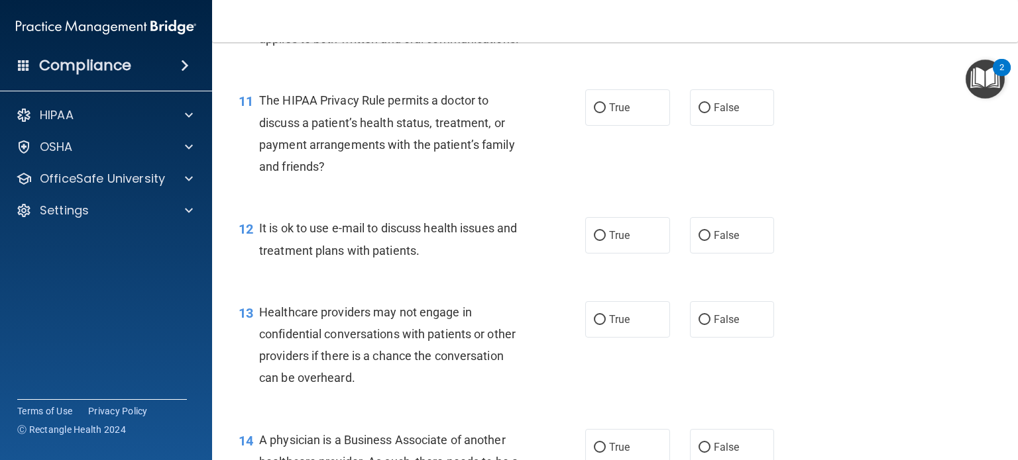
scroll to position [1259, 0]
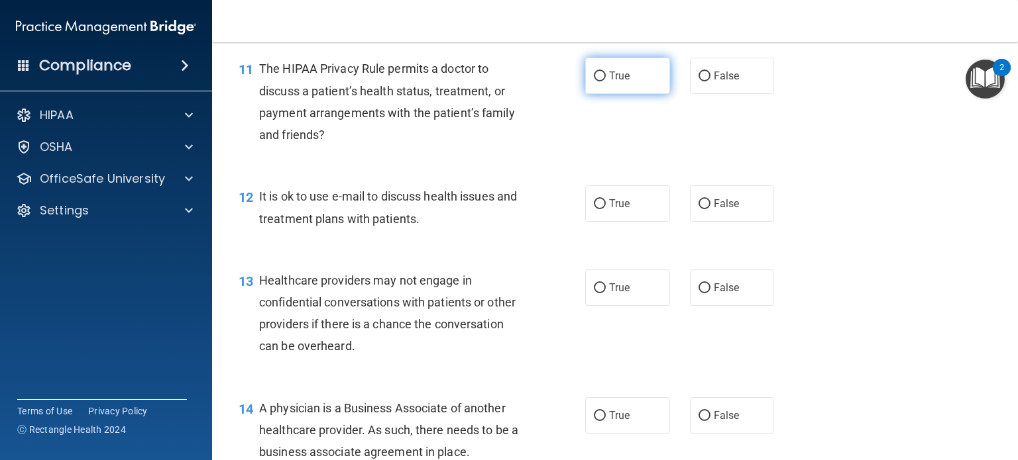
click at [620, 94] on label "True" at bounding box center [627, 76] width 85 height 36
click at [606, 81] on input "True" at bounding box center [600, 77] width 12 height 10
radio input "true"
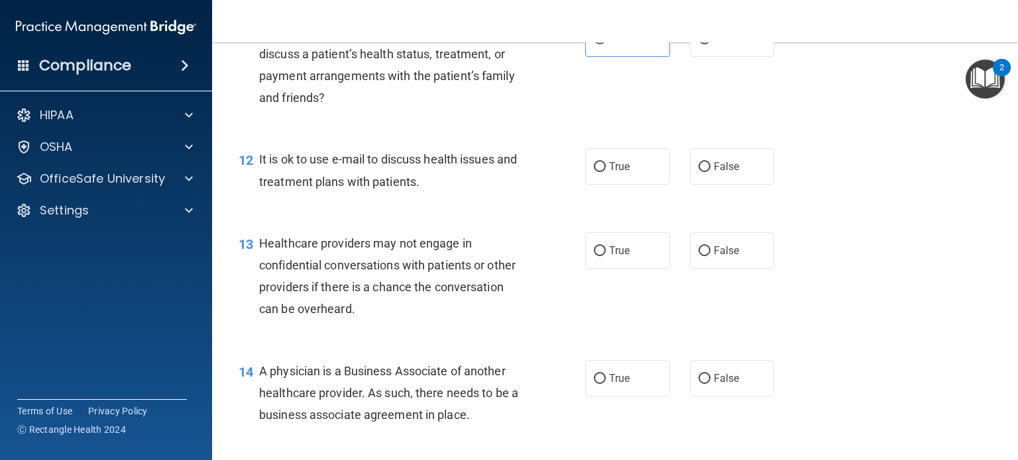
scroll to position [1325, 0]
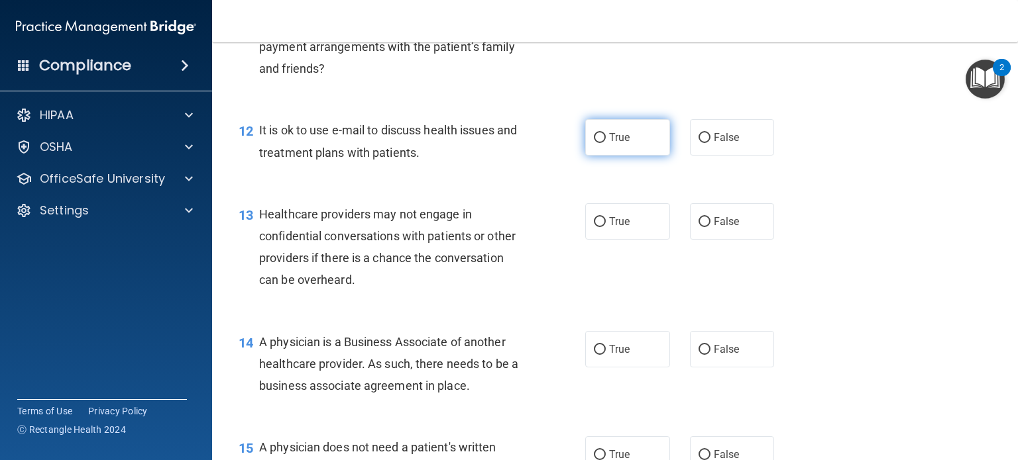
click at [624, 156] on label "True" at bounding box center [627, 137] width 85 height 36
click at [606, 143] on input "True" at bounding box center [600, 138] width 12 height 10
radio input "true"
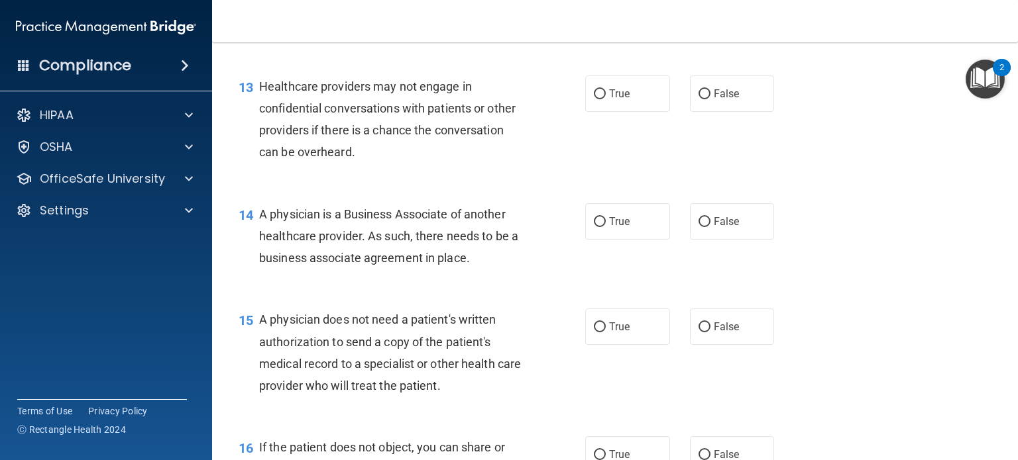
scroll to position [1458, 0]
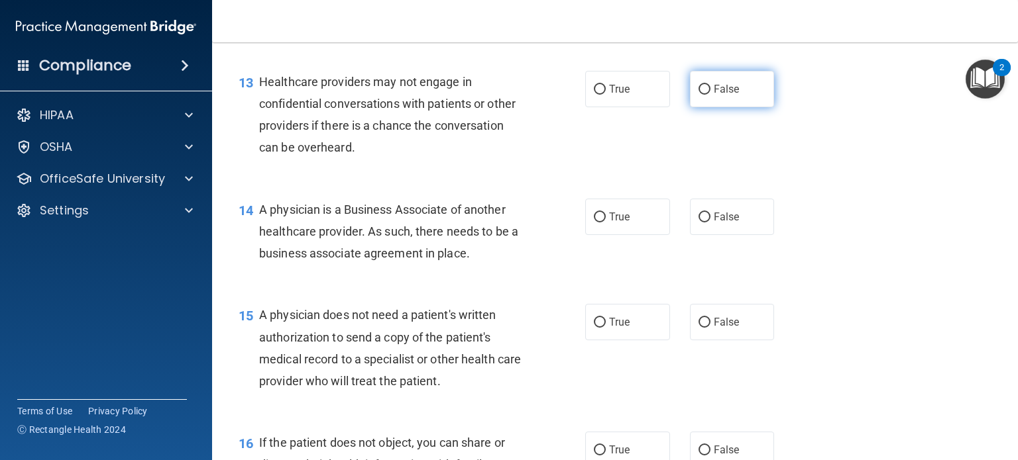
click at [714, 95] on span "False" at bounding box center [727, 89] width 26 height 13
click at [710, 95] on input "False" at bounding box center [704, 90] width 12 height 10
radio input "true"
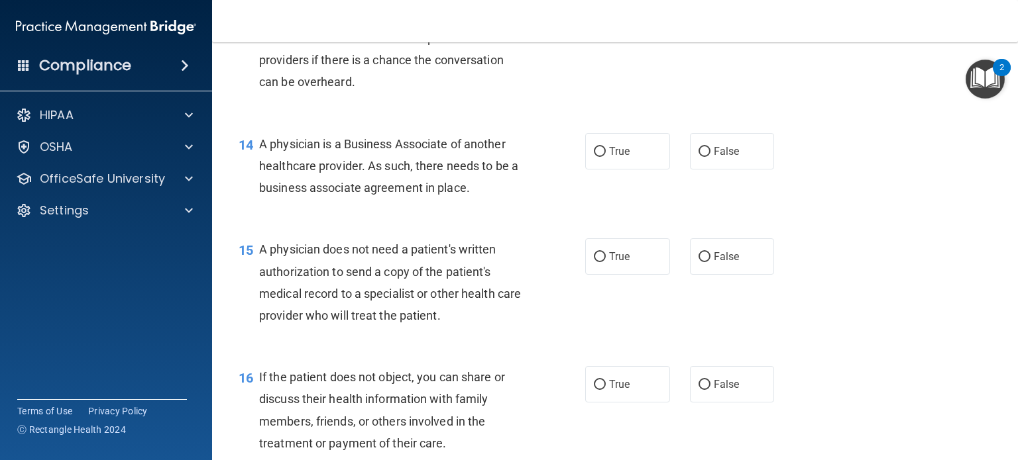
scroll to position [1524, 0]
click at [725, 157] on span "False" at bounding box center [727, 150] width 26 height 13
click at [710, 156] on input "False" at bounding box center [704, 151] width 12 height 10
radio input "true"
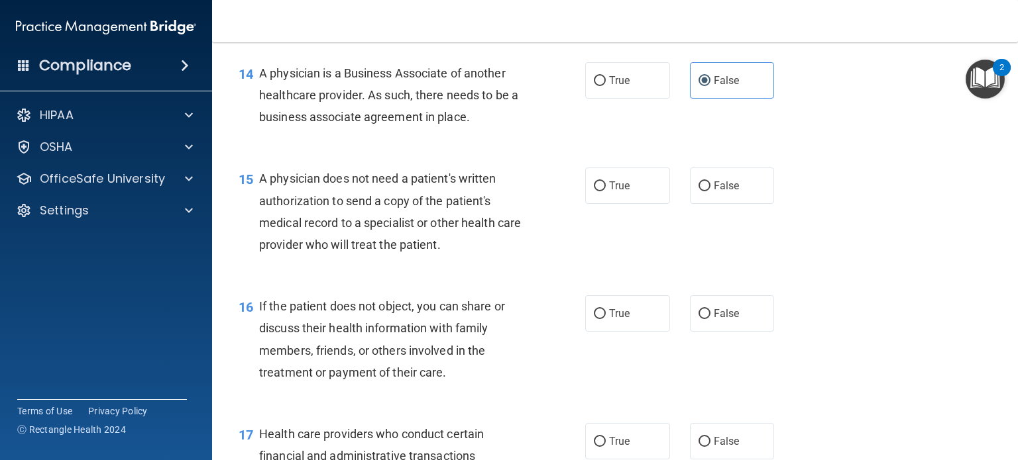
scroll to position [1656, 0]
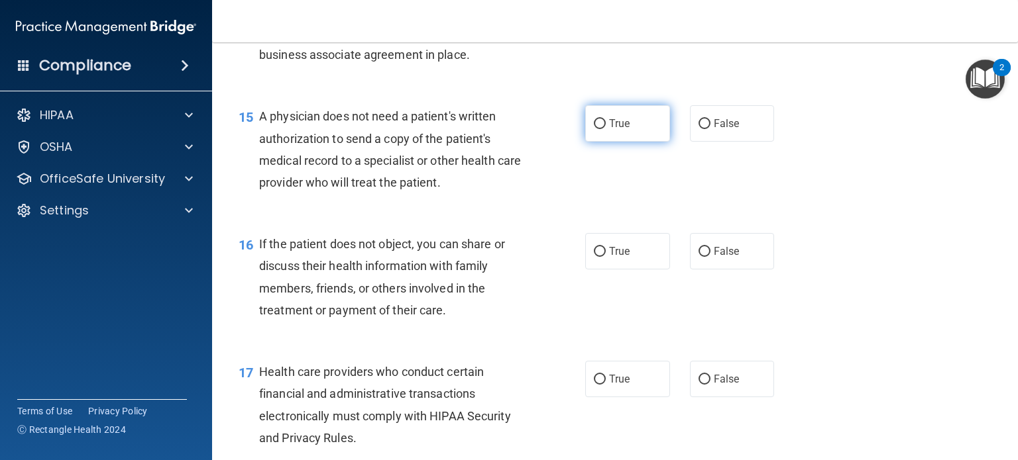
click at [594, 129] on input "True" at bounding box center [600, 124] width 12 height 10
radio input "true"
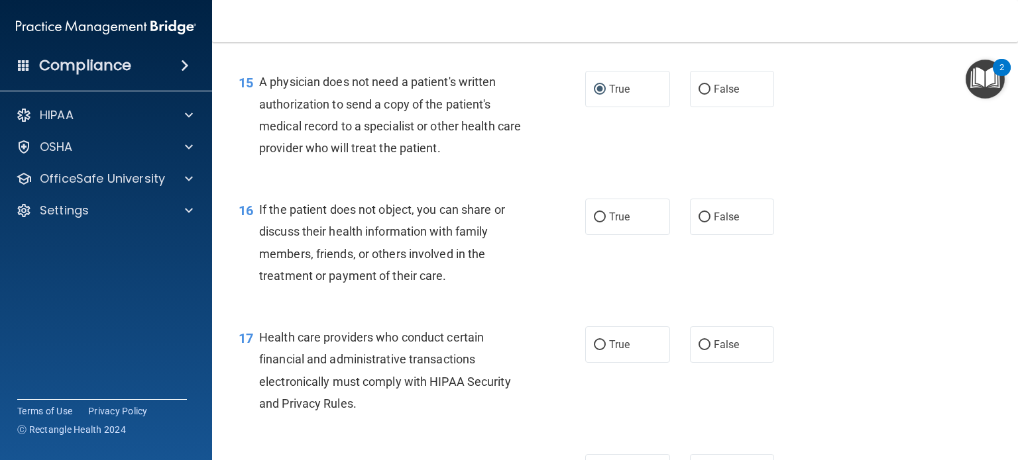
scroll to position [1789, 0]
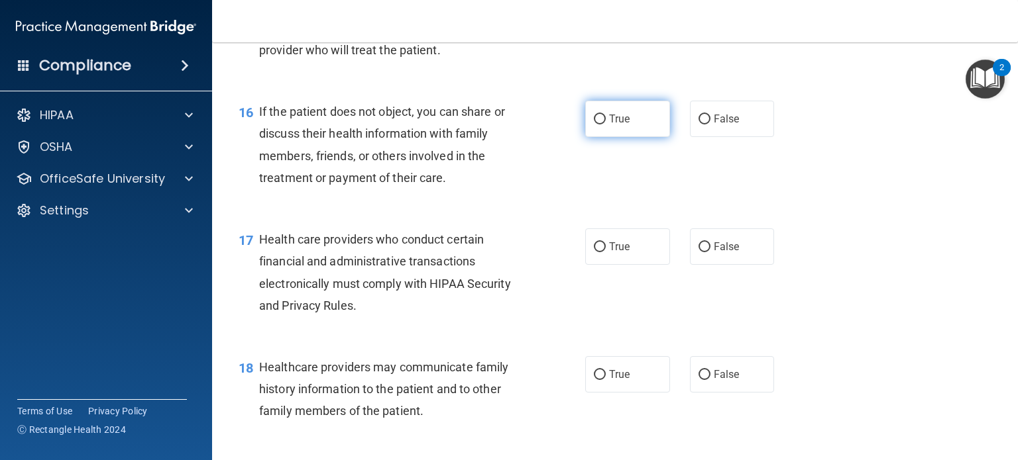
click at [590, 137] on label "True" at bounding box center [627, 119] width 85 height 36
click at [594, 125] on input "True" at bounding box center [600, 120] width 12 height 10
radio input "true"
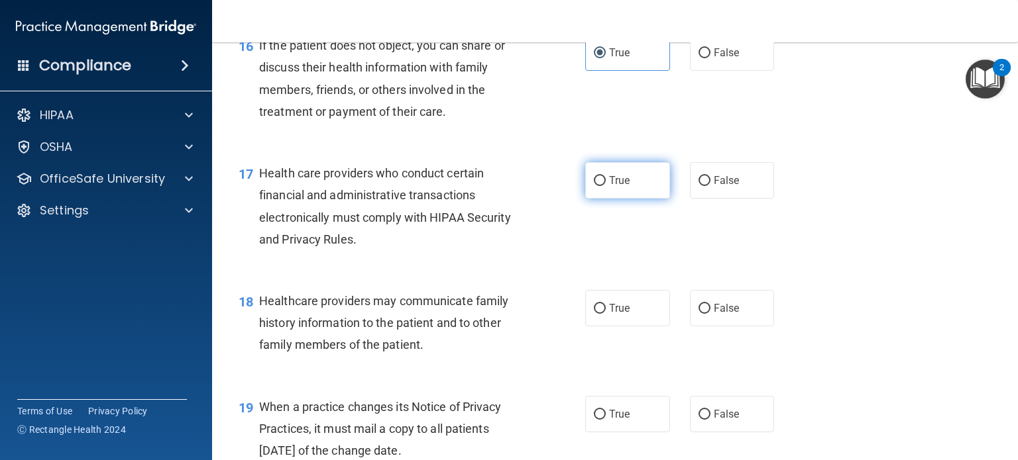
click at [588, 199] on label "True" at bounding box center [627, 180] width 85 height 36
click at [594, 186] on input "True" at bounding box center [600, 181] width 12 height 10
radio input "true"
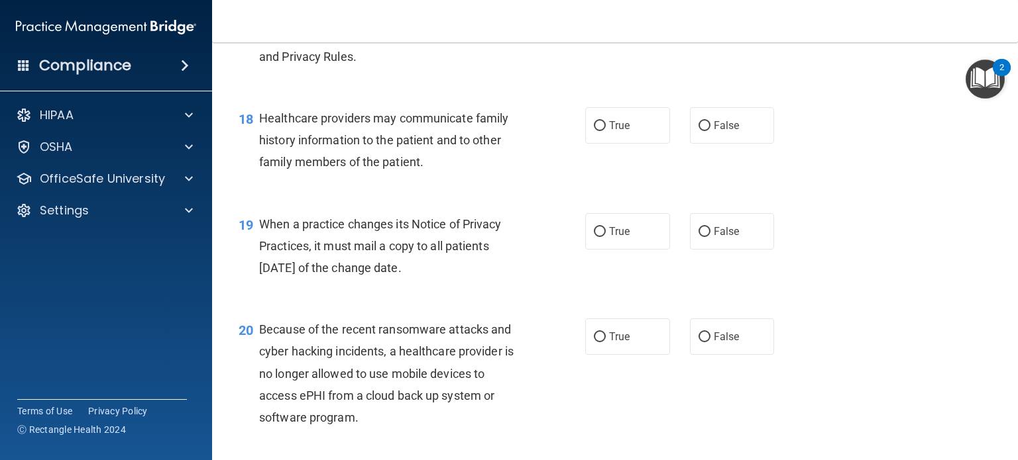
scroll to position [2054, 0]
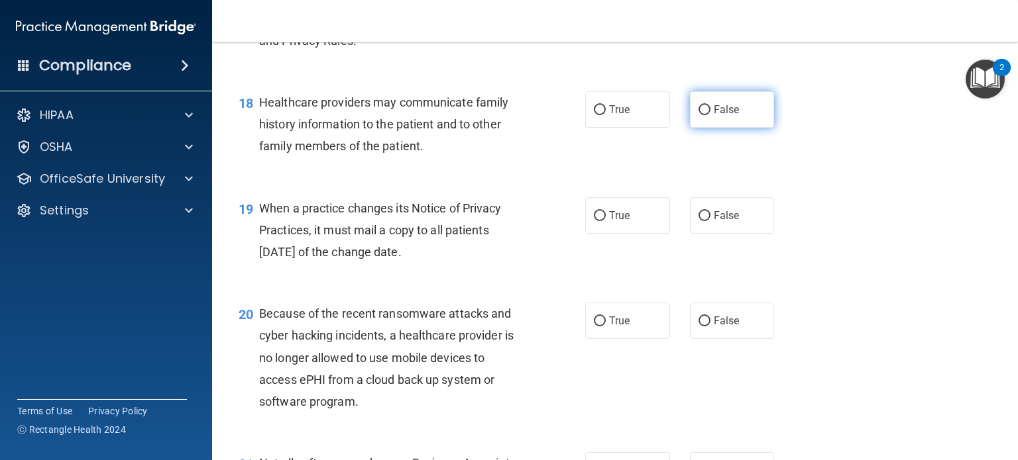
click at [740, 128] on label "False" at bounding box center [732, 109] width 85 height 36
click at [710, 115] on input "False" at bounding box center [704, 110] width 12 height 10
radio input "true"
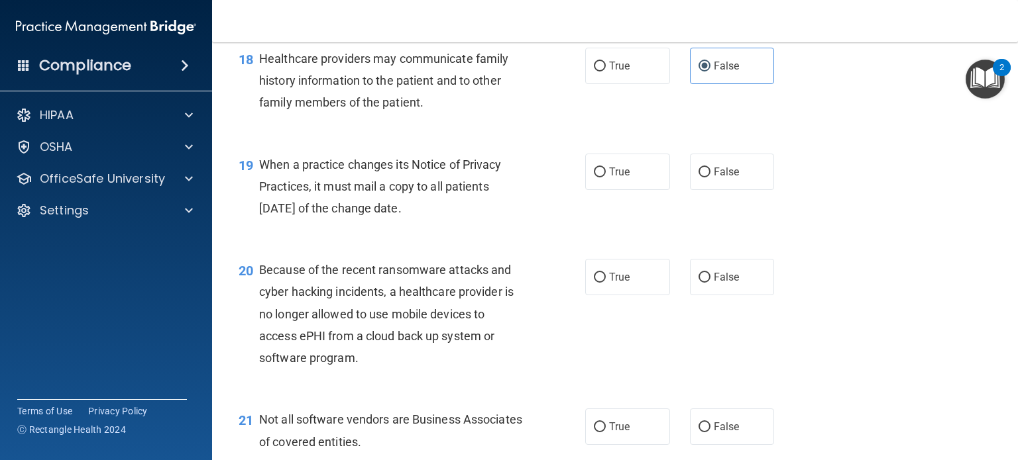
scroll to position [2120, 0]
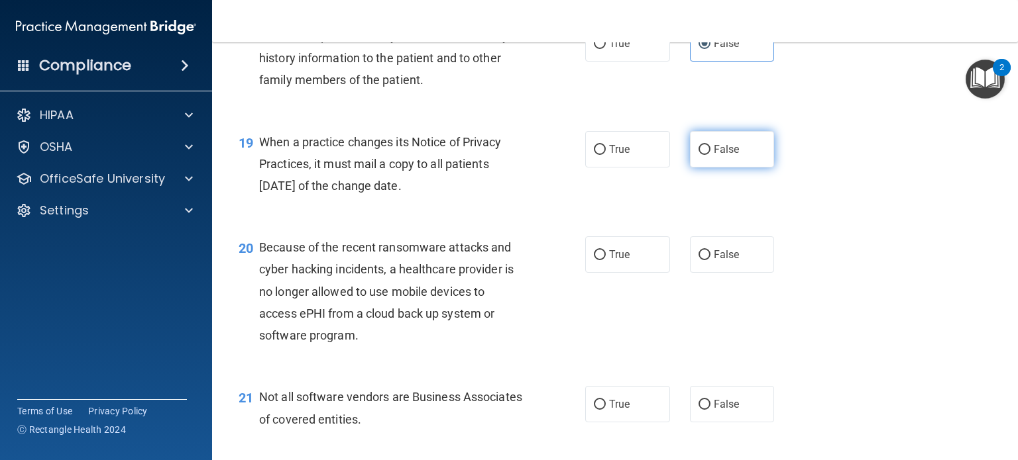
click at [738, 168] on label "False" at bounding box center [732, 149] width 85 height 36
click at [710, 155] on input "False" at bounding box center [704, 150] width 12 height 10
radio input "true"
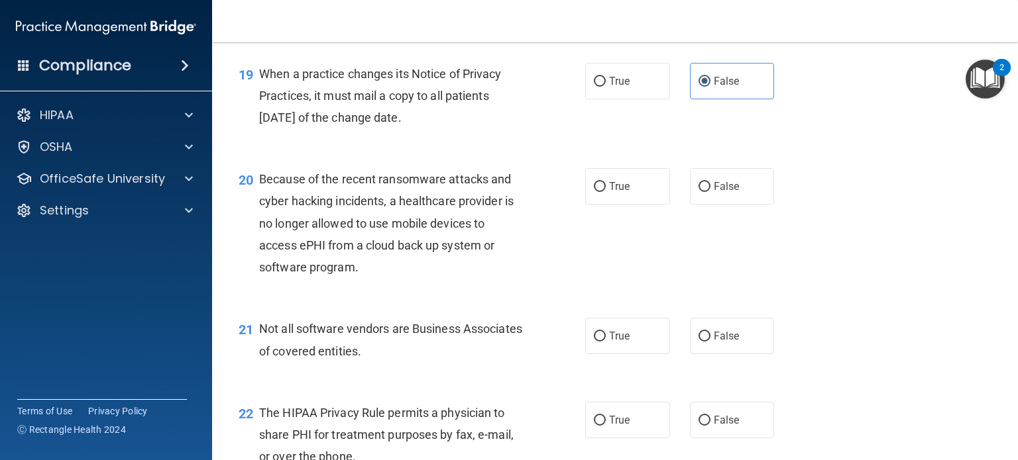
scroll to position [2253, 0]
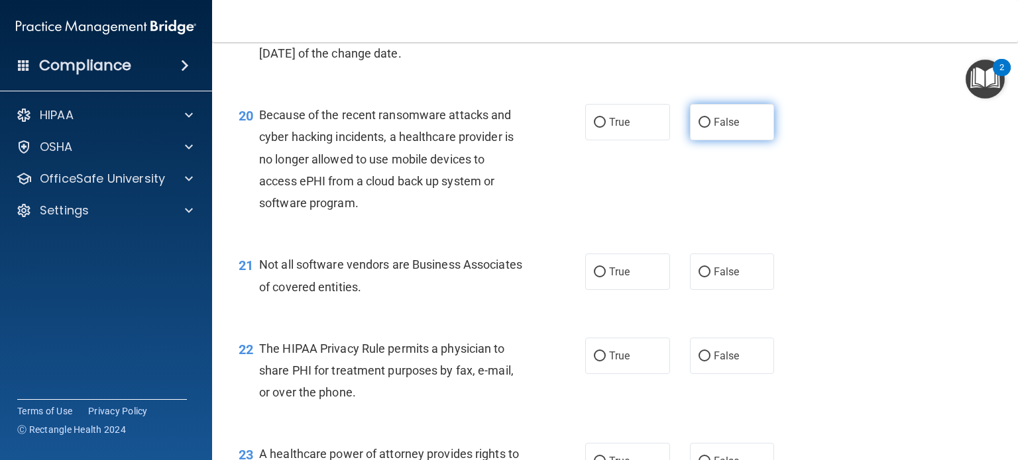
click at [704, 140] on label "False" at bounding box center [732, 122] width 85 height 36
click at [704, 128] on input "False" at bounding box center [704, 123] width 12 height 10
radio input "true"
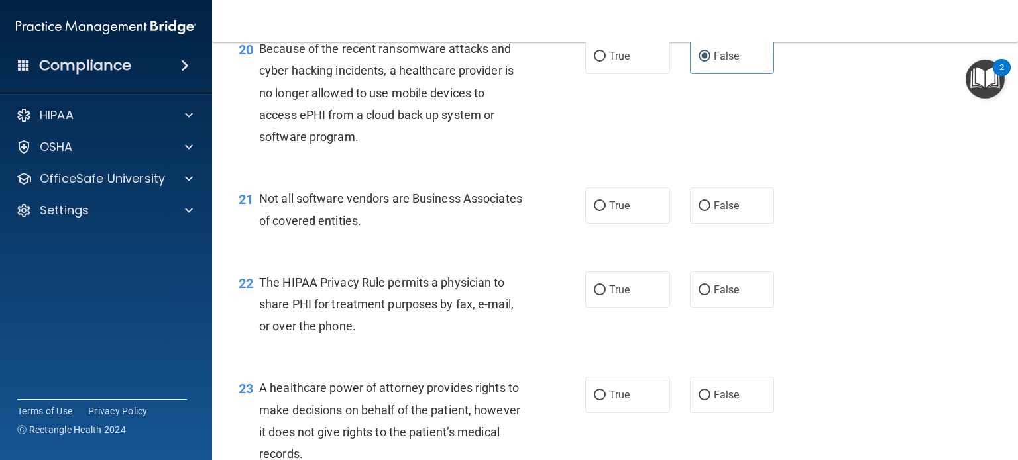
scroll to position [2385, 0]
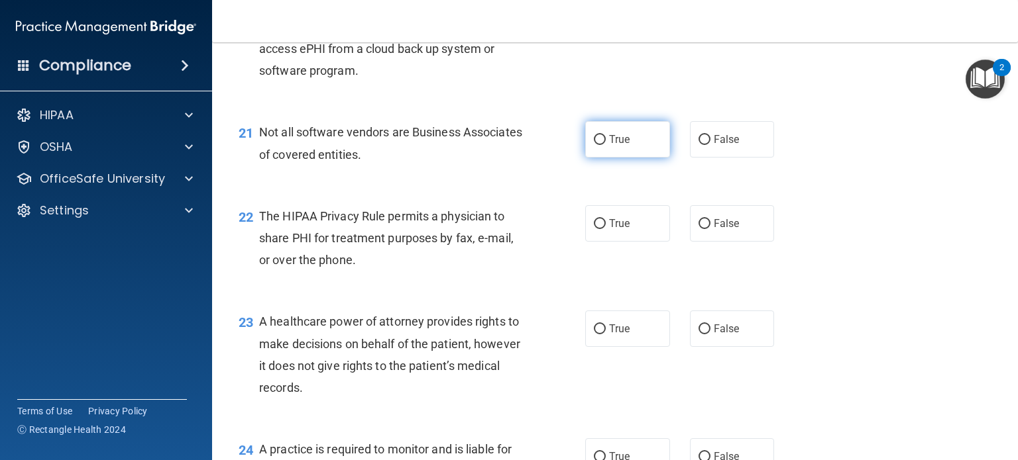
click at [585, 158] on label "True" at bounding box center [627, 139] width 85 height 36
click at [594, 145] on input "True" at bounding box center [600, 140] width 12 height 10
radio input "true"
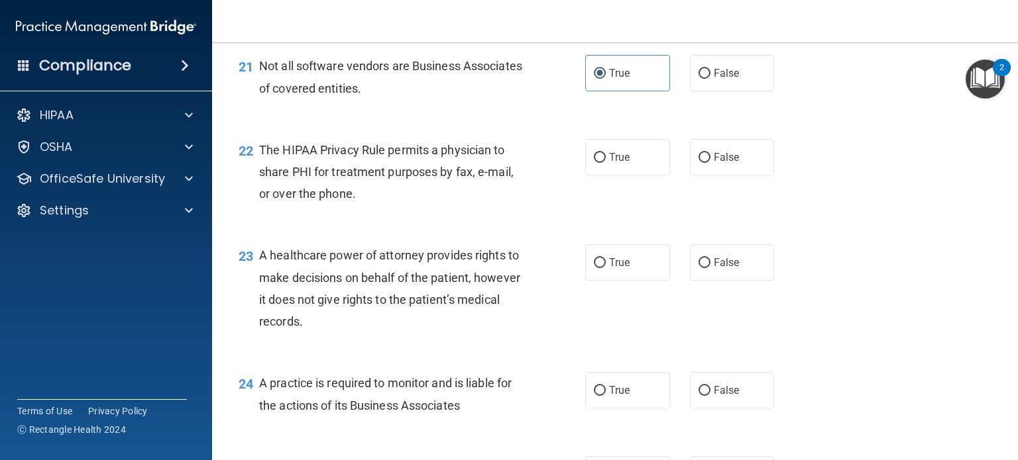
scroll to position [2518, 0]
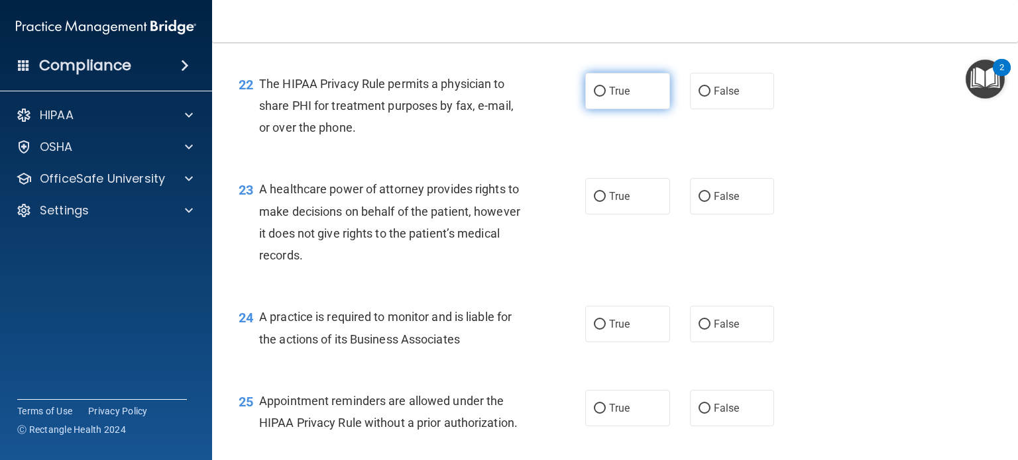
click at [616, 109] on label "True" at bounding box center [627, 91] width 85 height 36
click at [606, 97] on input "True" at bounding box center [600, 92] width 12 height 10
radio input "true"
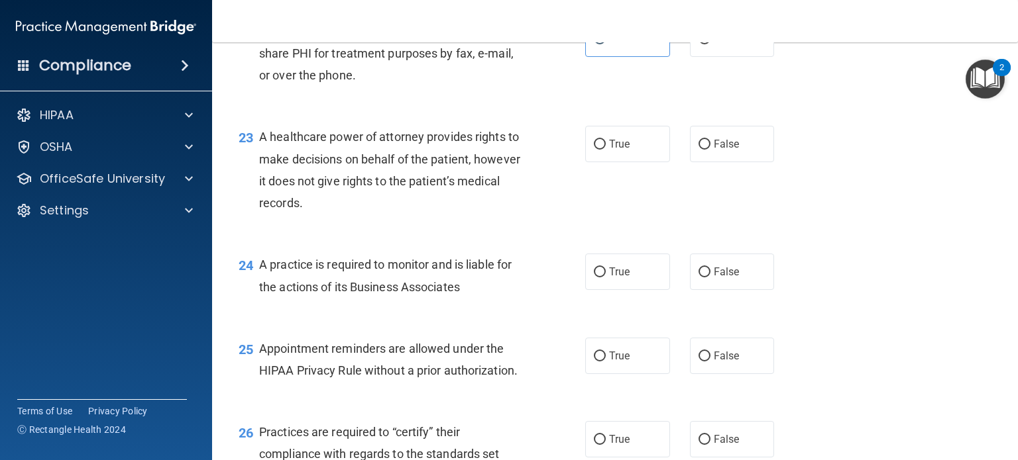
scroll to position [2650, 0]
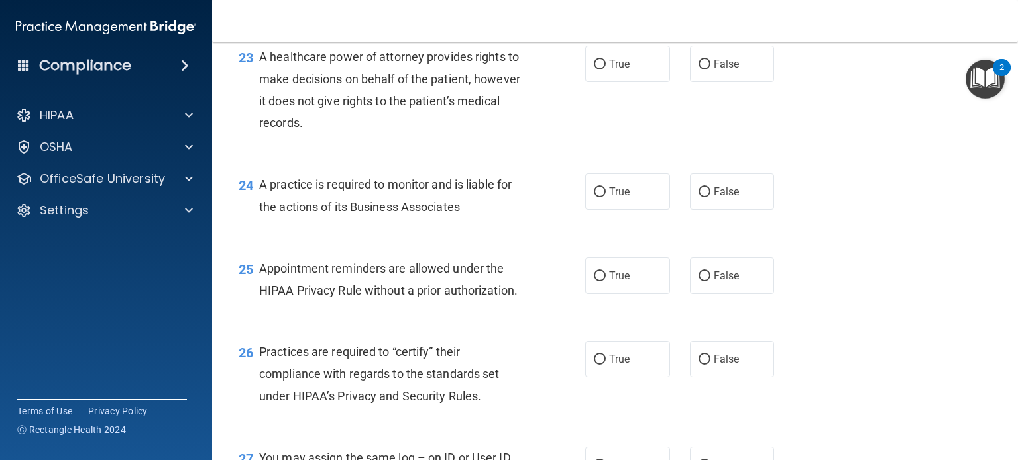
click at [739, 80] on div "23 A healthcare power of attorney provides rights to make decisions on behalf o…" at bounding box center [615, 93] width 773 height 128
click at [718, 70] on span "False" at bounding box center [727, 64] width 26 height 13
click at [710, 70] on input "False" at bounding box center [704, 65] width 12 height 10
radio input "true"
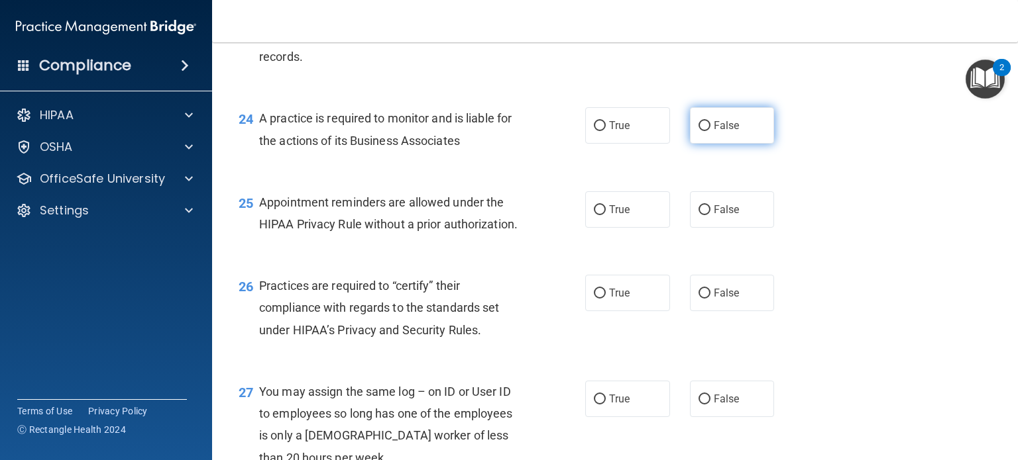
click at [705, 144] on label "False" at bounding box center [732, 125] width 85 height 36
click at [705, 131] on input "False" at bounding box center [704, 126] width 12 height 10
radio input "true"
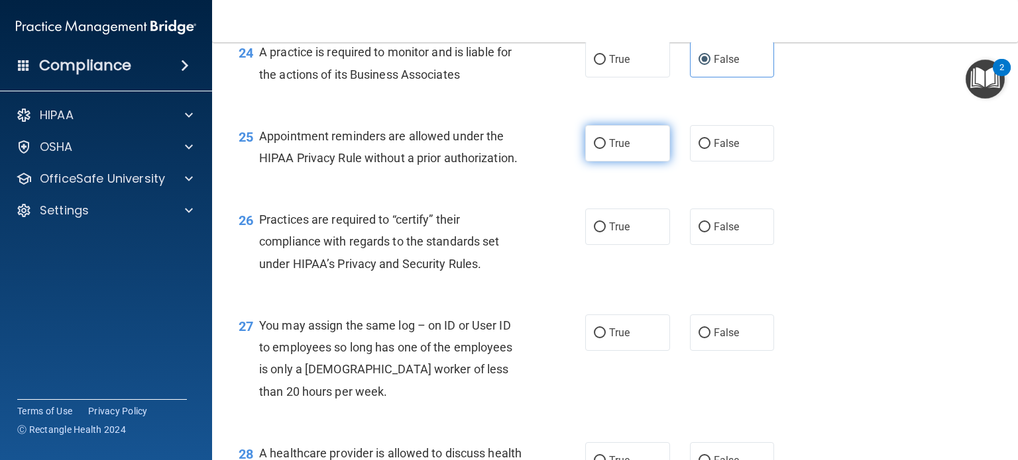
drag, startPoint x: 638, startPoint y: 179, endPoint x: 618, endPoint y: 186, distance: 21.6
click at [635, 162] on label "True" at bounding box center [627, 143] width 85 height 36
click at [606, 149] on input "True" at bounding box center [600, 144] width 12 height 10
radio input "true"
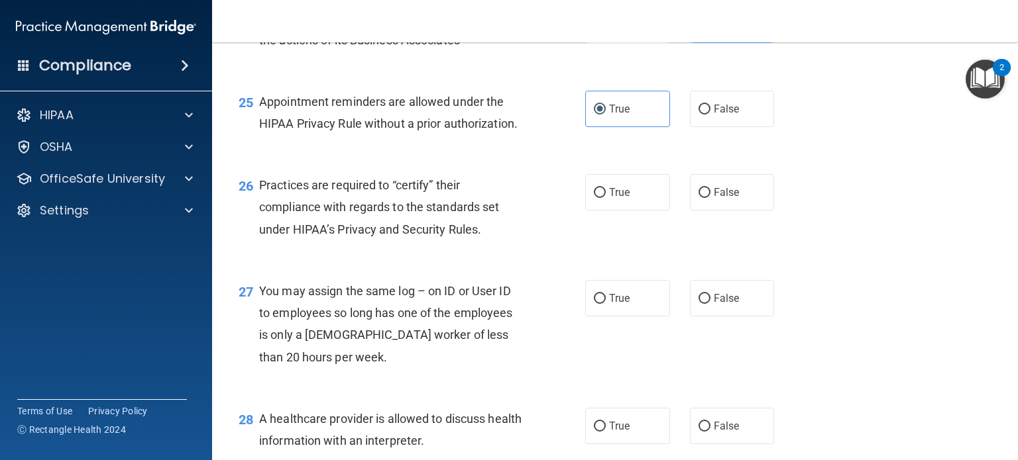
scroll to position [2849, 0]
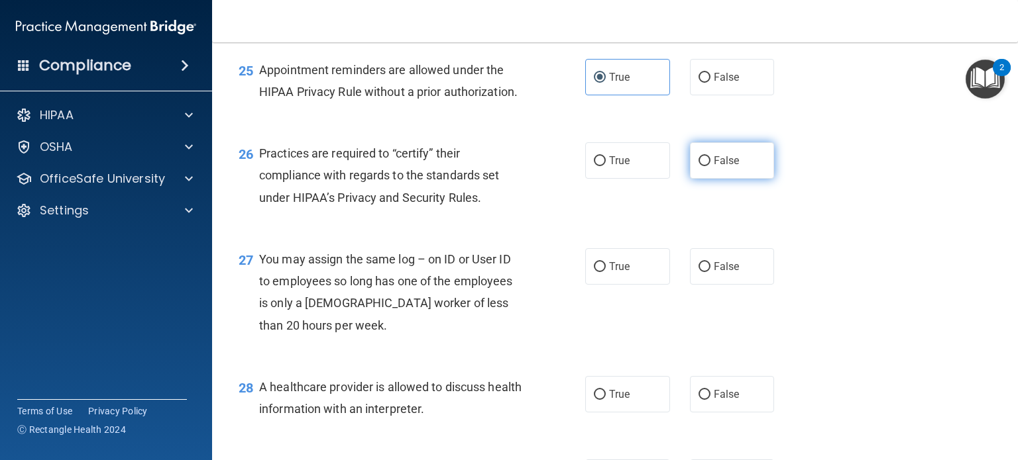
click at [725, 179] on label "False" at bounding box center [732, 160] width 85 height 36
click at [710, 166] on input "False" at bounding box center [704, 161] width 12 height 10
radio input "true"
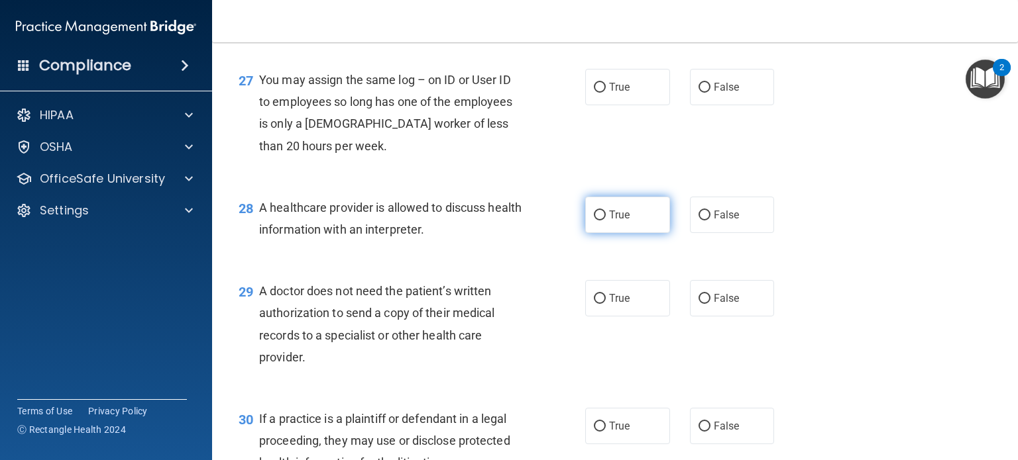
scroll to position [3048, 0]
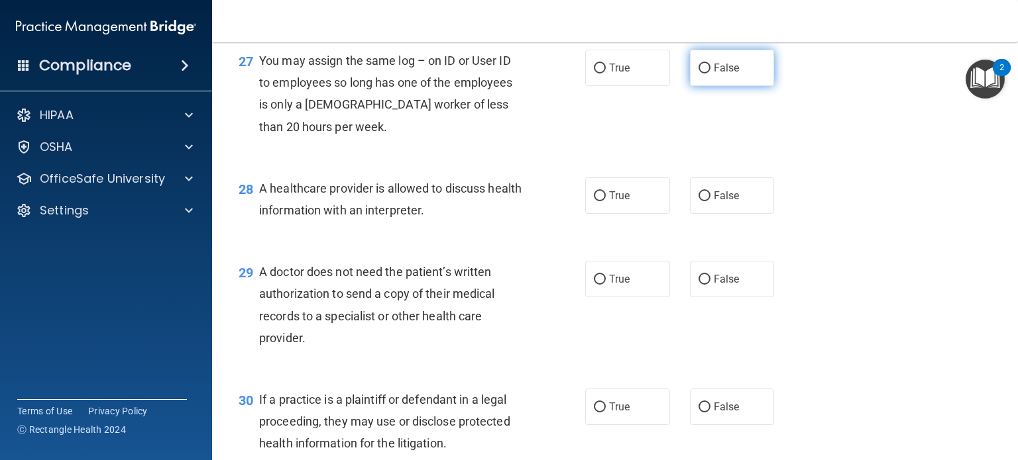
click at [722, 74] on span "False" at bounding box center [727, 68] width 26 height 13
click at [710, 74] on input "False" at bounding box center [704, 69] width 12 height 10
radio input "true"
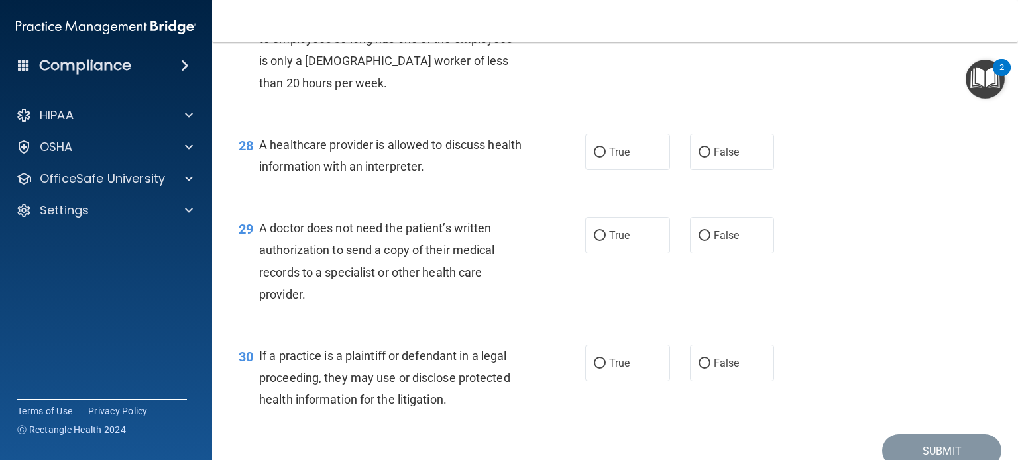
scroll to position [3114, 0]
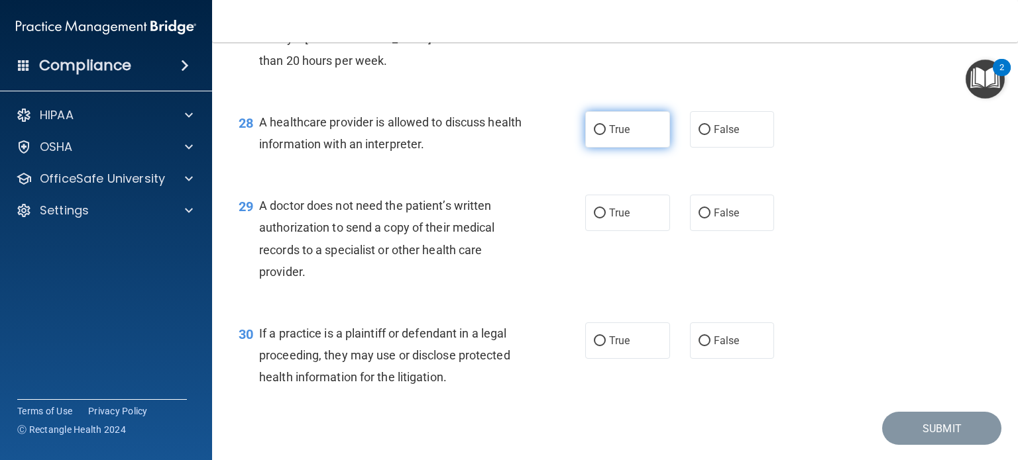
click at [602, 148] on label "True" at bounding box center [627, 129] width 85 height 36
click at [602, 135] on input "True" at bounding box center [600, 130] width 12 height 10
radio input "true"
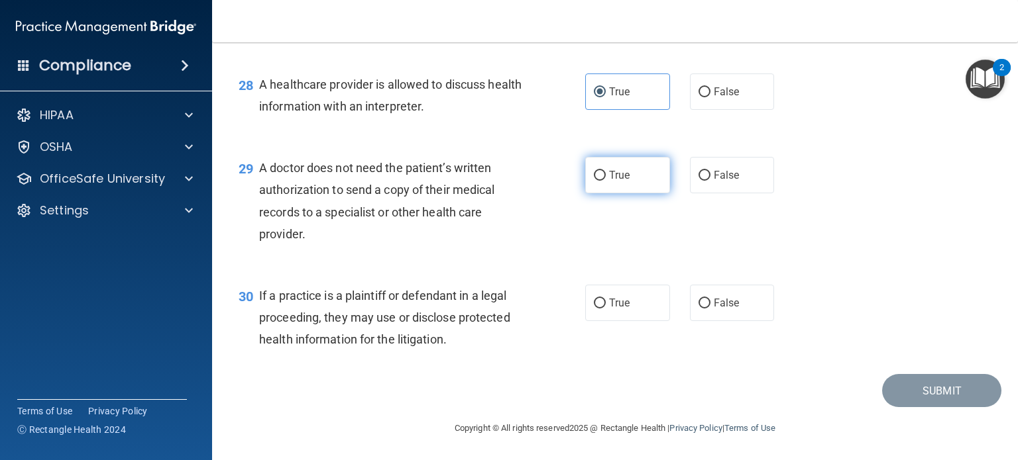
click at [631, 193] on label "True" at bounding box center [627, 175] width 85 height 36
click at [606, 181] on input "True" at bounding box center [600, 176] width 12 height 10
radio input "true"
click at [594, 311] on label "True" at bounding box center [627, 303] width 85 height 36
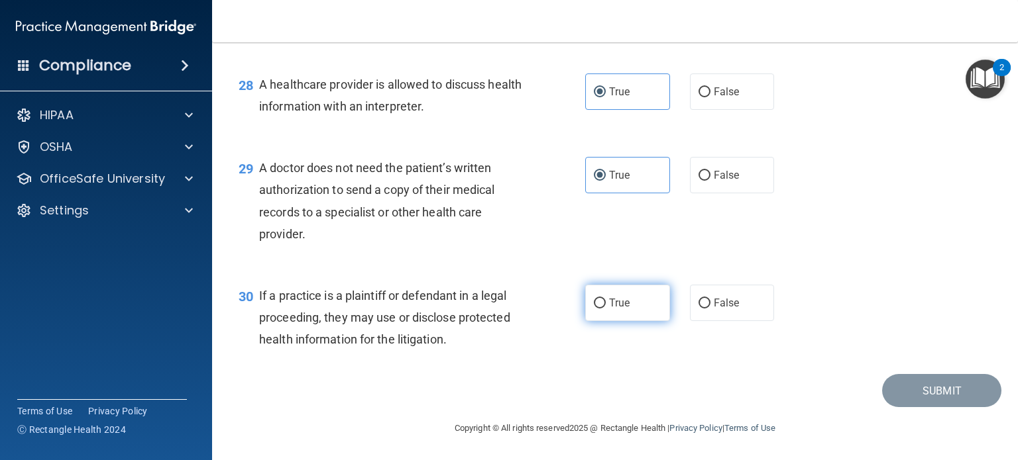
click at [594, 309] on input "True" at bounding box center [600, 304] width 12 height 10
radio input "true"
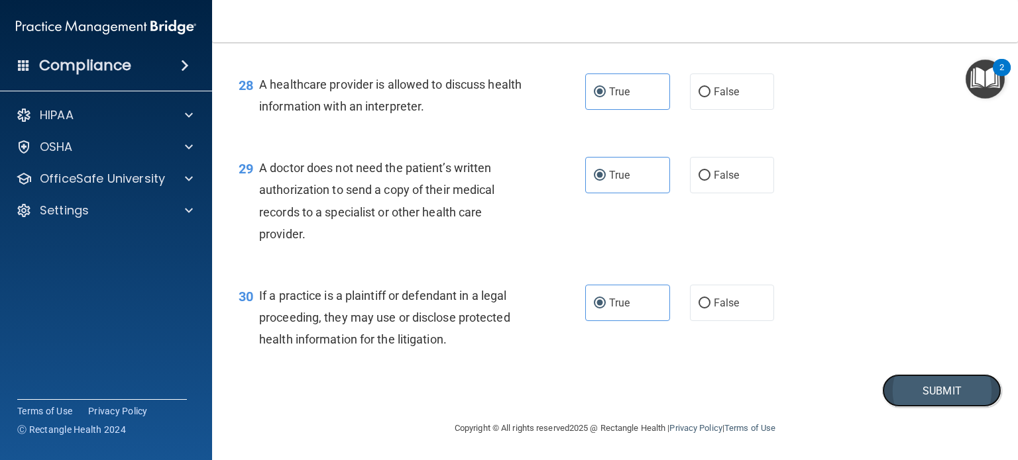
click at [904, 397] on button "Submit" at bounding box center [941, 391] width 119 height 34
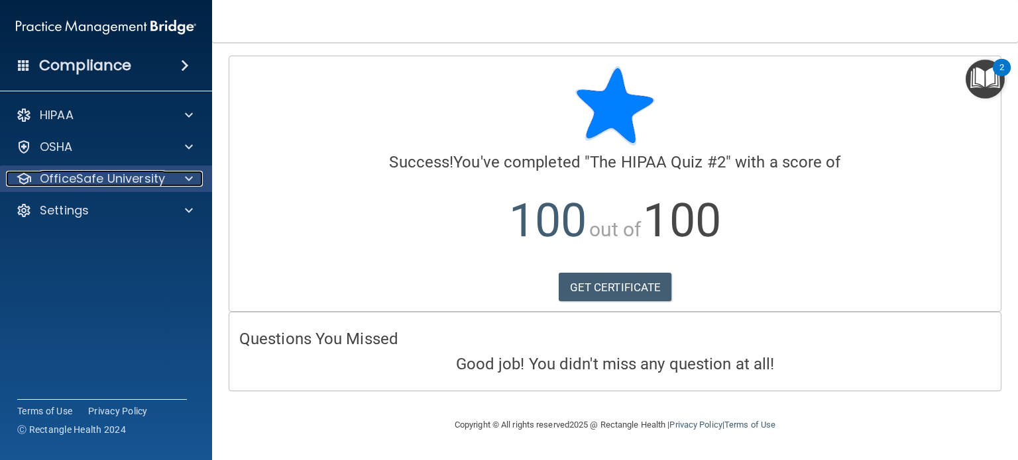
click at [132, 172] on p "OfficeSafe University" at bounding box center [102, 179] width 125 height 16
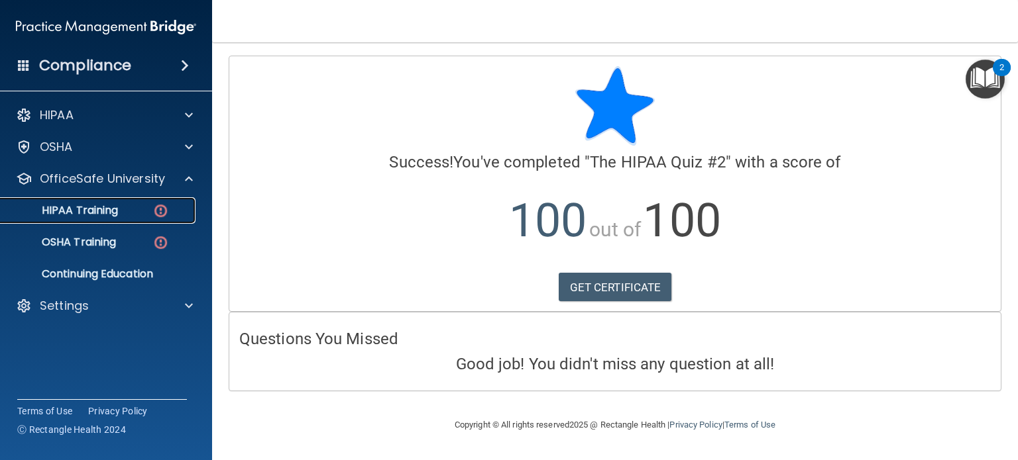
click at [122, 221] on link "HIPAA Training" at bounding box center [91, 210] width 209 height 27
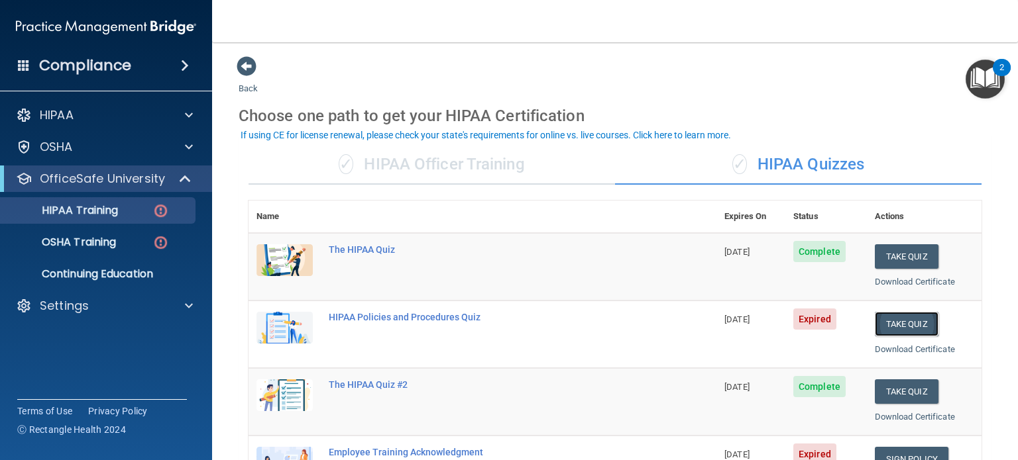
click at [919, 331] on button "Take Quiz" at bounding box center [907, 324] width 64 height 25
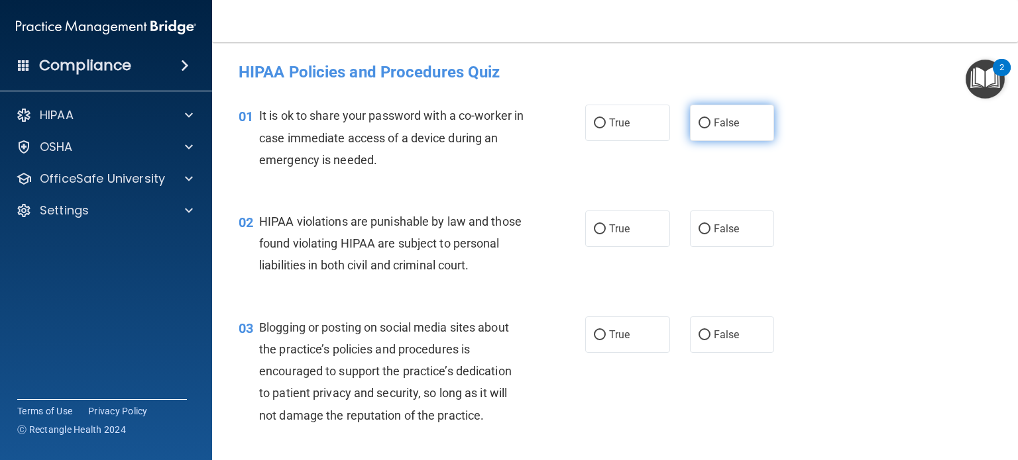
click at [714, 126] on span "False" at bounding box center [727, 123] width 26 height 13
click at [709, 126] on input "False" at bounding box center [704, 124] width 12 height 10
radio input "true"
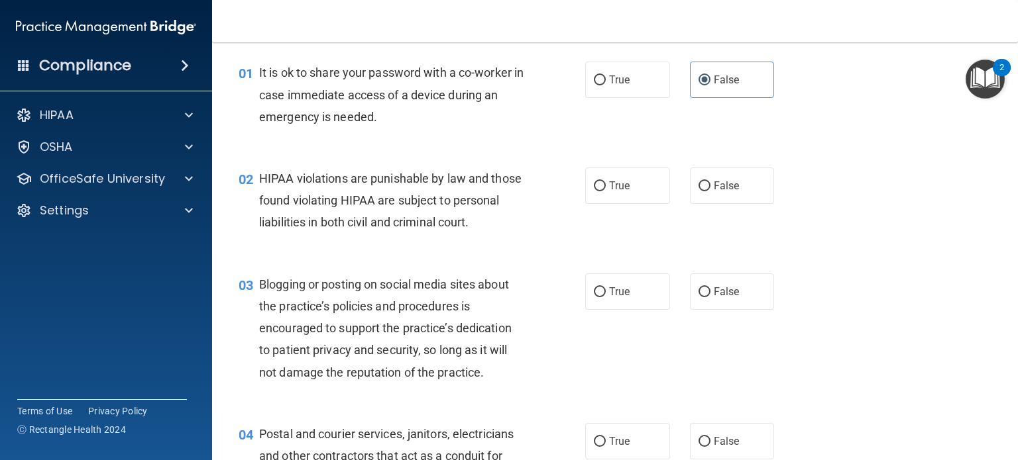
scroll to position [66, 0]
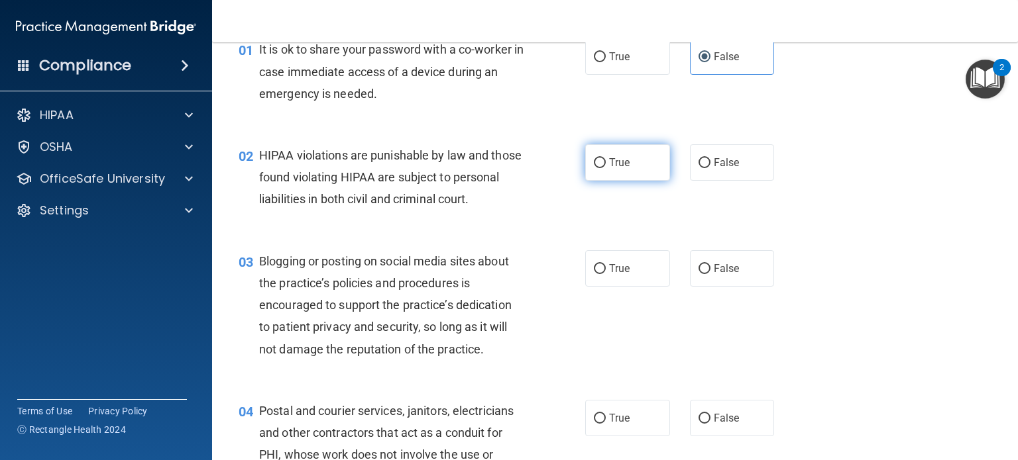
click at [589, 169] on label "True" at bounding box center [627, 162] width 85 height 36
click at [594, 168] on input "True" at bounding box center [600, 163] width 12 height 10
radio input "true"
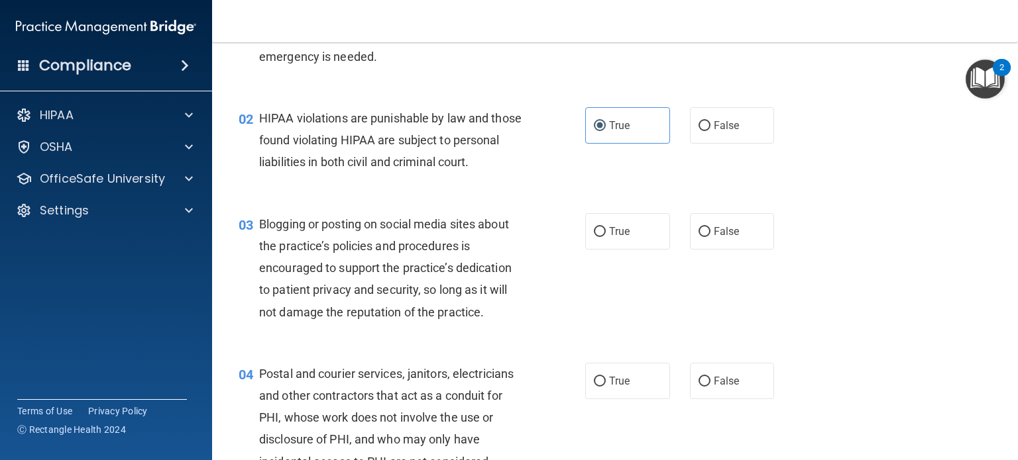
scroll to position [133, 0]
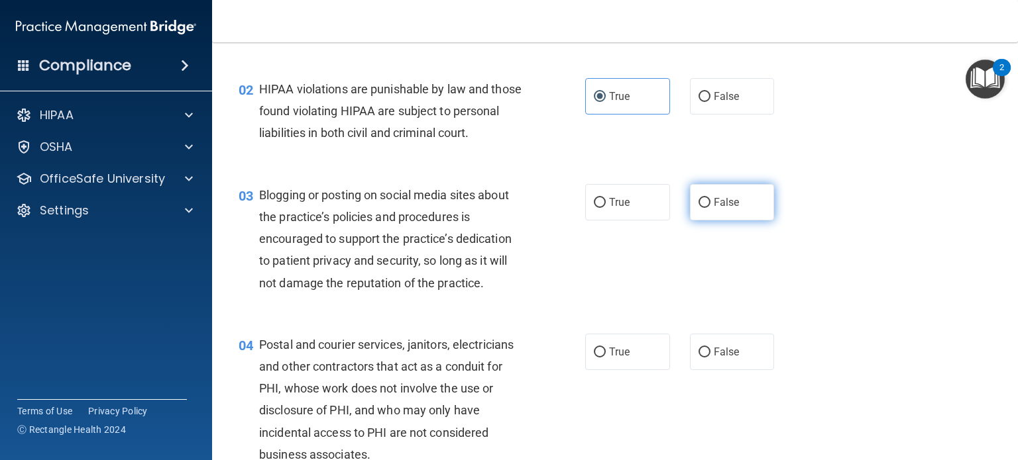
click at [748, 221] on label "False" at bounding box center [732, 202] width 85 height 36
click at [710, 208] on input "False" at bounding box center [704, 203] width 12 height 10
radio input "true"
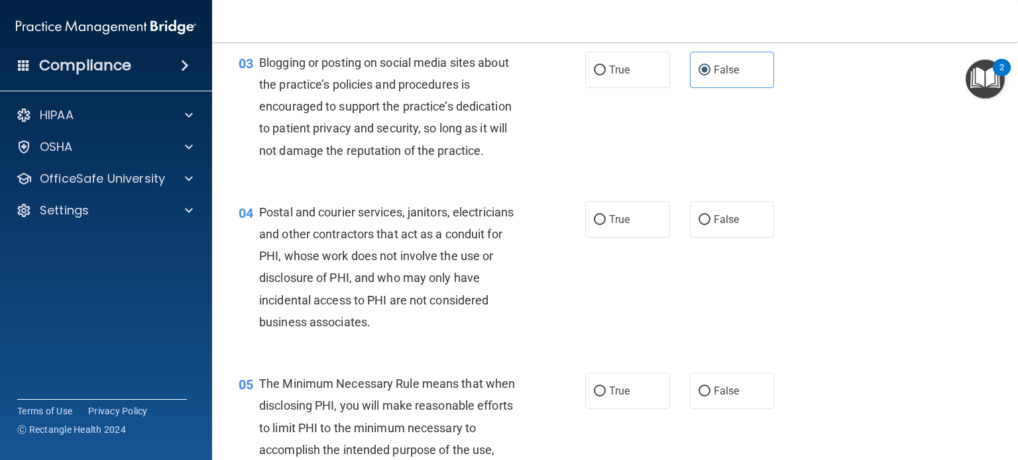
scroll to position [331, 0]
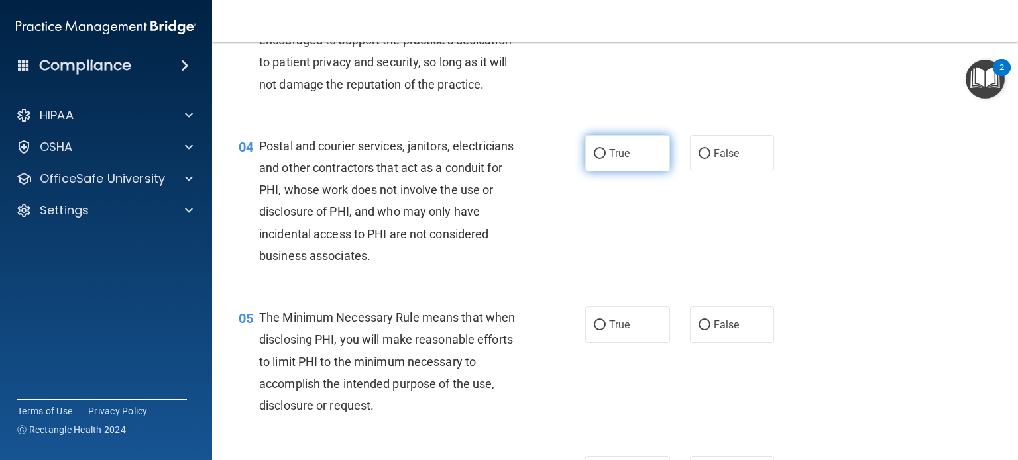
click at [615, 160] on span "True" at bounding box center [619, 153] width 21 height 13
click at [606, 159] on input "True" at bounding box center [600, 154] width 12 height 10
radio input "true"
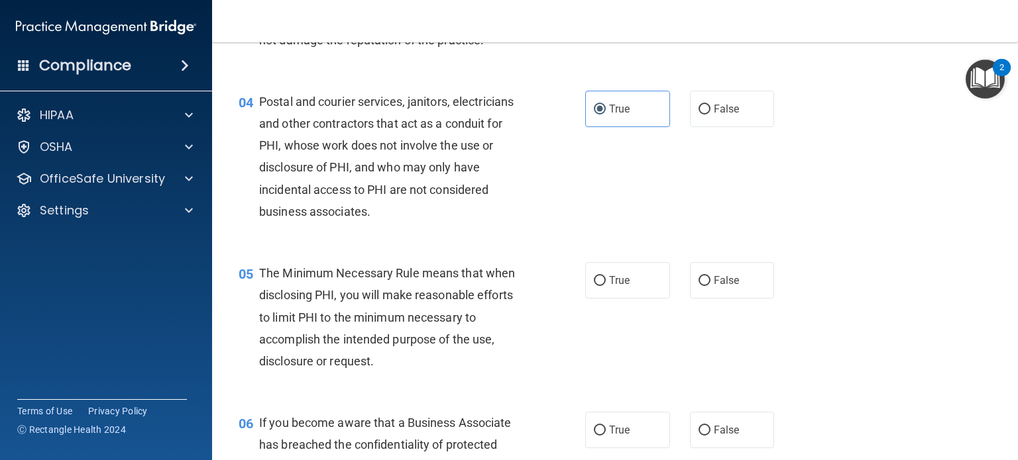
scroll to position [464, 0]
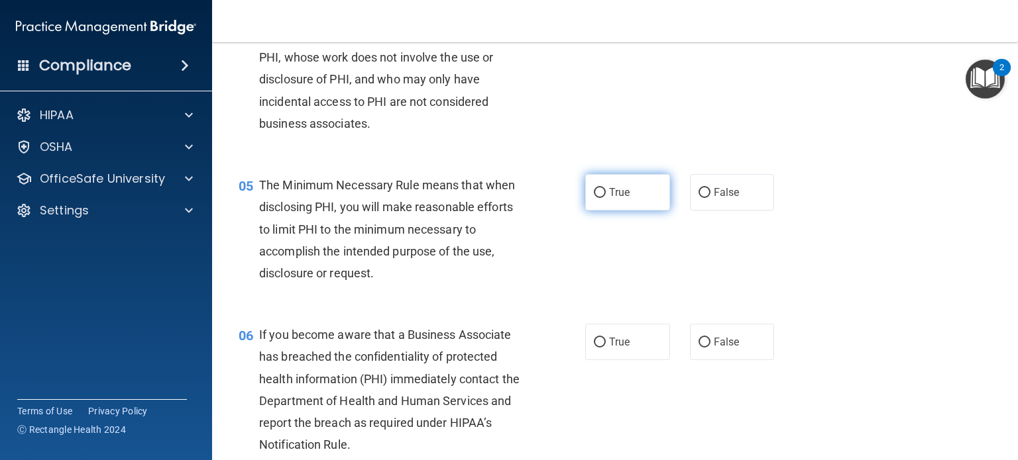
click at [594, 211] on label "True" at bounding box center [627, 192] width 85 height 36
click at [594, 198] on input "True" at bounding box center [600, 193] width 12 height 10
radio input "true"
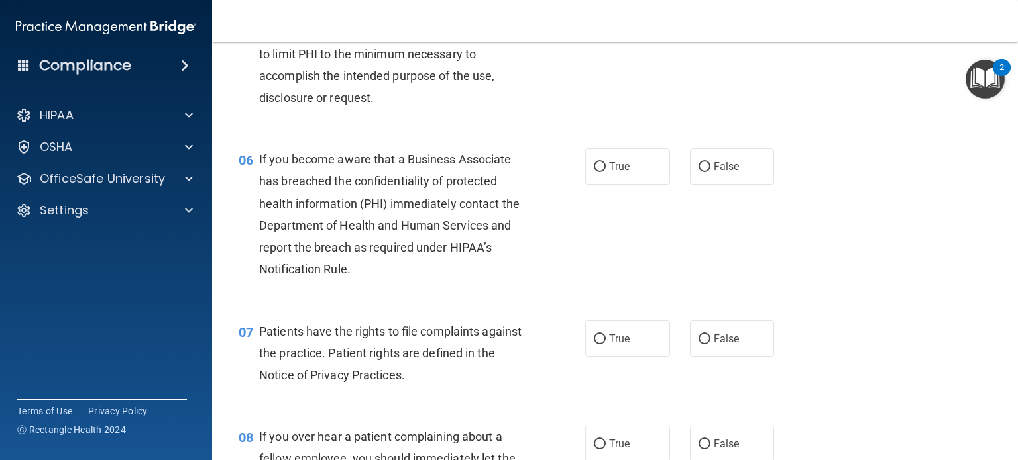
scroll to position [663, 0]
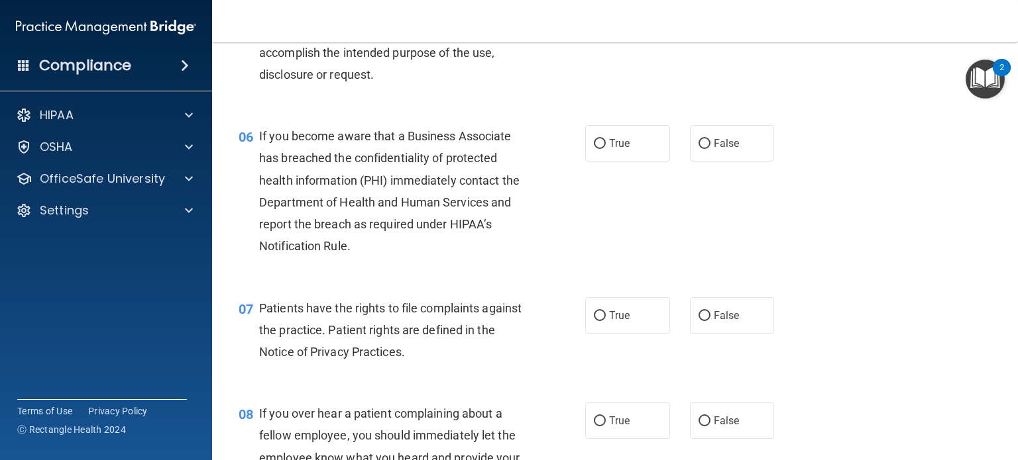
click at [572, 251] on div "06 If you become aware that a Business Associate has breached the confidentiali…" at bounding box center [412, 194] width 386 height 138
click at [594, 149] on input "True" at bounding box center [600, 144] width 12 height 10
radio input "true"
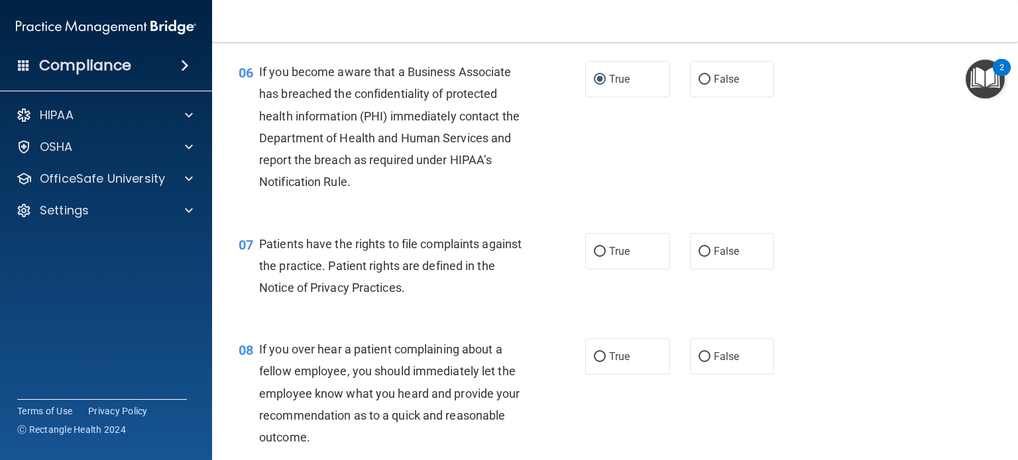
scroll to position [795, 0]
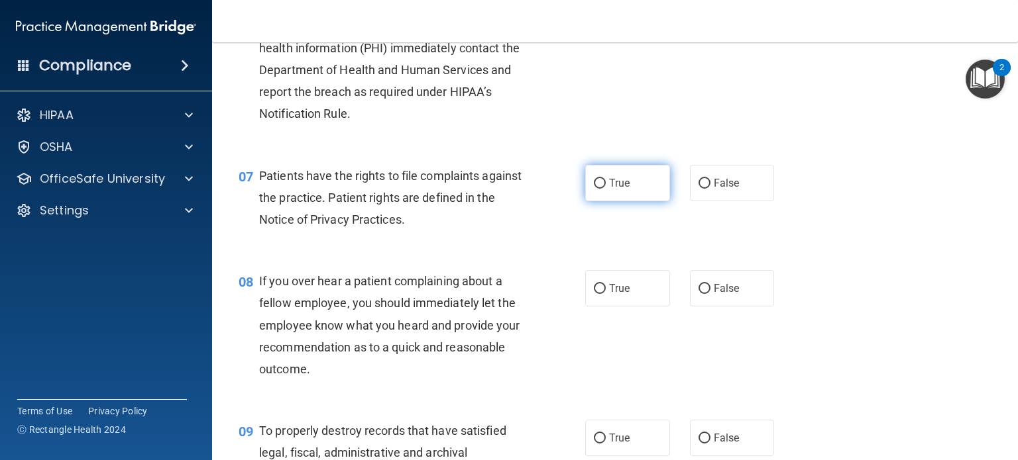
click at [596, 201] on label "True" at bounding box center [627, 183] width 85 height 36
click at [596, 189] on input "True" at bounding box center [600, 184] width 12 height 10
radio input "true"
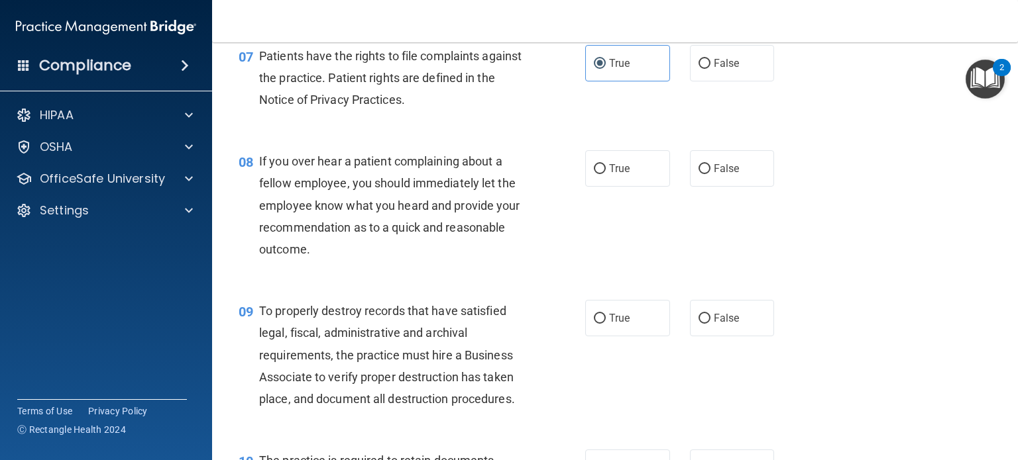
scroll to position [928, 0]
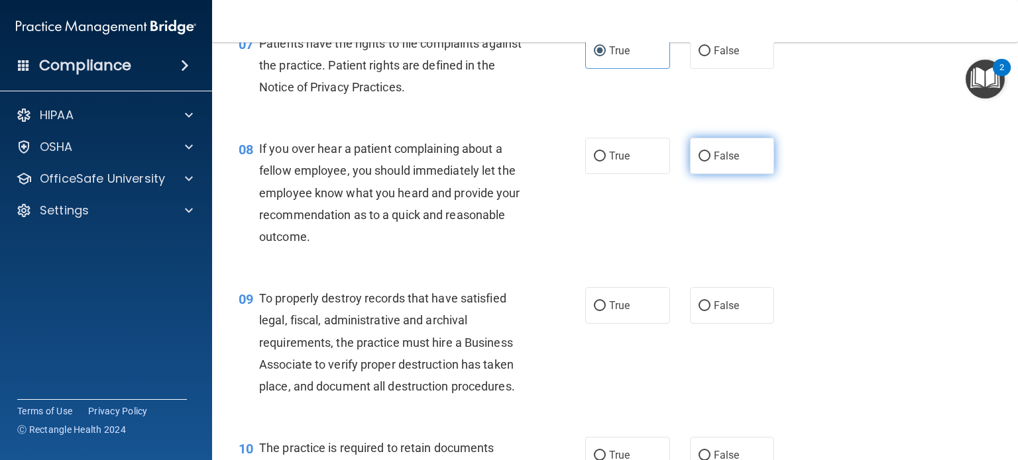
click at [695, 174] on label "False" at bounding box center [732, 156] width 85 height 36
click at [698, 162] on input "False" at bounding box center [704, 157] width 12 height 10
radio input "true"
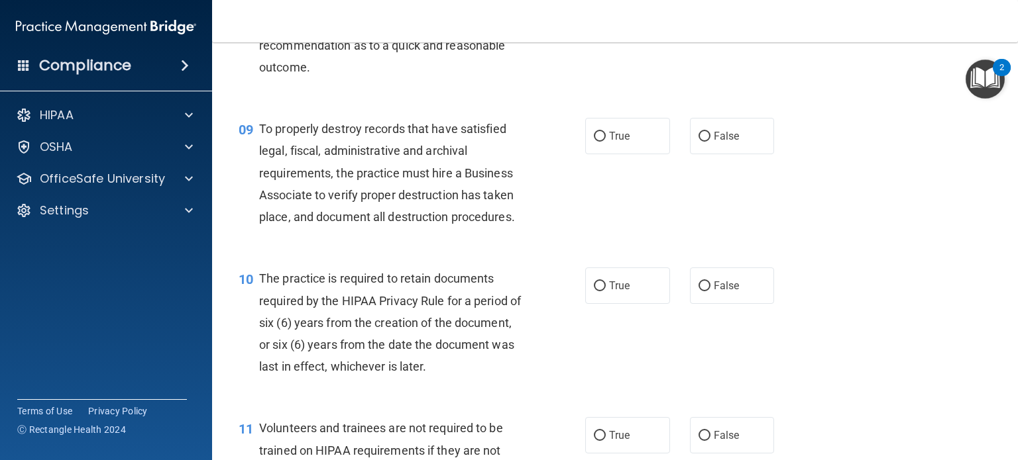
scroll to position [1126, 0]
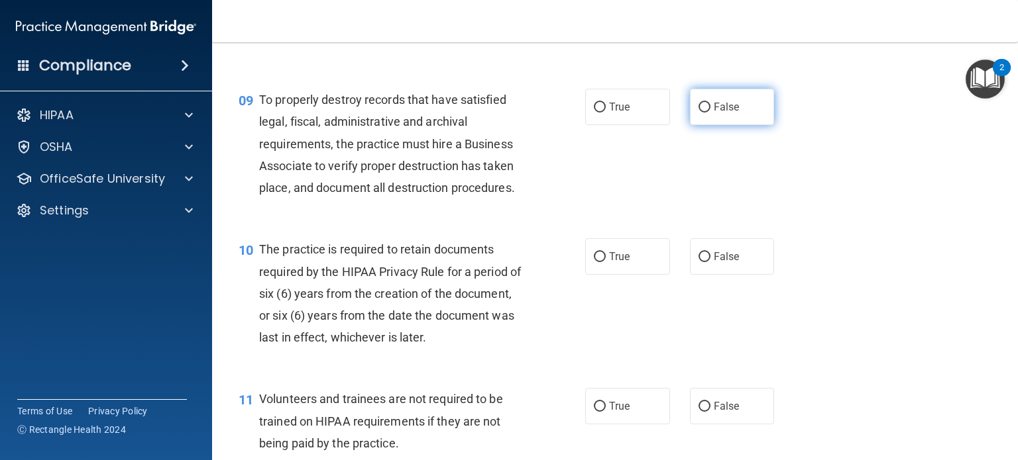
click at [714, 113] on span "False" at bounding box center [727, 107] width 26 height 13
click at [710, 113] on input "False" at bounding box center [704, 108] width 12 height 10
radio input "true"
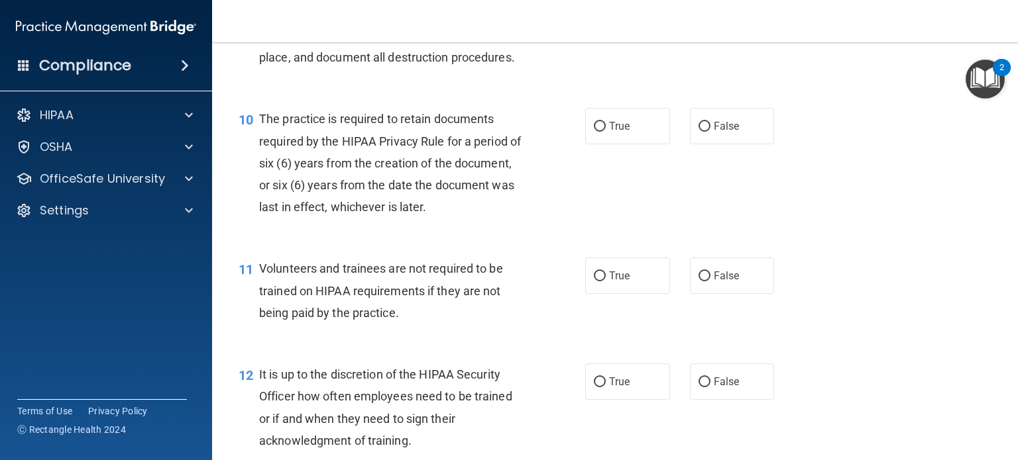
scroll to position [1259, 0]
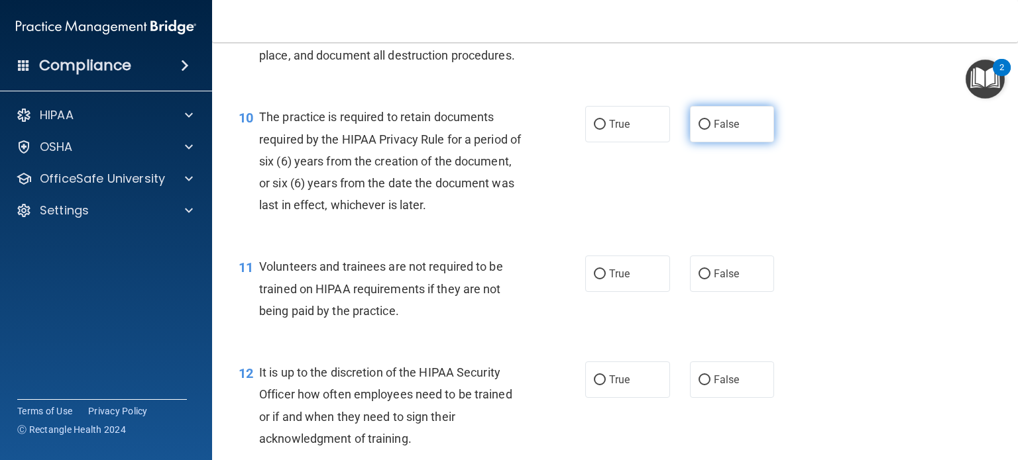
click at [746, 142] on label "False" at bounding box center [732, 124] width 85 height 36
click at [710, 130] on input "False" at bounding box center [704, 125] width 12 height 10
radio input "true"
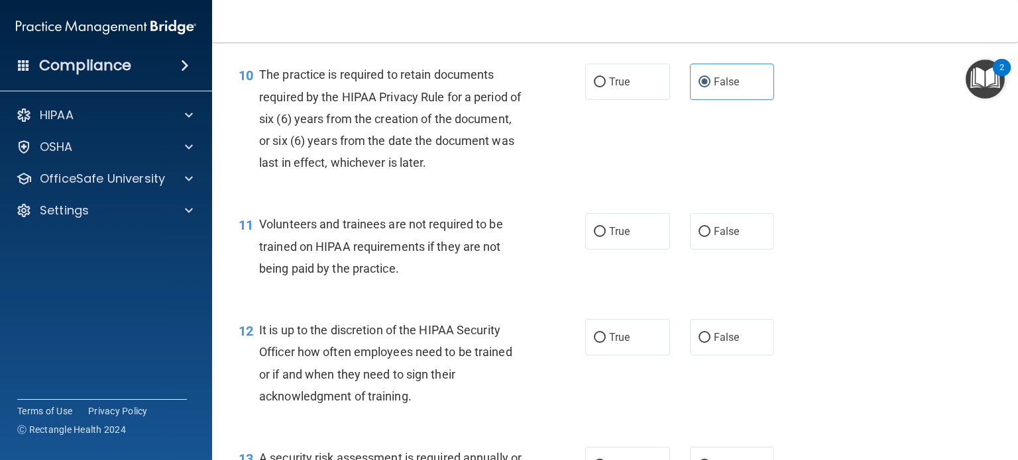
scroll to position [1325, 0]
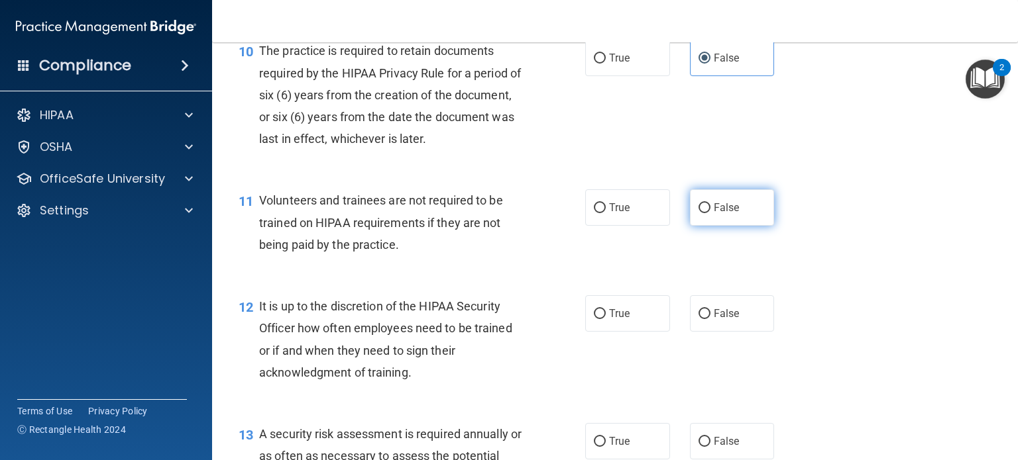
click at [720, 226] on label "False" at bounding box center [732, 208] width 85 height 36
click at [710, 213] on input "False" at bounding box center [704, 208] width 12 height 10
radio input "true"
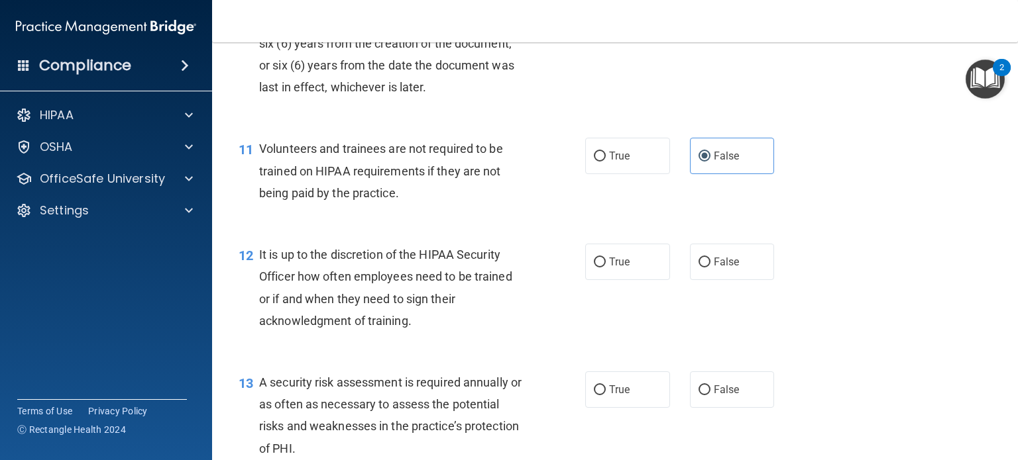
scroll to position [1458, 0]
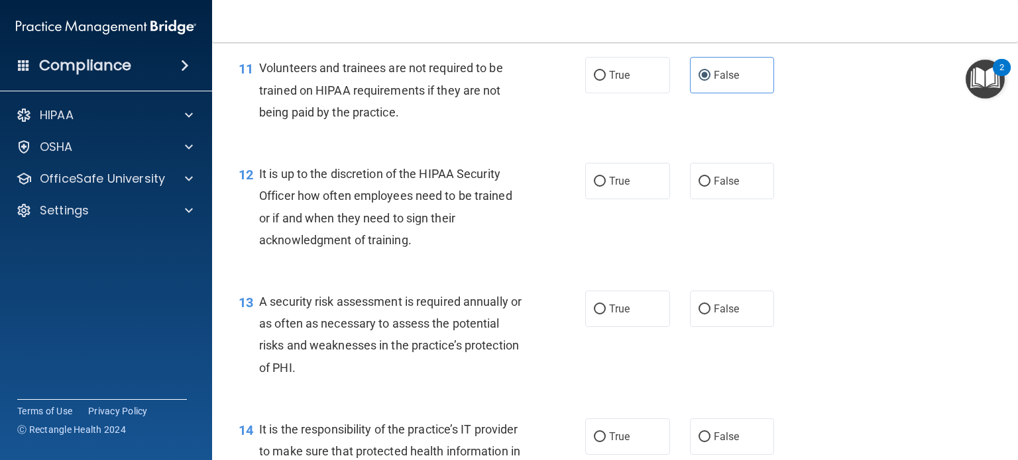
drag, startPoint x: 726, startPoint y: 206, endPoint x: 647, endPoint y: 233, distance: 83.4
click at [724, 188] on span "False" at bounding box center [727, 181] width 26 height 13
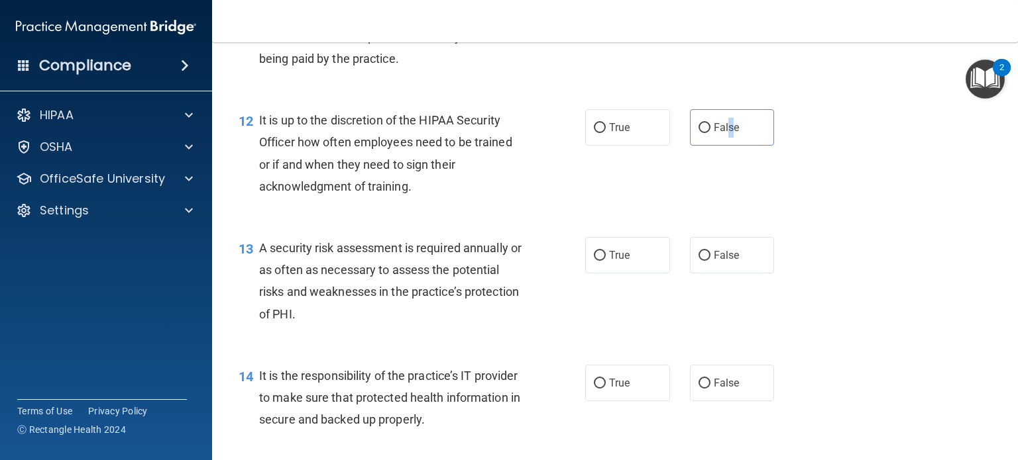
scroll to position [1590, 0]
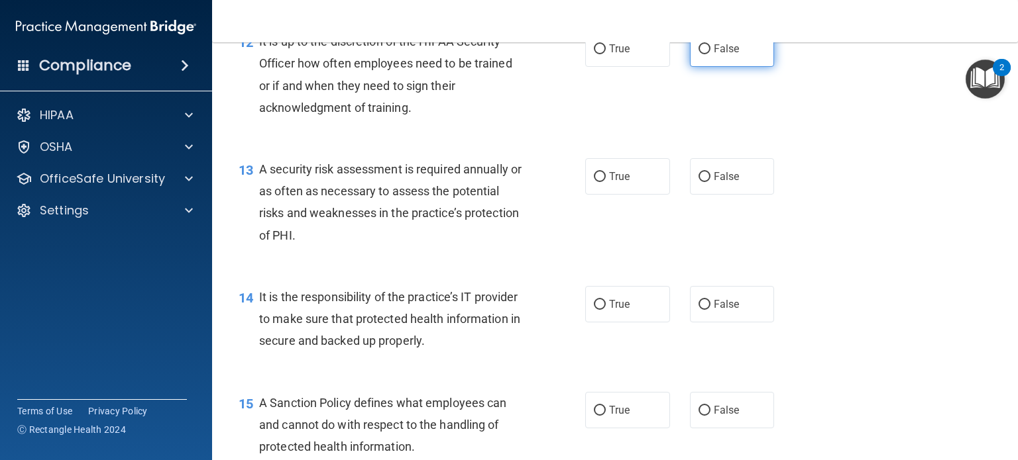
click at [702, 62] on label "False" at bounding box center [732, 48] width 85 height 36
click at [702, 54] on input "False" at bounding box center [704, 49] width 12 height 10
radio input "true"
click at [635, 195] on label "True" at bounding box center [627, 176] width 85 height 36
click at [606, 182] on input "True" at bounding box center [600, 177] width 12 height 10
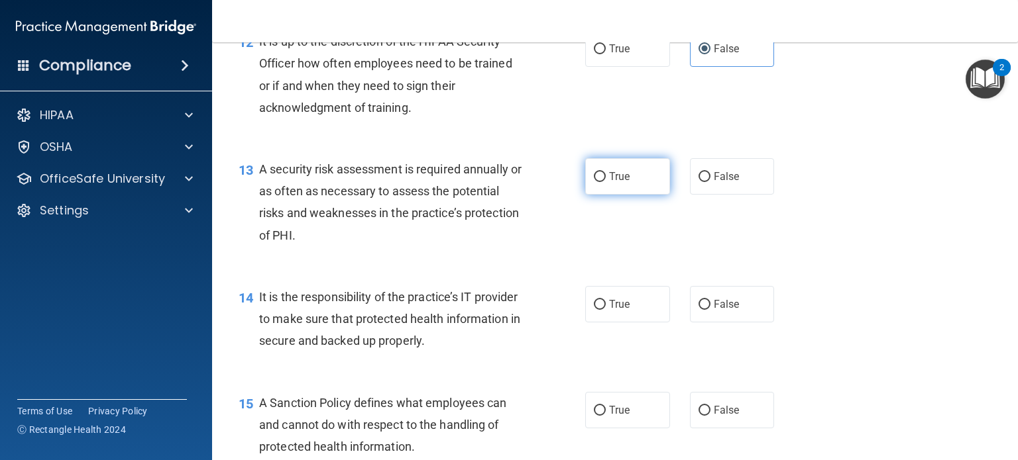
radio input "true"
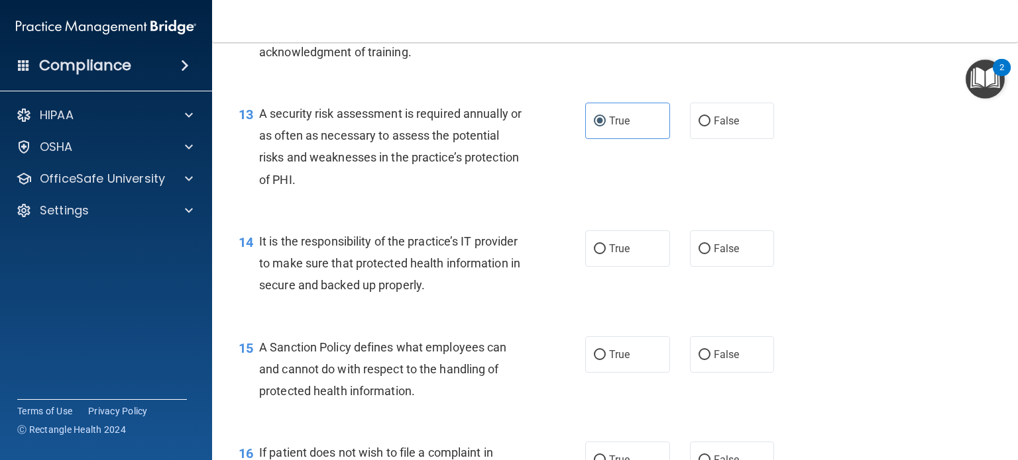
scroll to position [1723, 0]
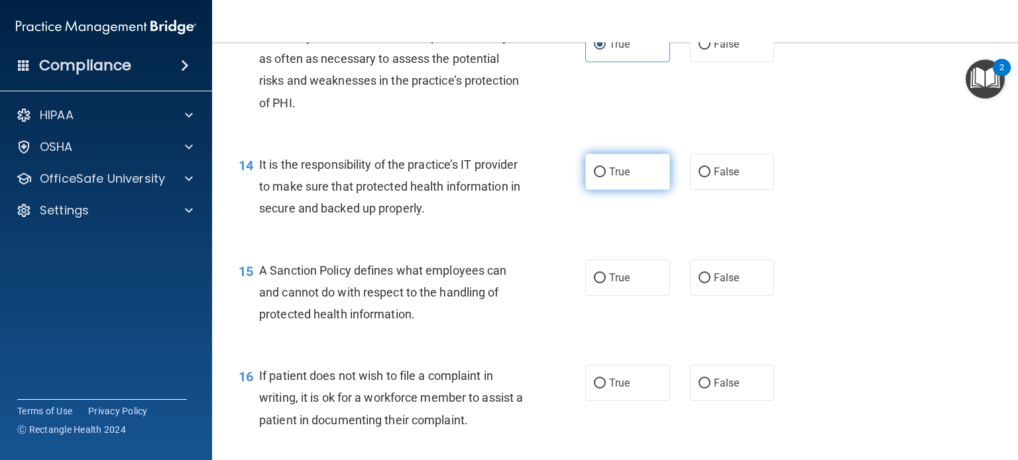
click at [611, 190] on label "True" at bounding box center [627, 172] width 85 height 36
click at [606, 178] on input "True" at bounding box center [600, 173] width 12 height 10
radio input "true"
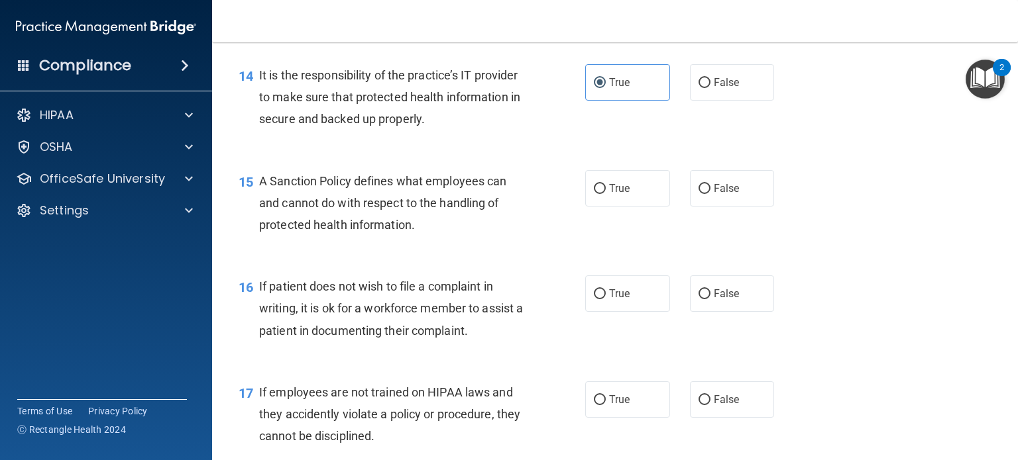
scroll to position [1855, 0]
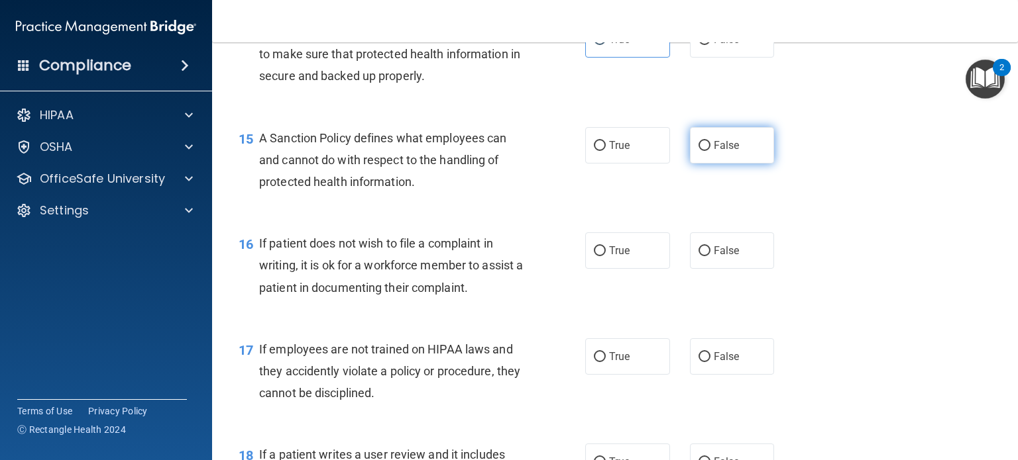
click at [722, 164] on label "False" at bounding box center [732, 145] width 85 height 36
click at [710, 151] on input "False" at bounding box center [704, 146] width 12 height 10
radio input "true"
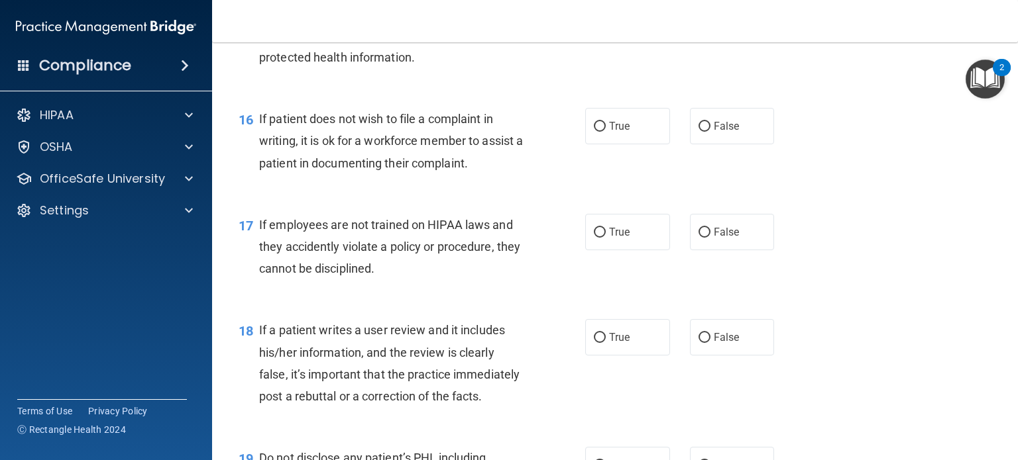
scroll to position [1988, 0]
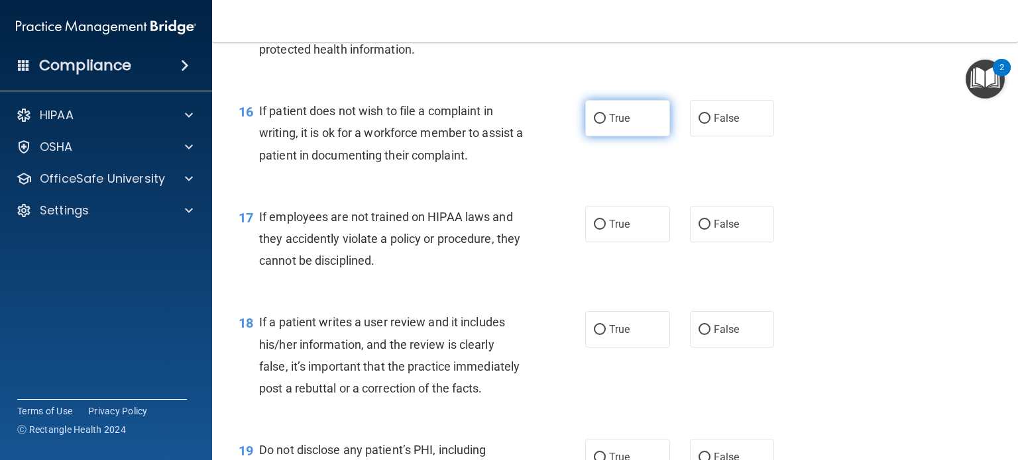
click at [609, 125] on span "True" at bounding box center [619, 118] width 21 height 13
click at [606, 124] on input "True" at bounding box center [600, 119] width 12 height 10
radio input "true"
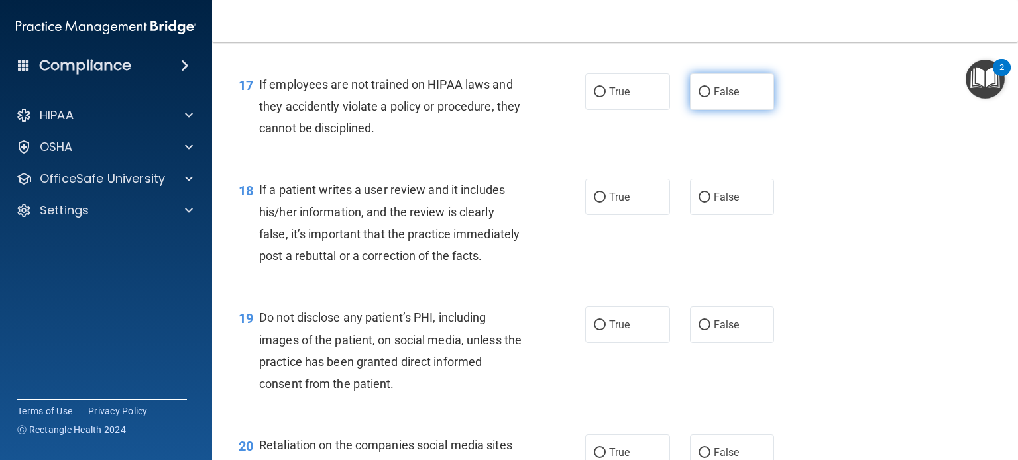
click at [706, 110] on label "False" at bounding box center [732, 92] width 85 height 36
click at [706, 97] on input "False" at bounding box center [704, 92] width 12 height 10
radio input "true"
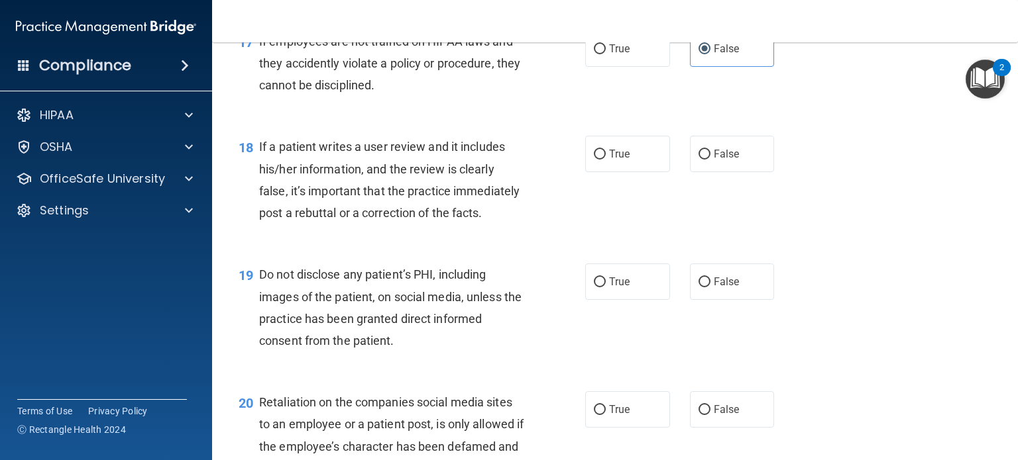
scroll to position [2253, 0]
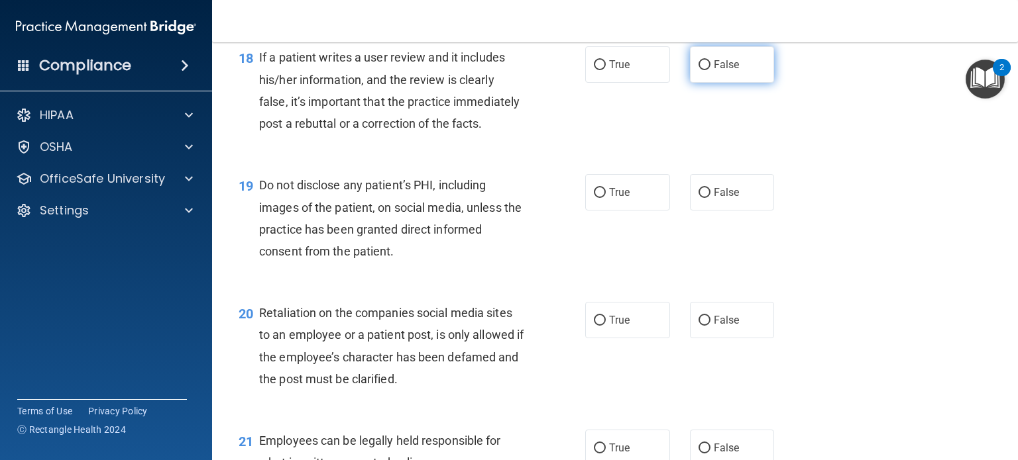
click at [727, 83] on label "False" at bounding box center [732, 64] width 85 height 36
click at [710, 70] on input "False" at bounding box center [704, 65] width 12 height 10
radio input "true"
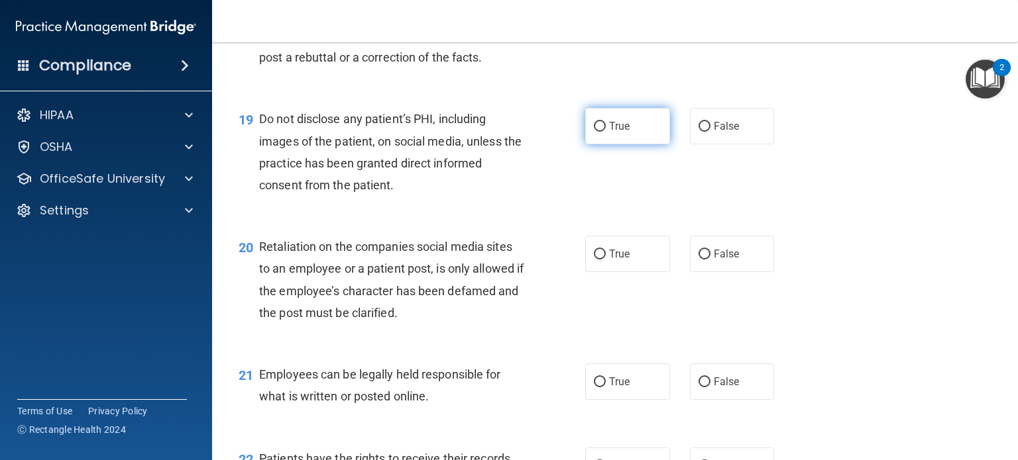
click at [599, 144] on label "True" at bounding box center [627, 126] width 85 height 36
click at [599, 132] on input "True" at bounding box center [600, 127] width 12 height 10
radio input "true"
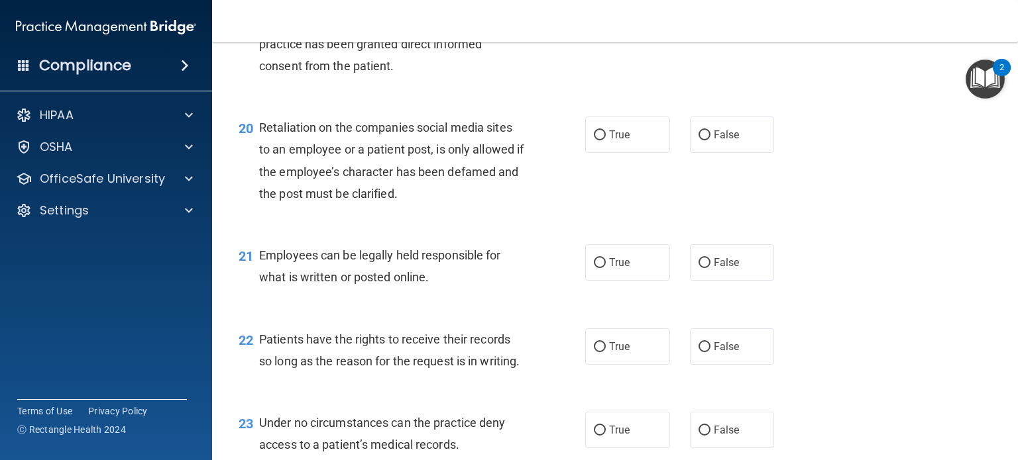
scroll to position [2452, 0]
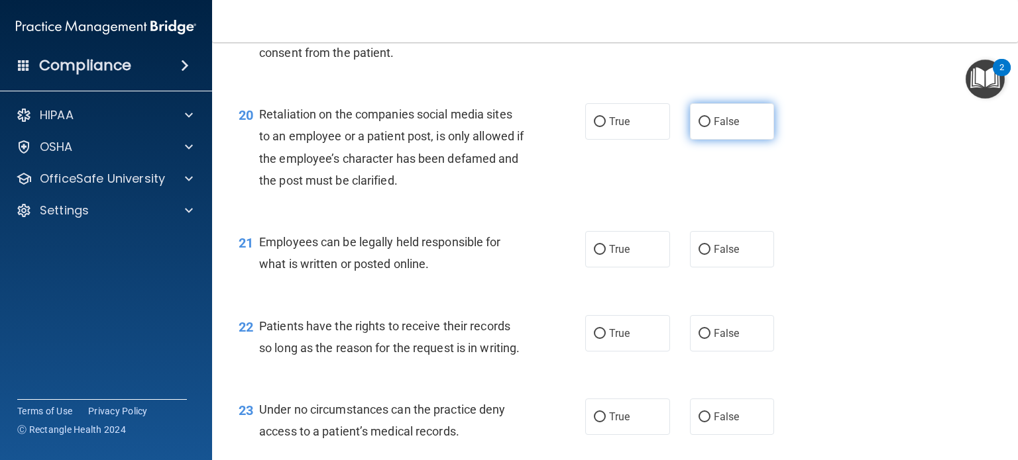
click at [712, 140] on label "False" at bounding box center [732, 121] width 85 height 36
click at [710, 127] on input "False" at bounding box center [704, 122] width 12 height 10
radio input "true"
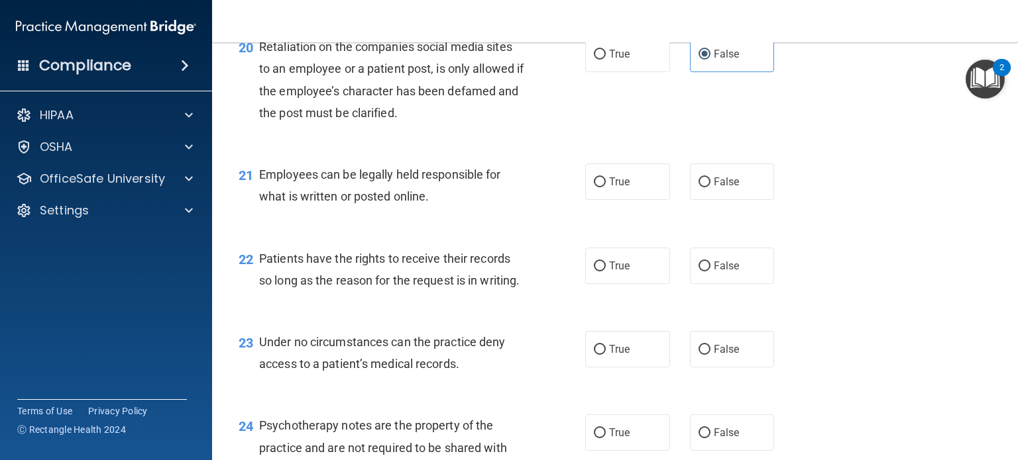
scroll to position [2584, 0]
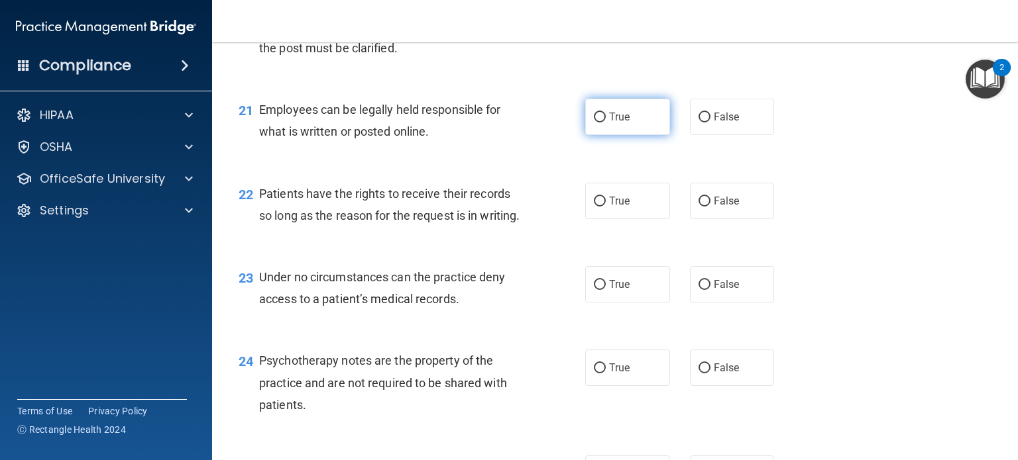
click at [610, 135] on label "True" at bounding box center [627, 117] width 85 height 36
click at [606, 123] on input "True" at bounding box center [600, 118] width 12 height 10
radio input "true"
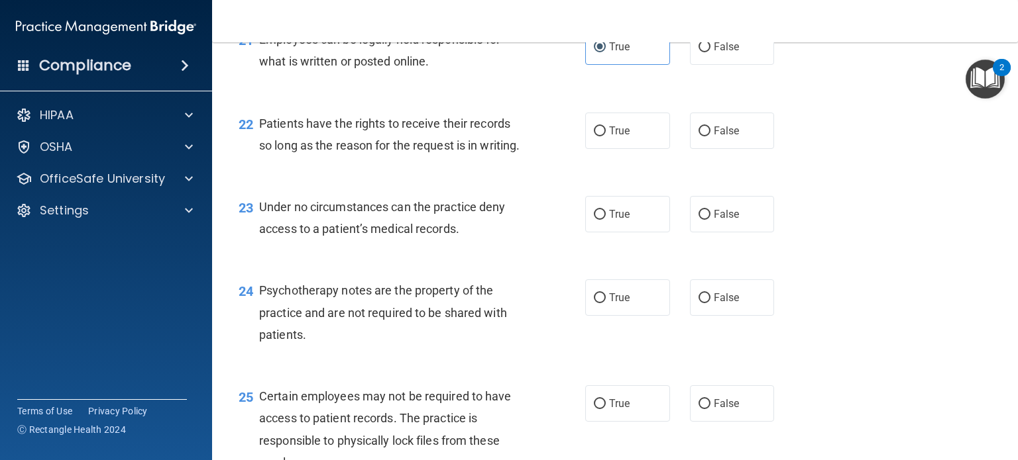
scroll to position [2717, 0]
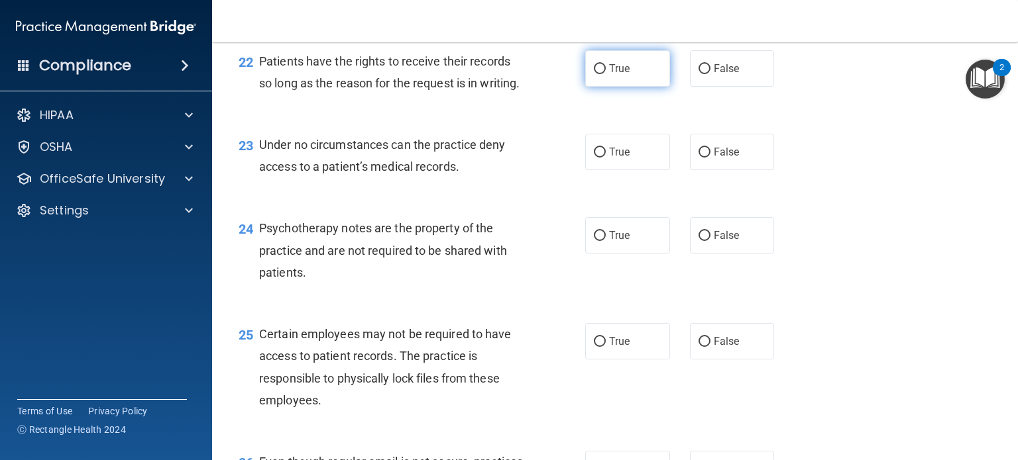
click at [628, 87] on label "True" at bounding box center [627, 68] width 85 height 36
click at [606, 74] on input "True" at bounding box center [600, 69] width 12 height 10
radio input "true"
click at [718, 87] on label "False" at bounding box center [732, 68] width 85 height 36
click at [710, 74] on input "False" at bounding box center [704, 69] width 12 height 10
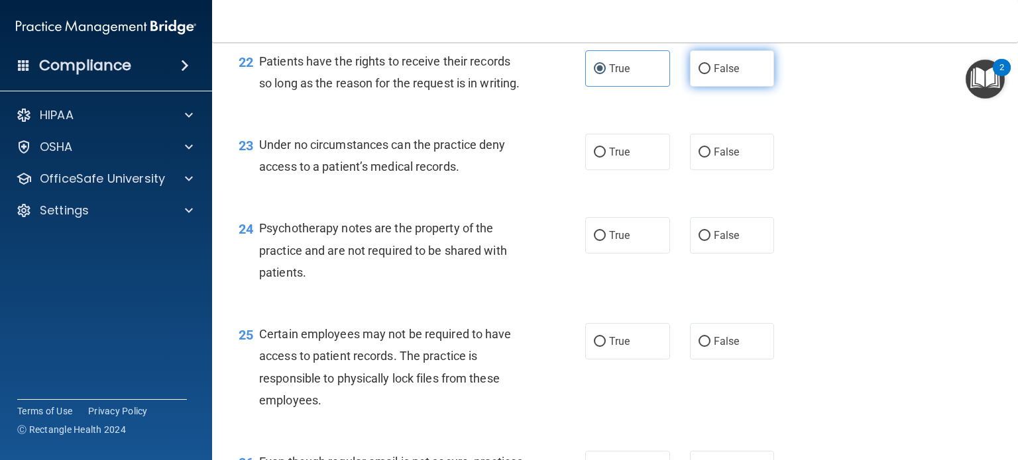
radio input "true"
radio input "false"
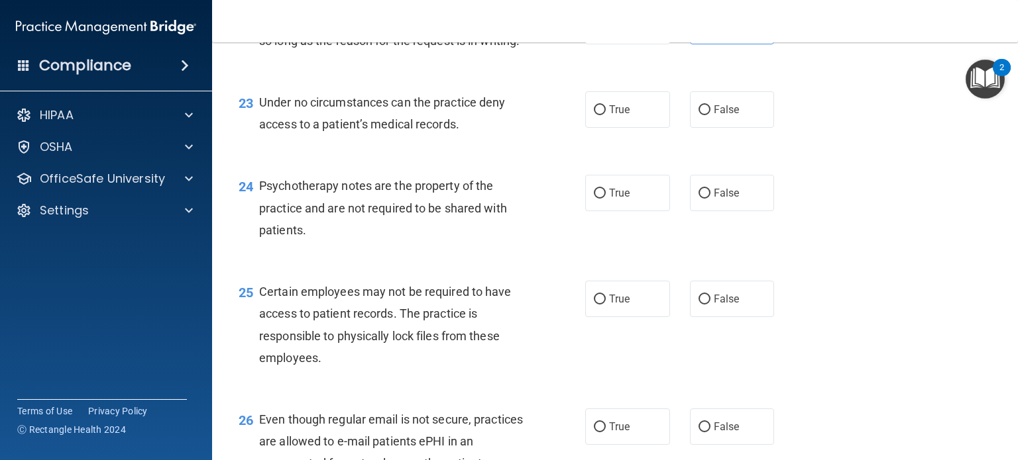
scroll to position [2783, 0]
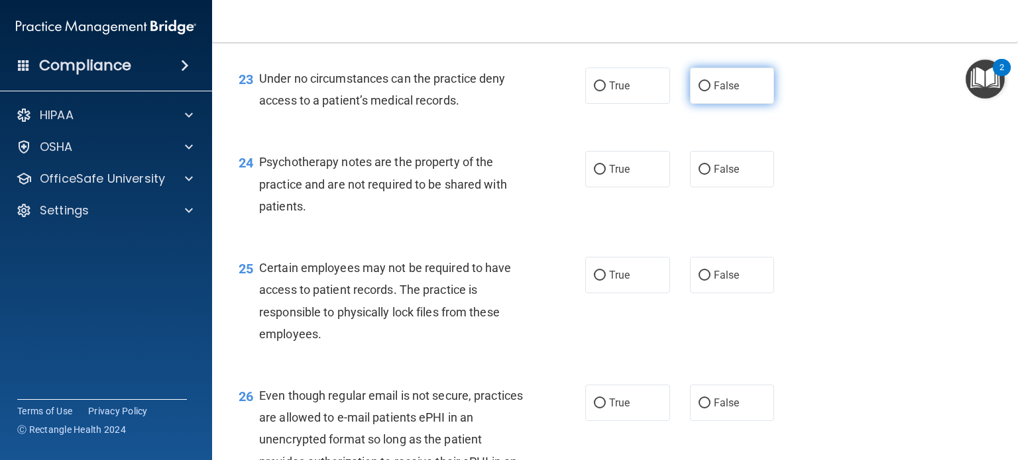
click at [722, 104] on label "False" at bounding box center [732, 86] width 85 height 36
click at [710, 91] on input "False" at bounding box center [704, 86] width 12 height 10
radio input "true"
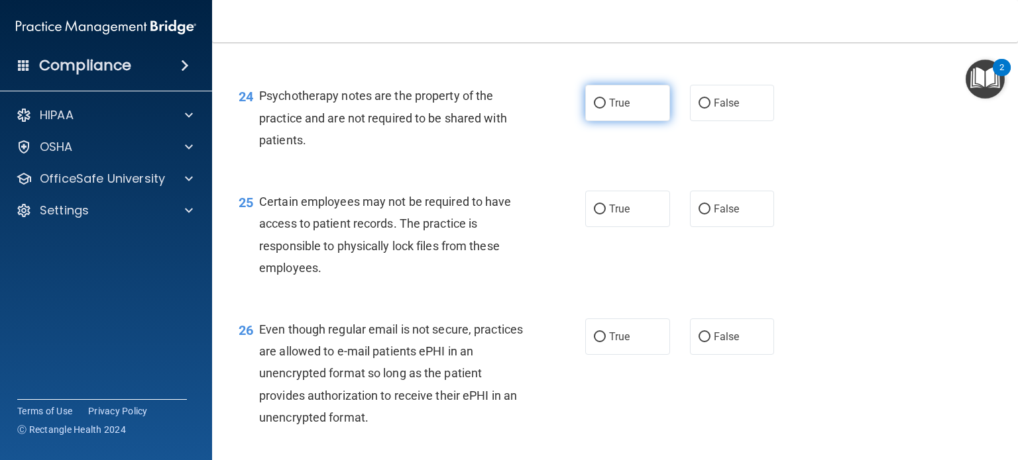
click at [644, 121] on label "True" at bounding box center [627, 103] width 85 height 36
click at [606, 109] on input "True" at bounding box center [600, 104] width 12 height 10
radio input "true"
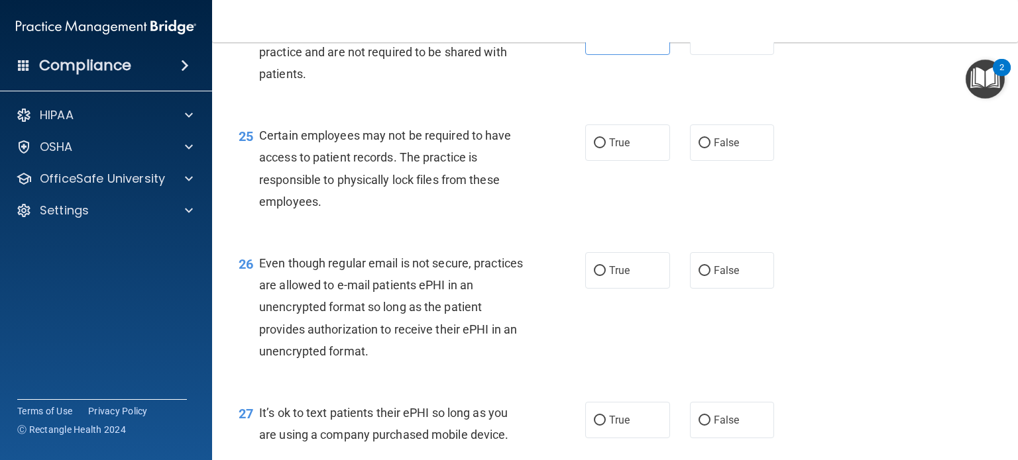
scroll to position [2982, 0]
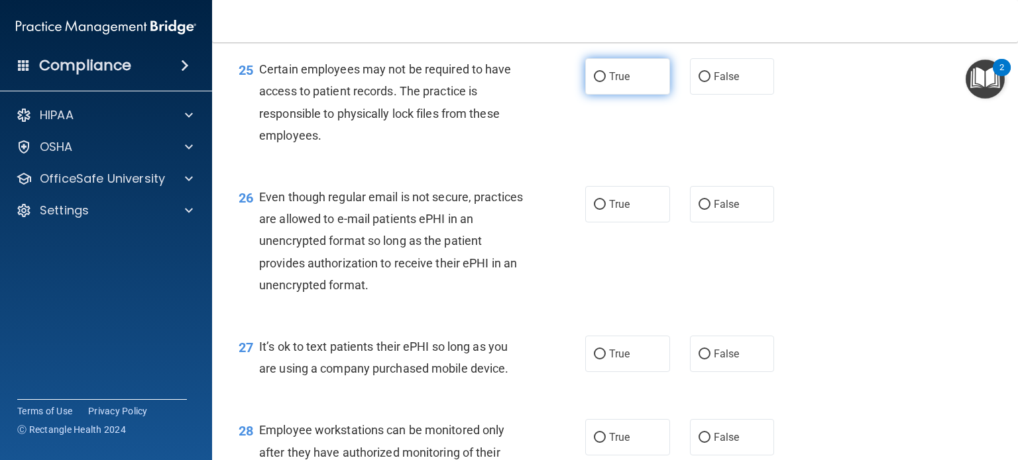
click at [592, 95] on label "True" at bounding box center [627, 76] width 85 height 36
click at [594, 82] on input "True" at bounding box center [600, 77] width 12 height 10
radio input "true"
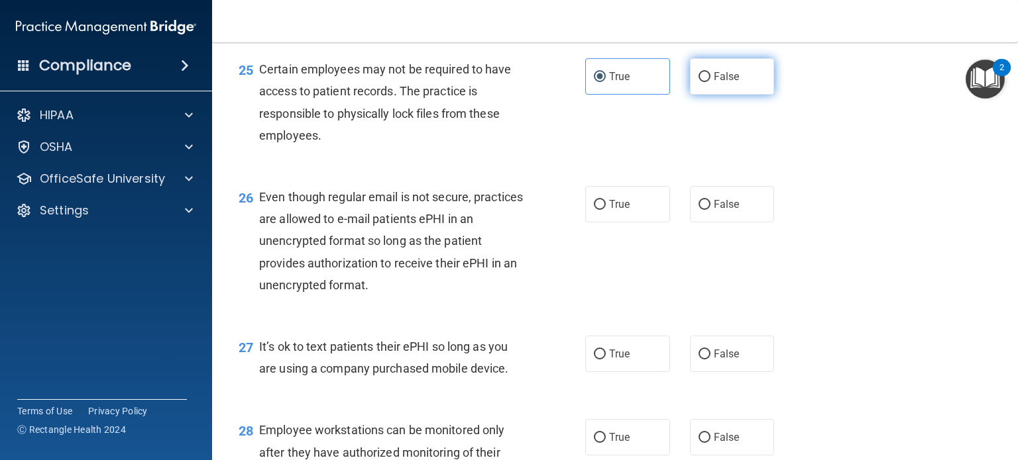
click at [698, 95] on label "False" at bounding box center [732, 76] width 85 height 36
click at [698, 82] on input "False" at bounding box center [704, 77] width 12 height 10
radio input "true"
radio input "false"
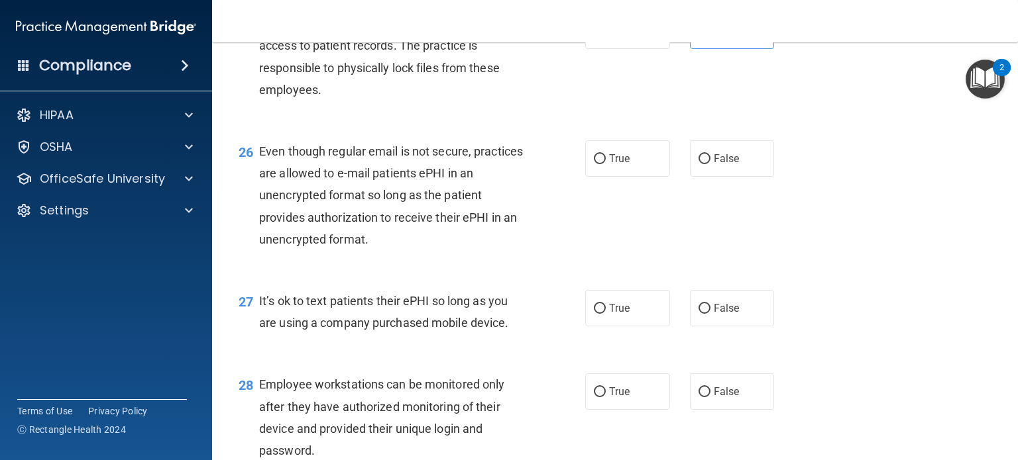
scroll to position [3114, 0]
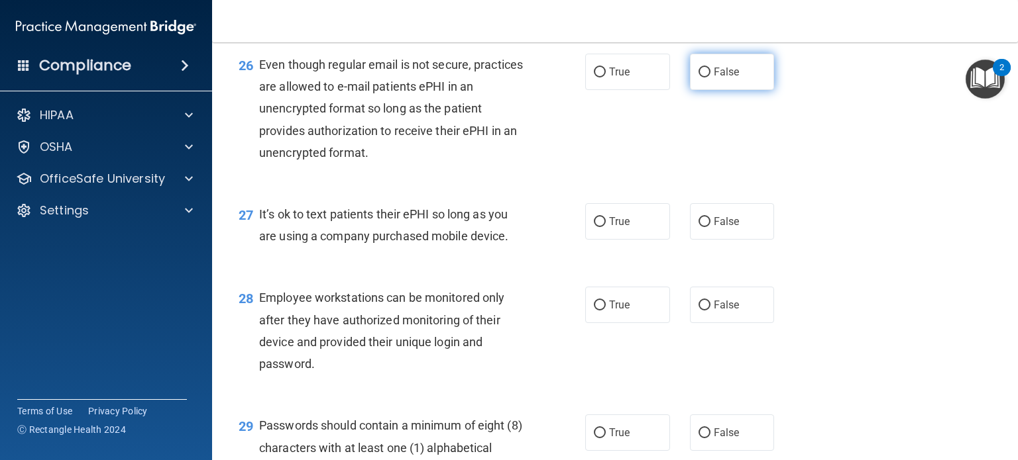
click at [714, 90] on label "False" at bounding box center [732, 72] width 85 height 36
click at [710, 78] on input "False" at bounding box center [704, 73] width 12 height 10
radio input "true"
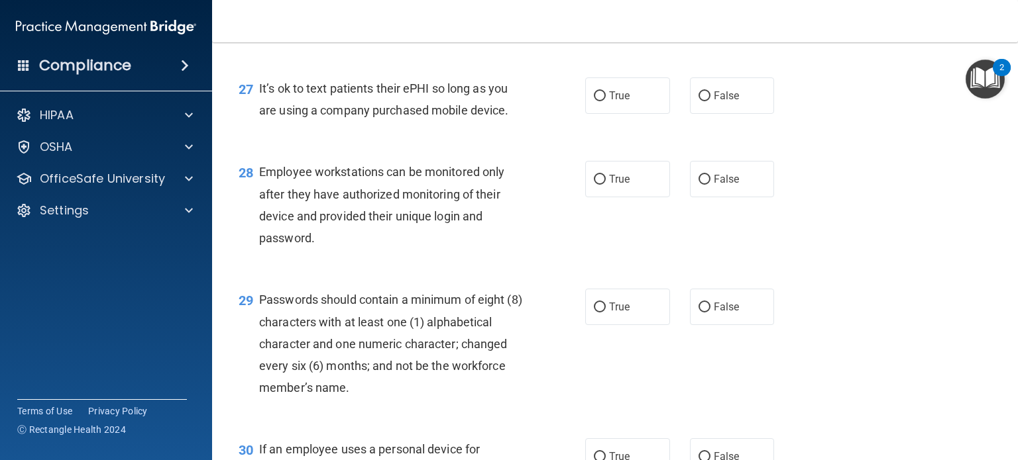
scroll to position [3247, 0]
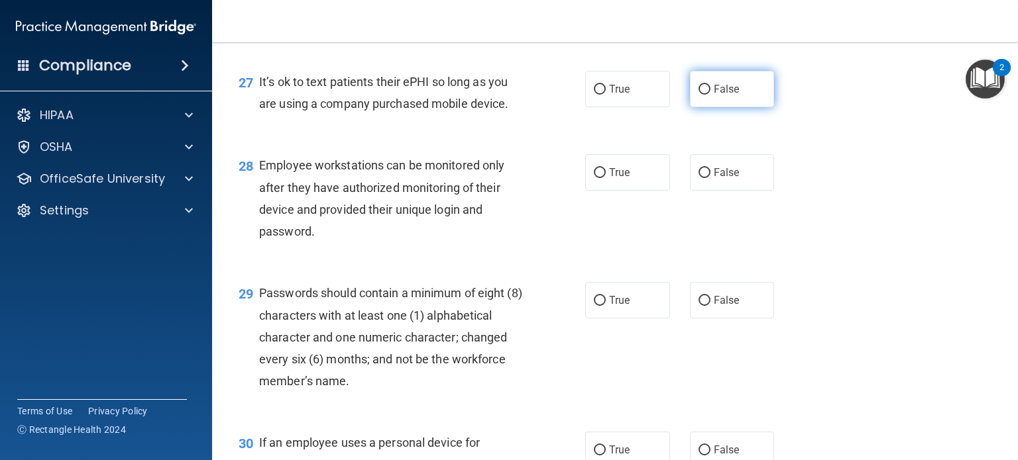
click at [714, 95] on span "False" at bounding box center [727, 89] width 26 height 13
click at [708, 95] on input "False" at bounding box center [704, 90] width 12 height 10
radio input "true"
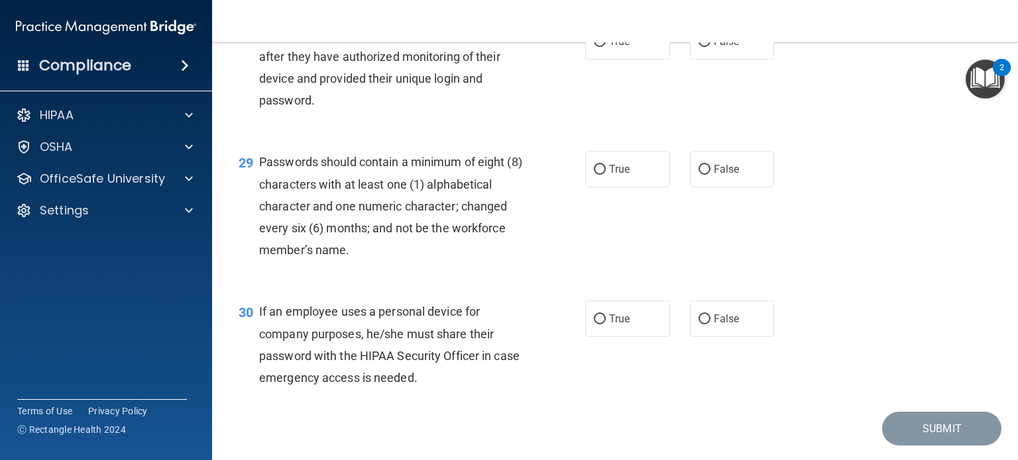
scroll to position [3379, 0]
click at [729, 46] on span "False" at bounding box center [727, 40] width 26 height 13
click at [710, 46] on input "False" at bounding box center [704, 41] width 12 height 10
radio input "true"
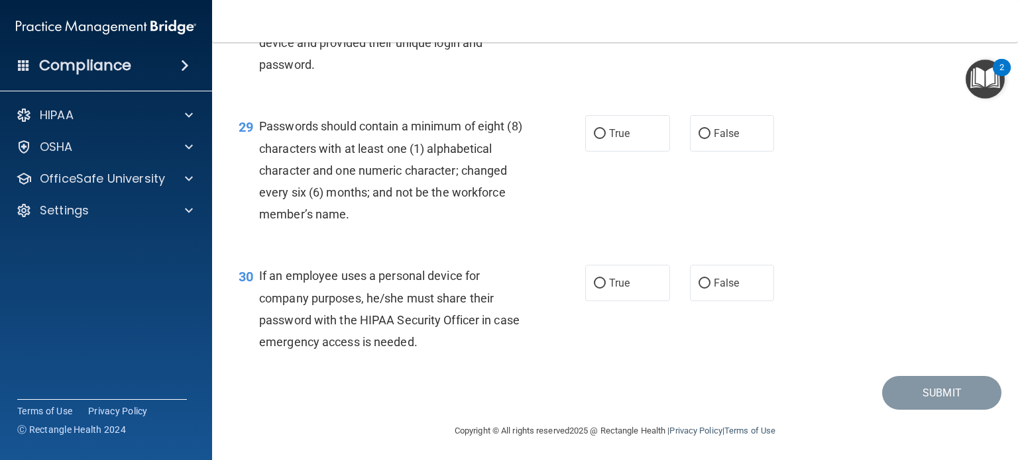
scroll to position [3445, 0]
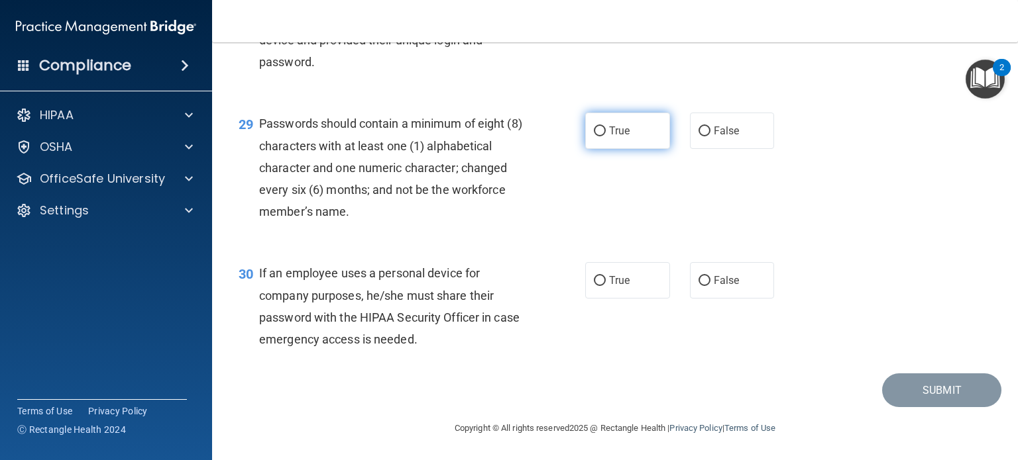
click at [610, 149] on label "True" at bounding box center [627, 131] width 85 height 36
click at [606, 136] on input "True" at bounding box center [600, 132] width 12 height 10
radio input "true"
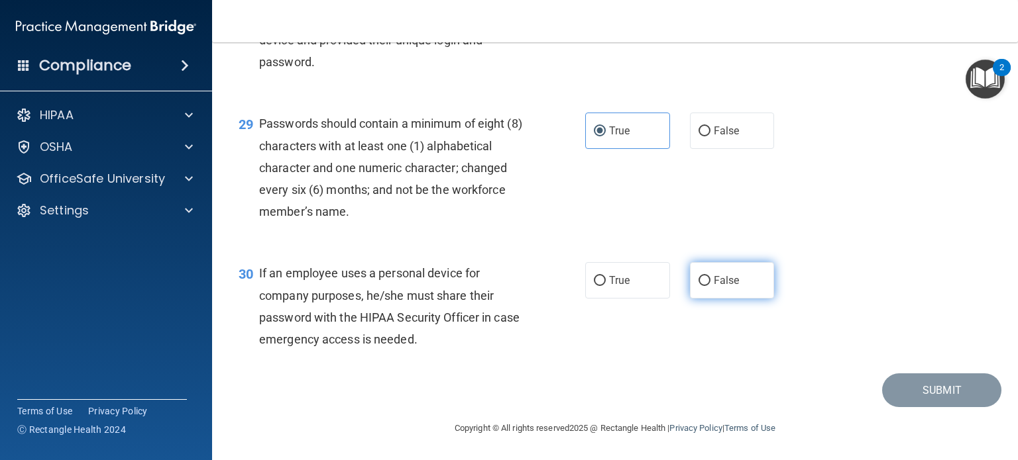
click at [740, 280] on label "False" at bounding box center [732, 280] width 85 height 36
click at [710, 280] on input "False" at bounding box center [704, 281] width 12 height 10
radio input "true"
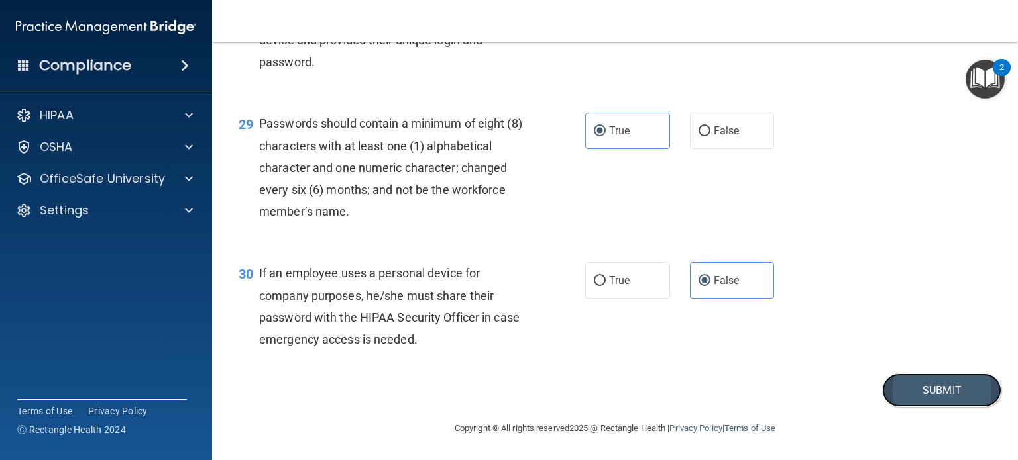
click at [919, 400] on button "Submit" at bounding box center [941, 391] width 119 height 34
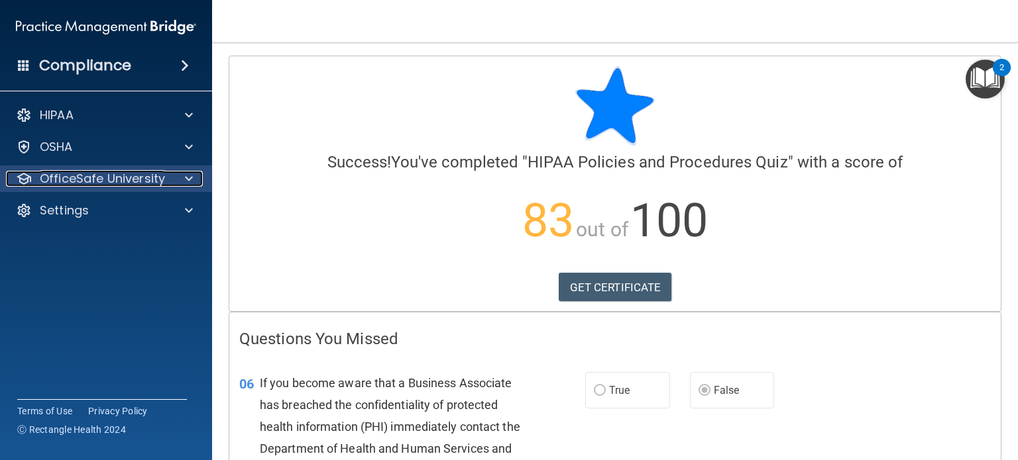
click at [136, 178] on p "OfficeSafe University" at bounding box center [102, 179] width 125 height 16
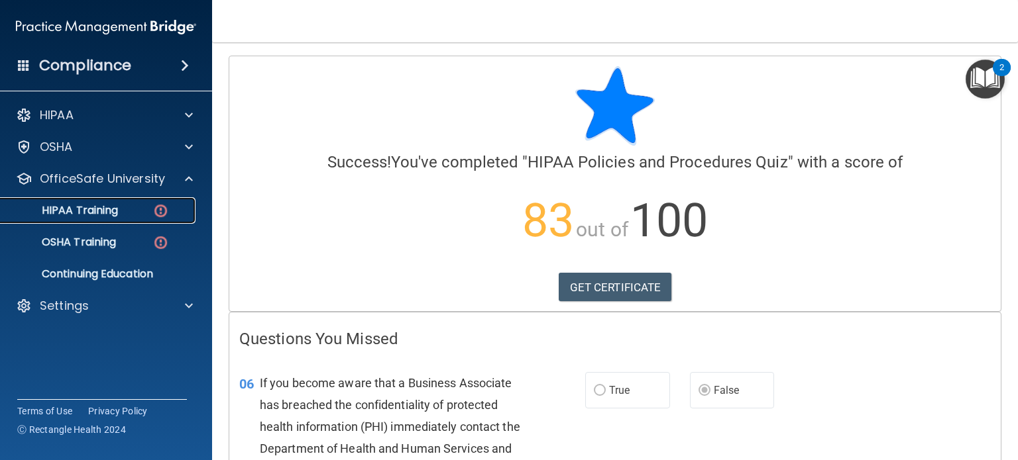
click at [132, 210] on div "HIPAA Training" at bounding box center [99, 210] width 181 height 13
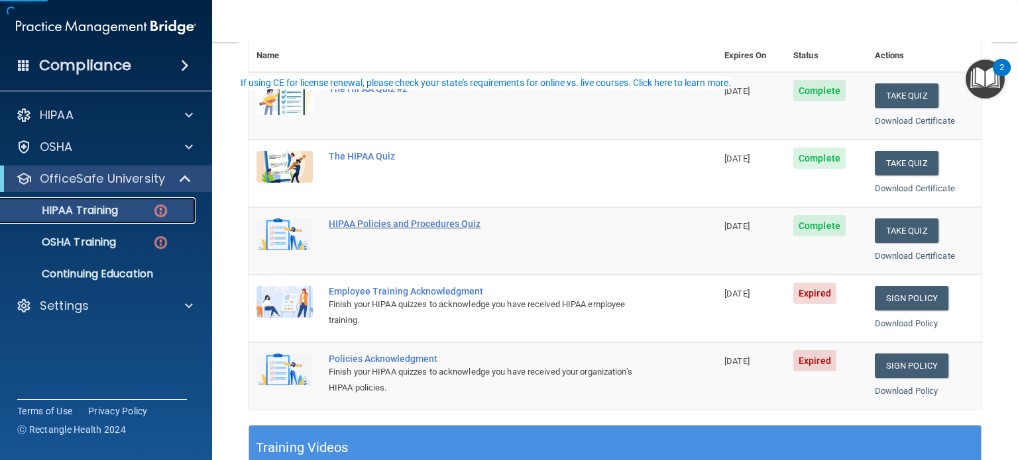
scroll to position [199, 0]
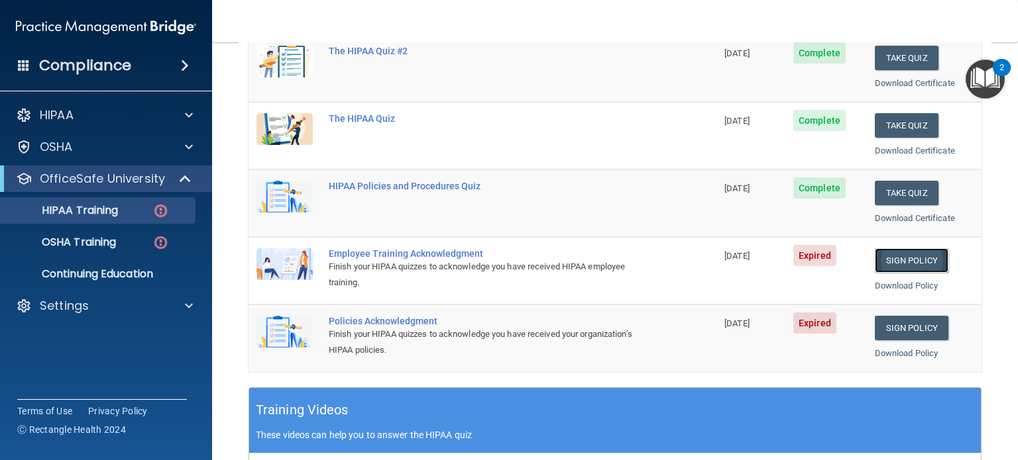
click at [900, 264] on link "Sign Policy" at bounding box center [912, 260] width 74 height 25
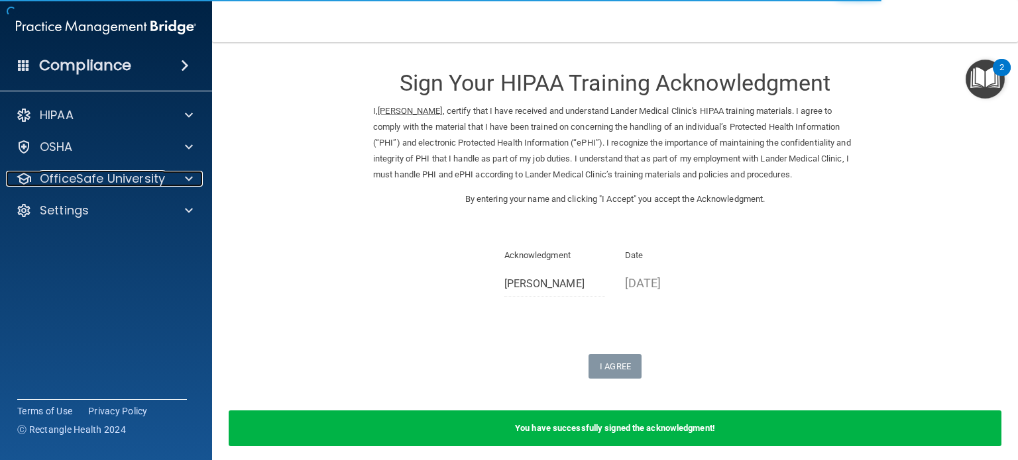
drag, startPoint x: 136, startPoint y: 182, endPoint x: 138, endPoint y: 192, distance: 10.0
click at [136, 182] on p "OfficeSafe University" at bounding box center [102, 179] width 125 height 16
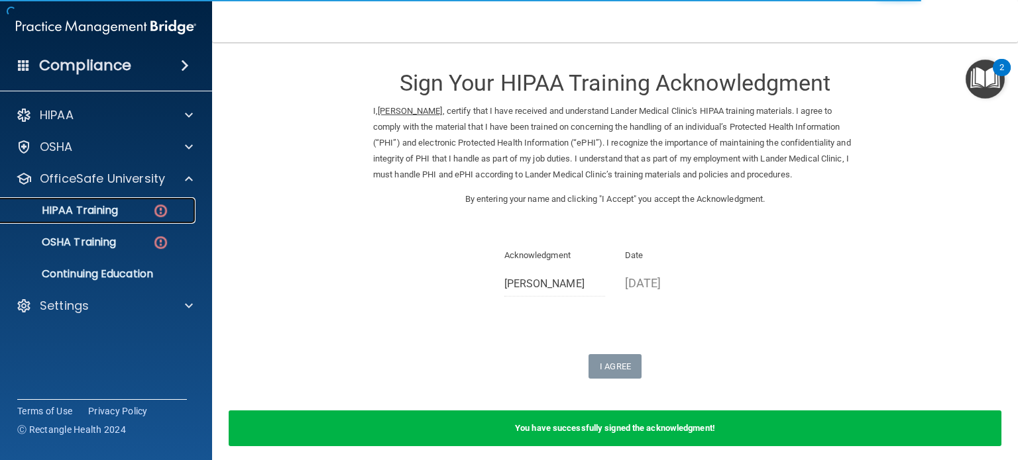
click at [135, 215] on div "HIPAA Training" at bounding box center [99, 210] width 181 height 13
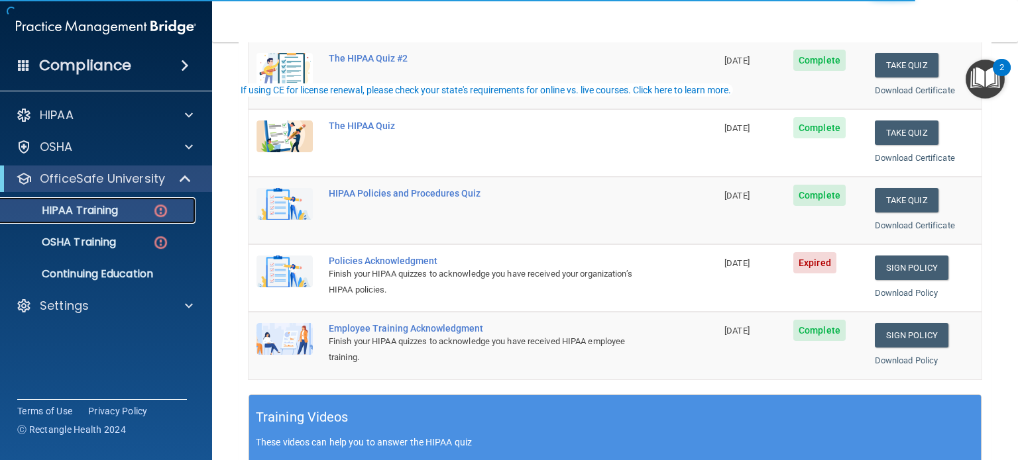
scroll to position [199, 0]
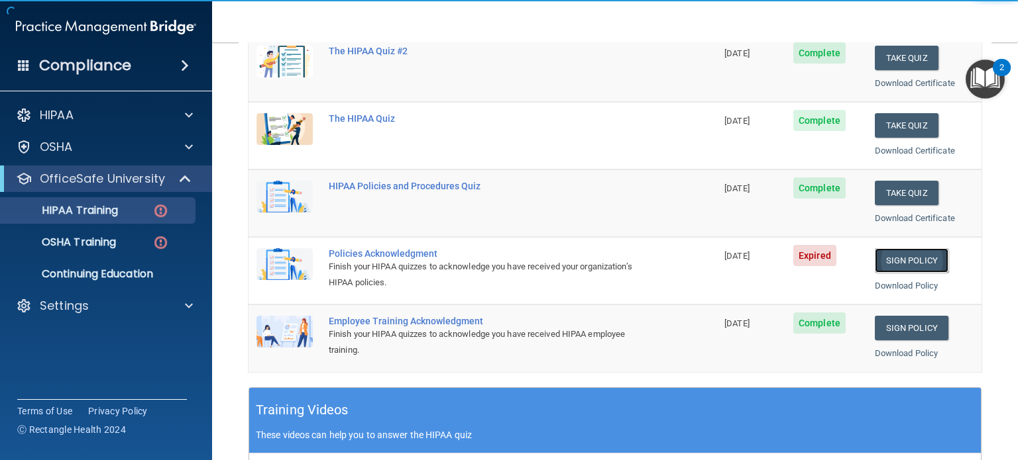
click at [912, 258] on link "Sign Policy" at bounding box center [912, 260] width 74 height 25
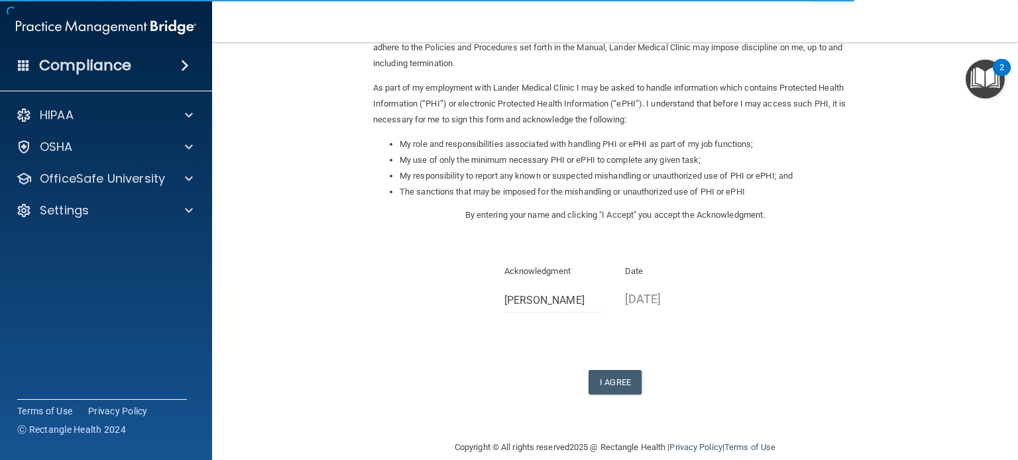
scroll to position [133, 0]
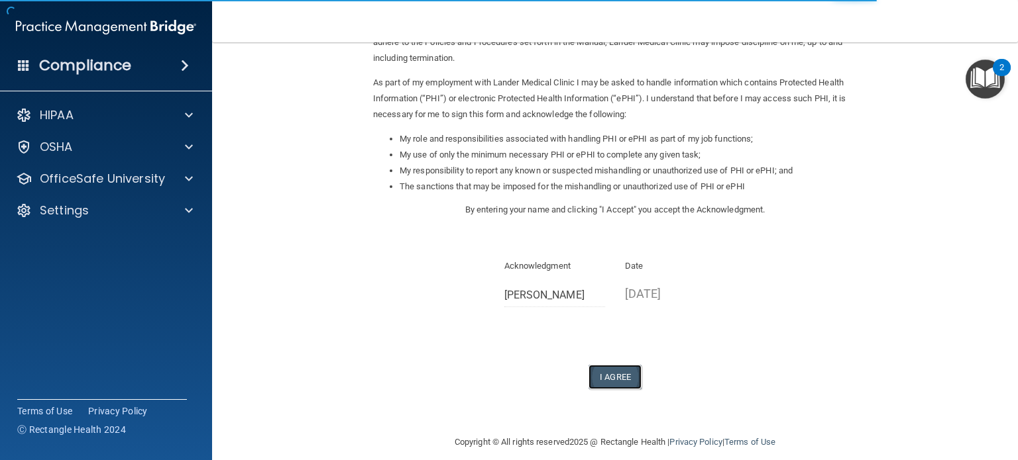
click at [598, 376] on button "I Agree" at bounding box center [614, 377] width 53 height 25
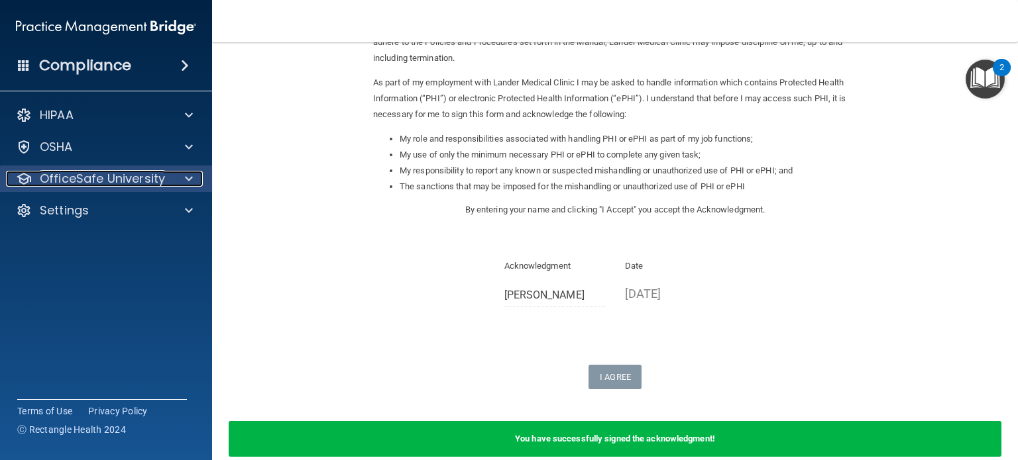
click at [103, 178] on p "OfficeSafe University" at bounding box center [102, 179] width 125 height 16
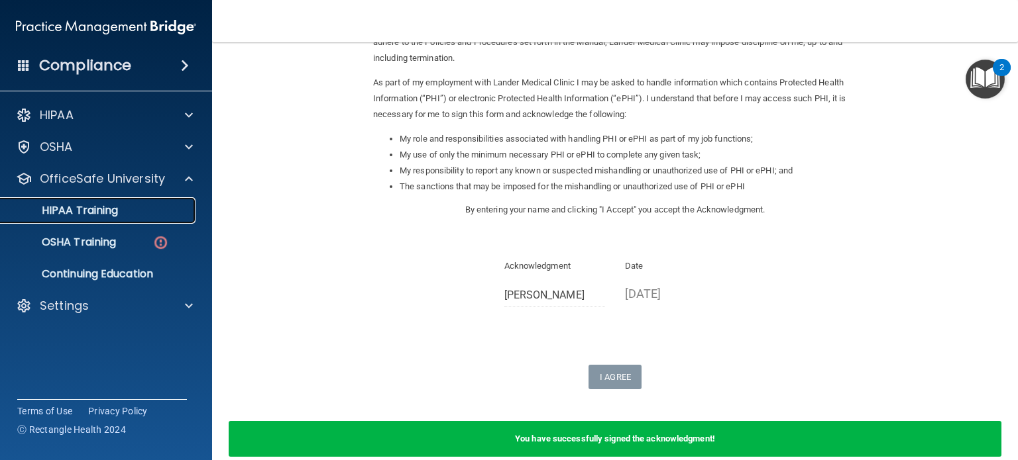
click at [97, 217] on p "HIPAA Training" at bounding box center [63, 210] width 109 height 13
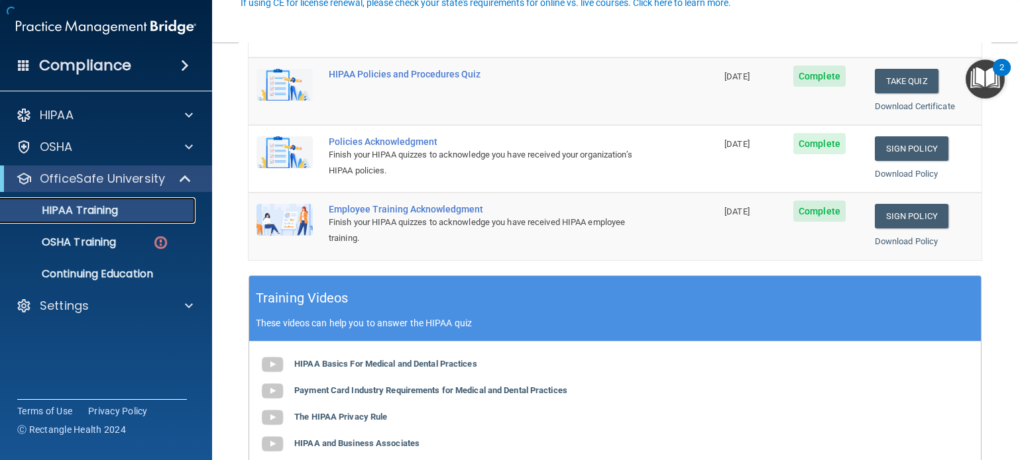
scroll to position [530, 0]
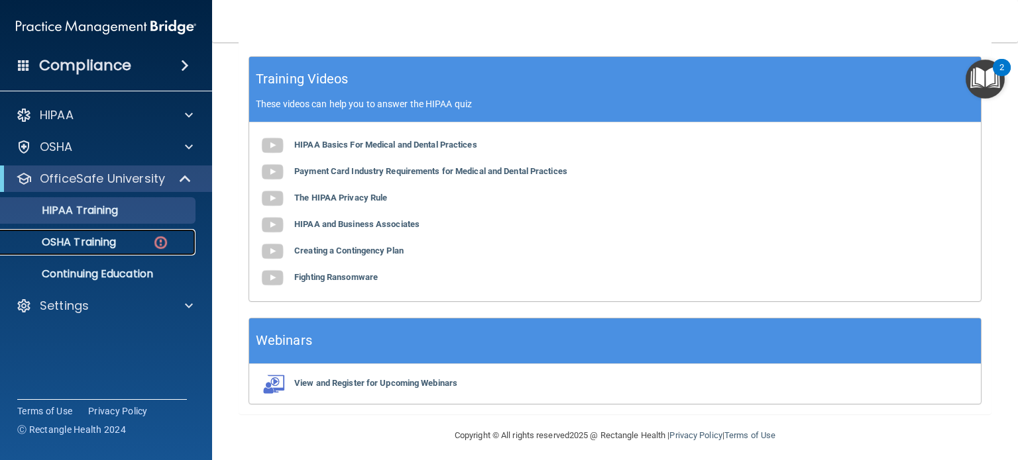
click at [99, 232] on link "OSHA Training" at bounding box center [91, 242] width 209 height 27
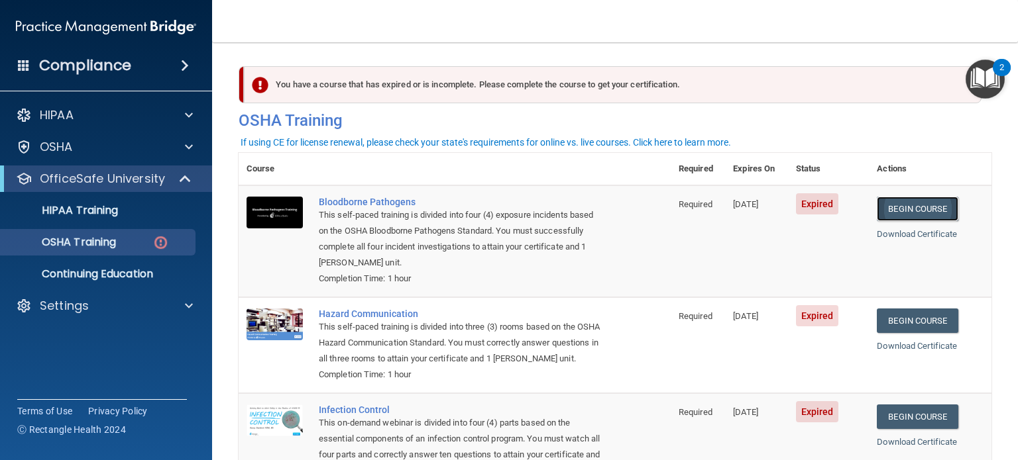
click at [923, 209] on link "Begin Course" at bounding box center [917, 209] width 81 height 25
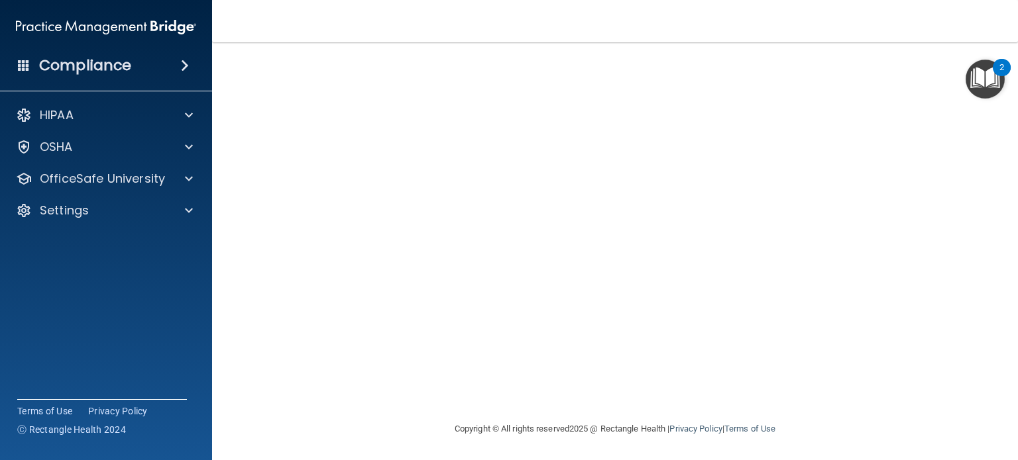
scroll to position [19, 0]
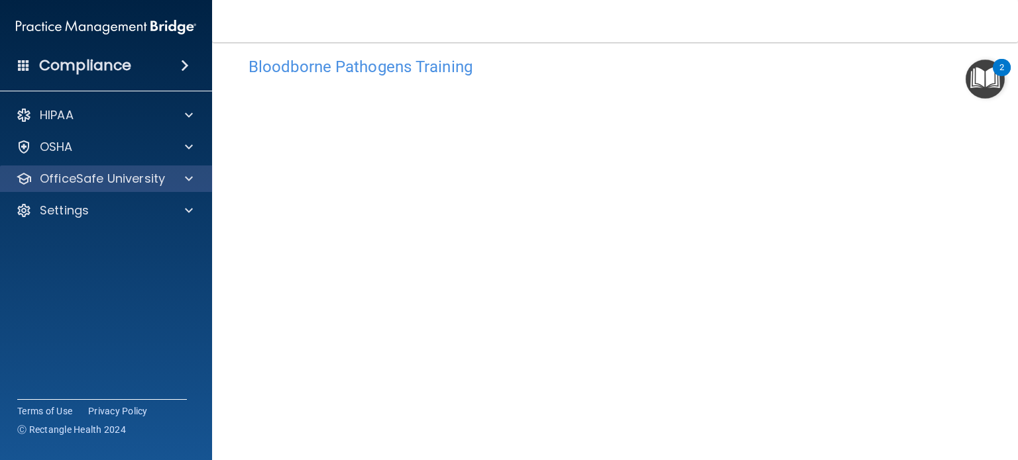
click at [97, 188] on div "OfficeSafe University" at bounding box center [106, 179] width 213 height 27
click at [137, 184] on p "OfficeSafe University" at bounding box center [102, 179] width 125 height 16
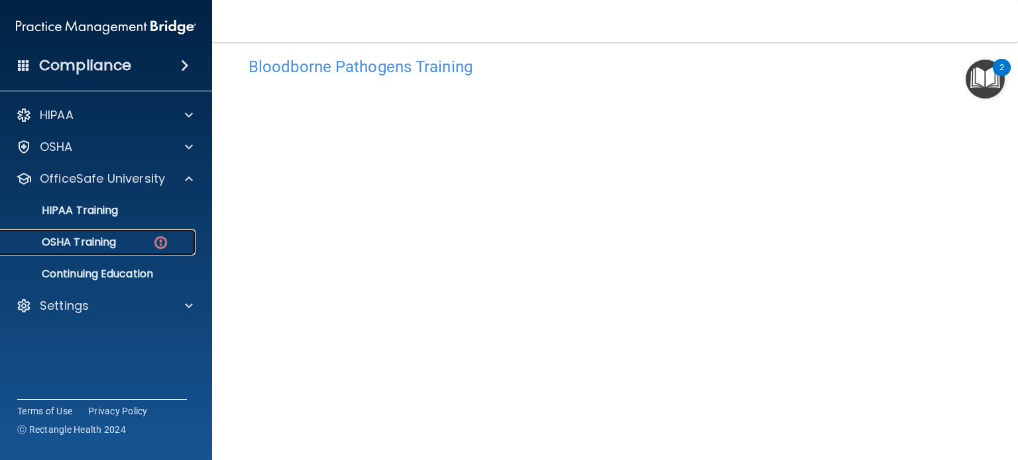
click at [143, 248] on div "OSHA Training" at bounding box center [99, 242] width 181 height 13
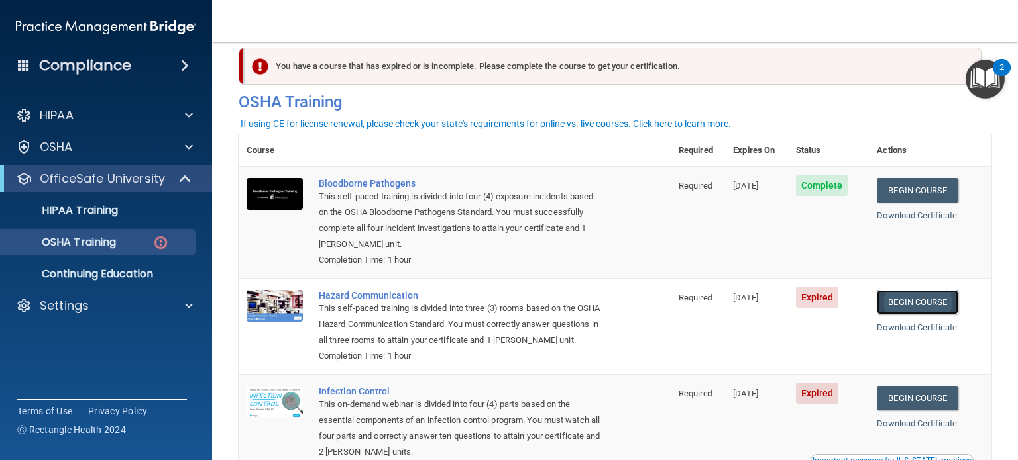
click at [904, 307] on link "Begin Course" at bounding box center [917, 302] width 81 height 25
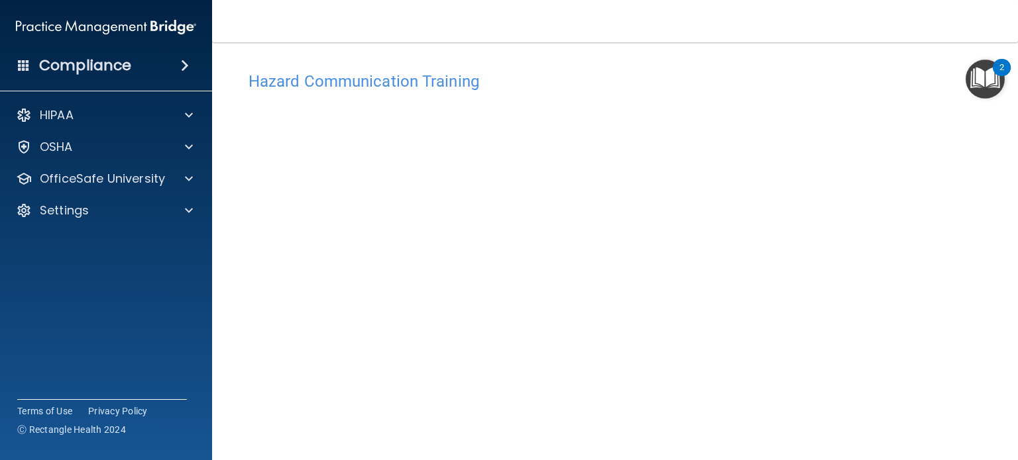
scroll to position [37, 0]
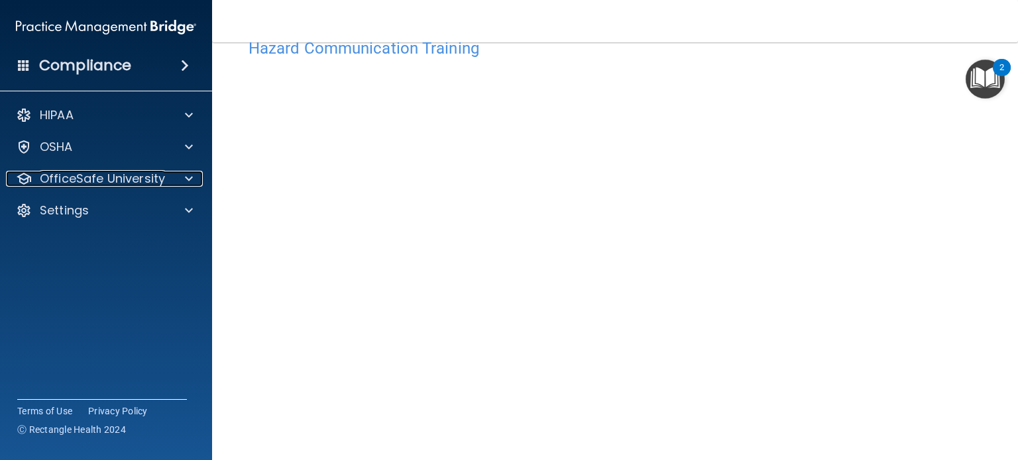
drag, startPoint x: 151, startPoint y: 184, endPoint x: 143, endPoint y: 191, distance: 11.2
click at [151, 184] on p "OfficeSafe University" at bounding box center [102, 179] width 125 height 16
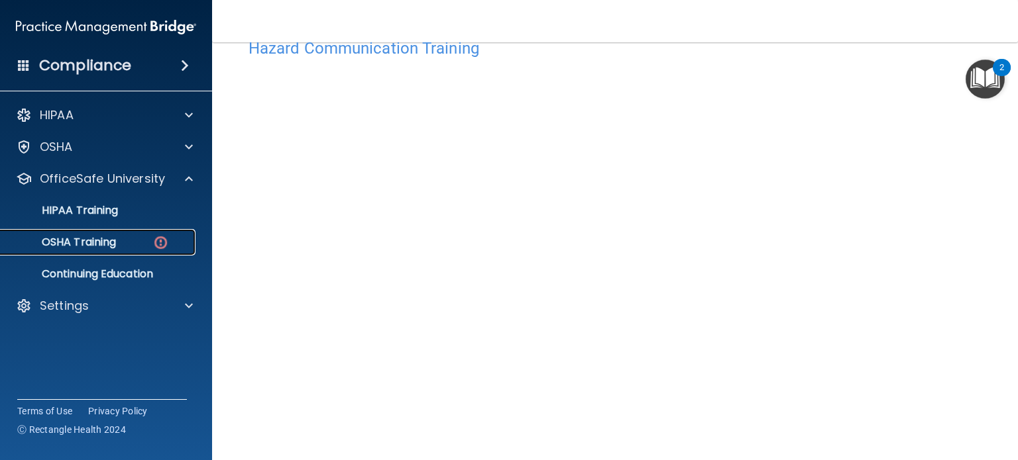
click at [117, 245] on div "OSHA Training" at bounding box center [99, 242] width 181 height 13
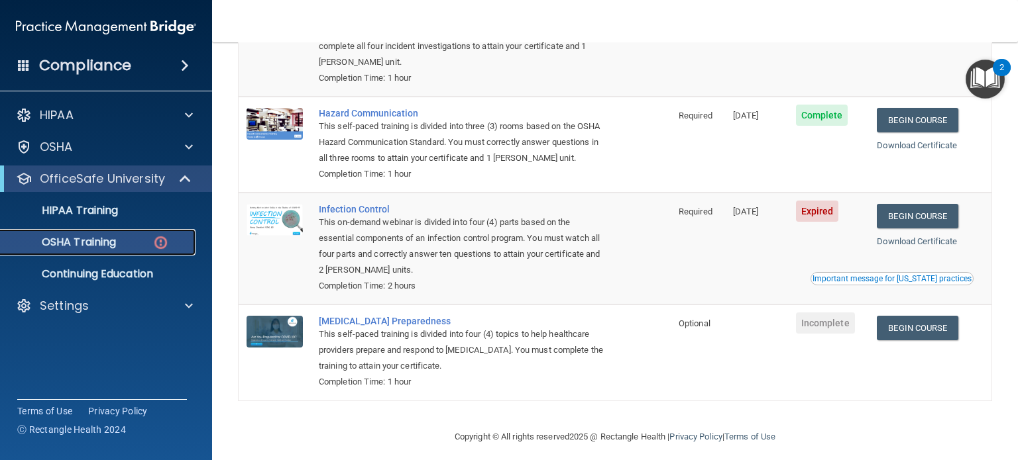
scroll to position [227, 0]
